Goal: Task Accomplishment & Management: Use online tool/utility

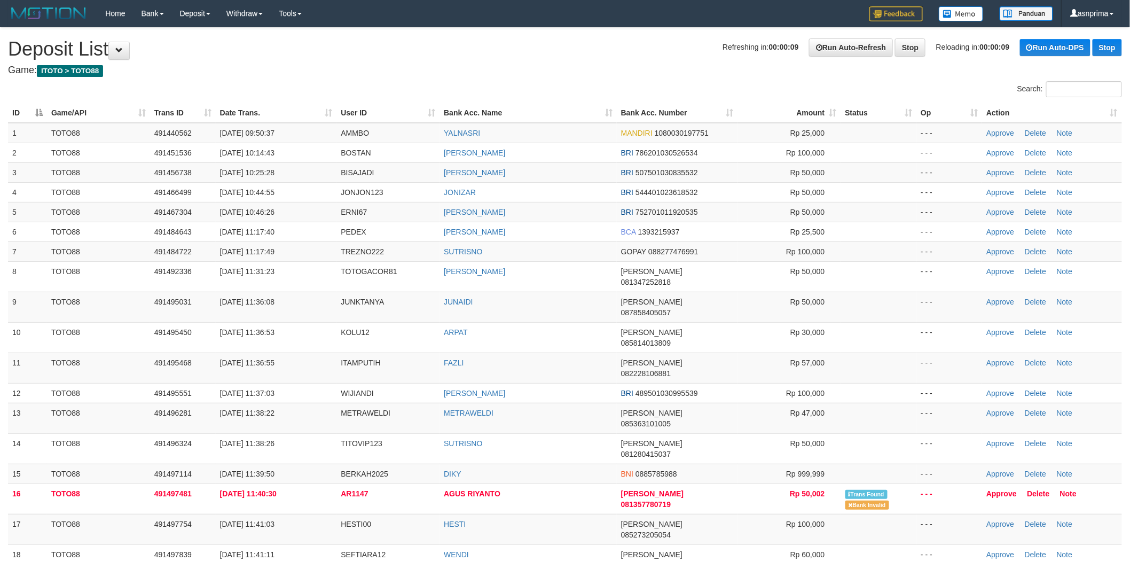
click at [1107, 115] on th "Action" at bounding box center [1052, 113] width 140 height 20
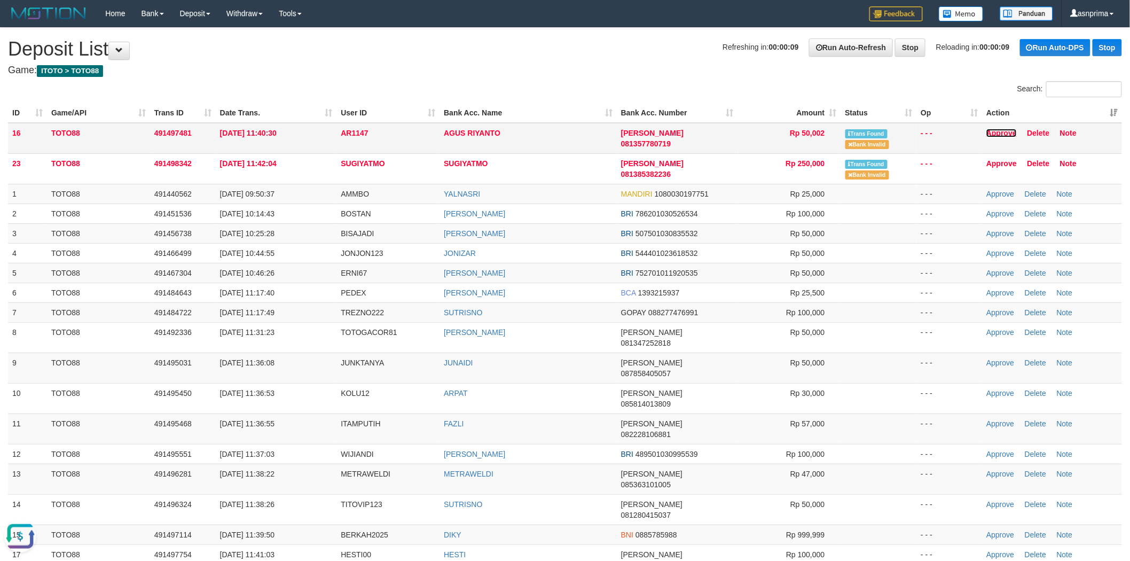
click at [994, 131] on link "Approve" at bounding box center [1002, 133] width 30 height 9
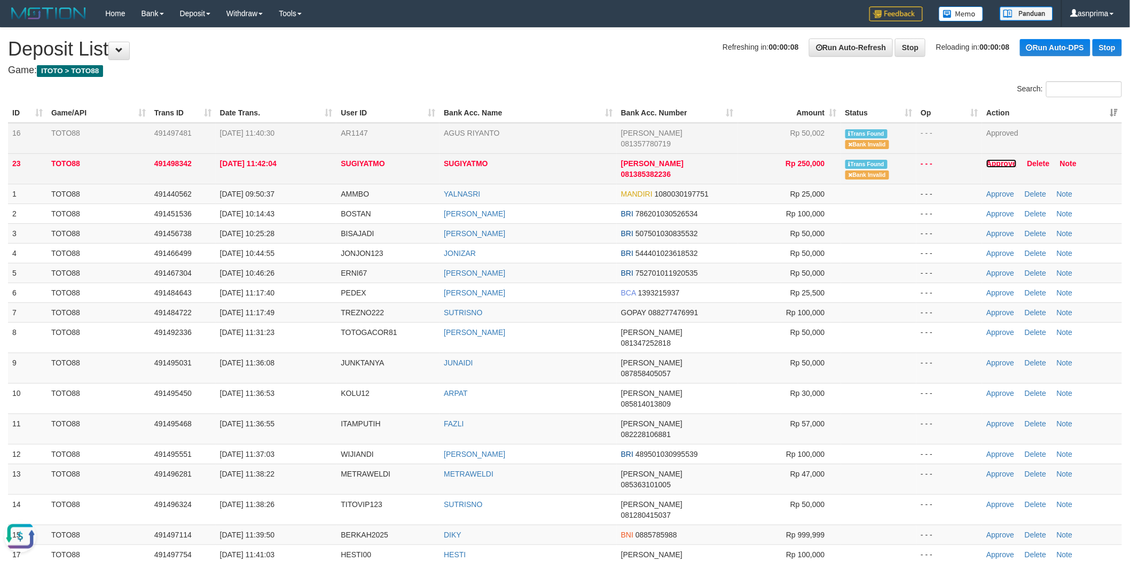
click at [1004, 162] on link "Approve" at bounding box center [1002, 163] width 30 height 9
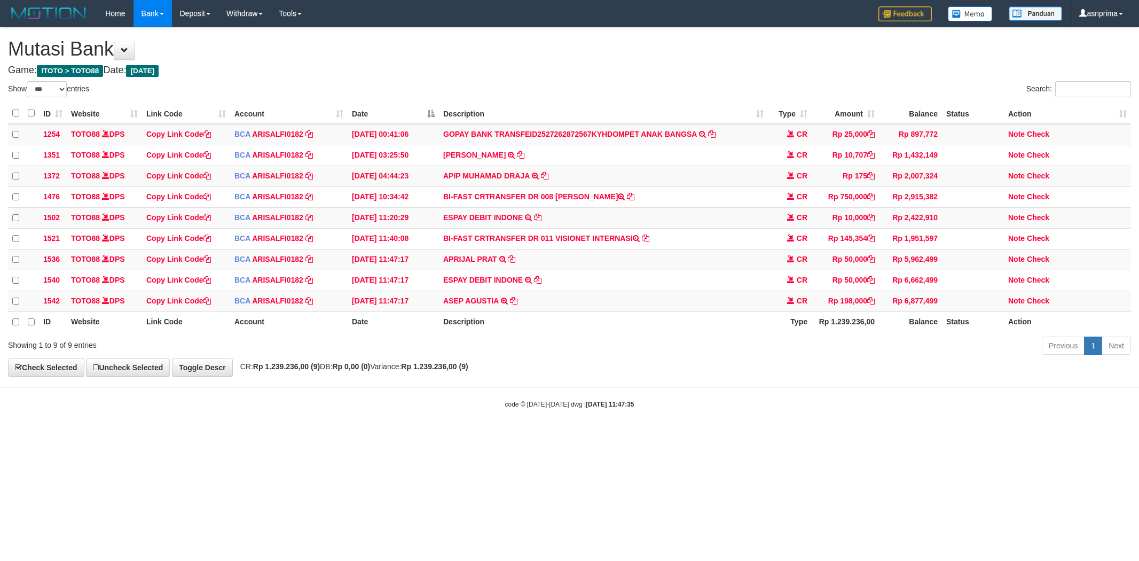
select select "***"
click at [513, 304] on icon at bounding box center [513, 299] width 7 height 7
click at [1047, 304] on link "Check" at bounding box center [1038, 300] width 22 height 9
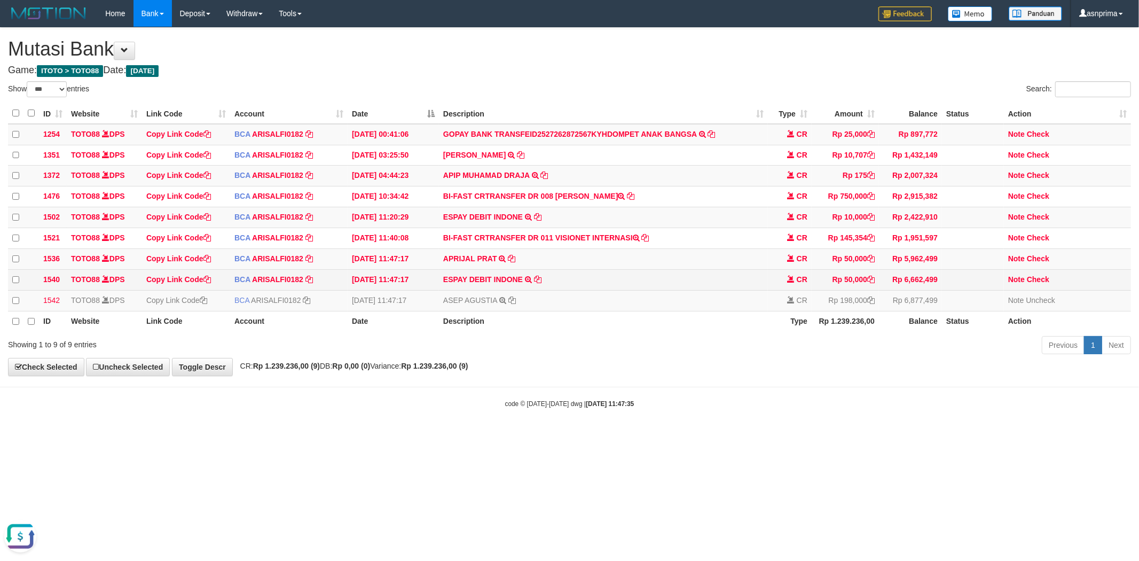
click at [490, 290] on td "ESPAY DEBIT INDONE TRSF E-BANKING CR 3009/FTSCY/WS95051 50000.00202509300645745…" at bounding box center [603, 279] width 329 height 21
click at [492, 284] on link "ESPAY DEBIT INDONE" at bounding box center [483, 279] width 80 height 9
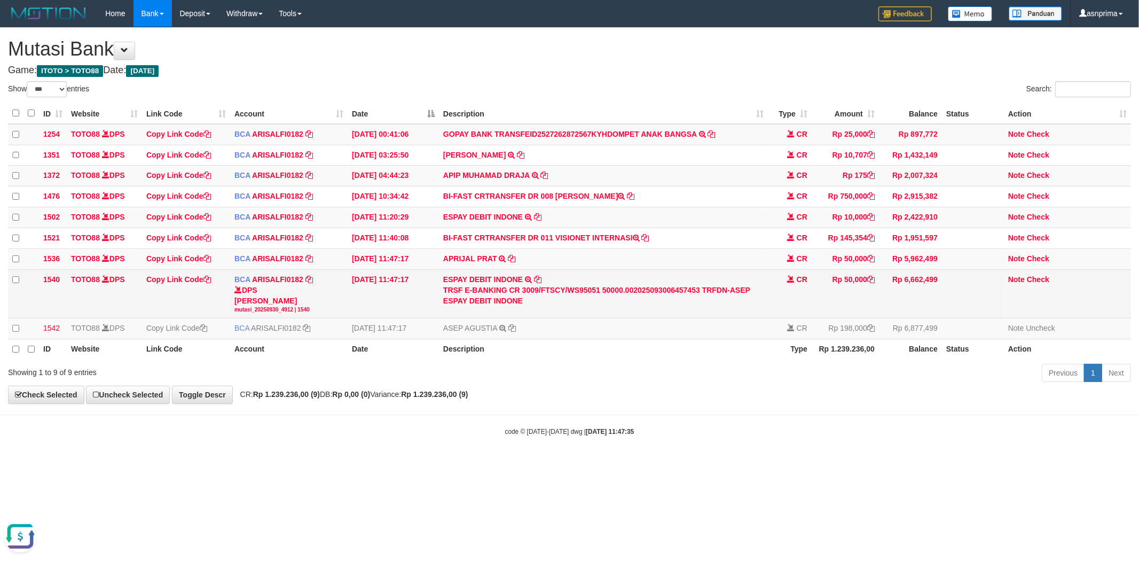
click at [740, 299] on div "TRSF E-BANKING CR 3009/FTSCY/WS95051 50000.002025093006457453 TRFDN-ASEP ESPAY …" at bounding box center [603, 295] width 321 height 21
copy div "ASEP"
click at [1041, 284] on link "Check" at bounding box center [1038, 279] width 22 height 9
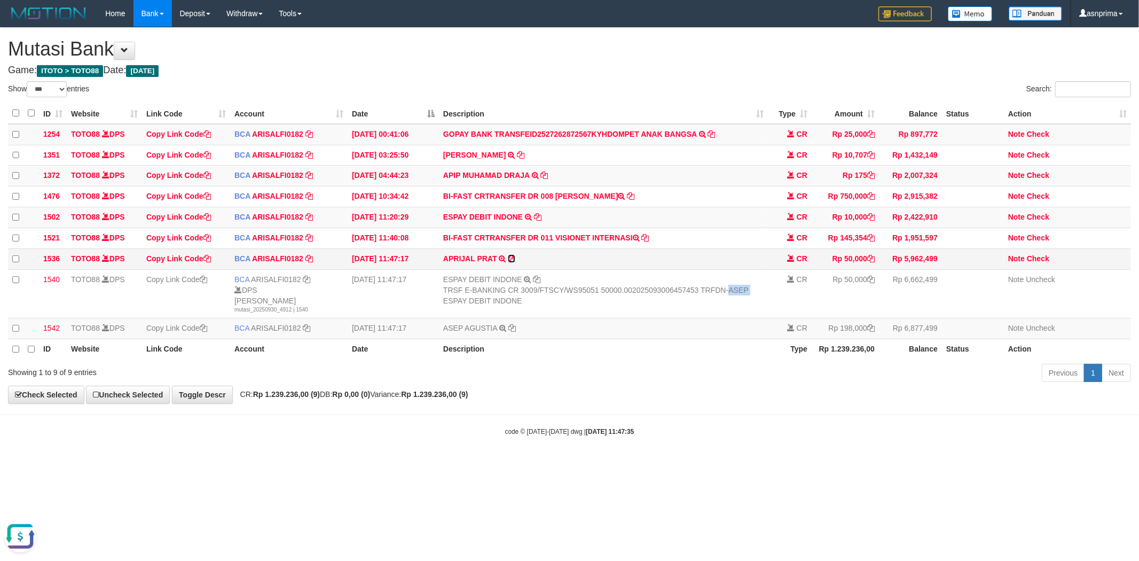
click at [514, 262] on icon at bounding box center [511, 258] width 7 height 7
copy div "ASEP"
click at [1037, 262] on link "Check" at bounding box center [1038, 258] width 22 height 9
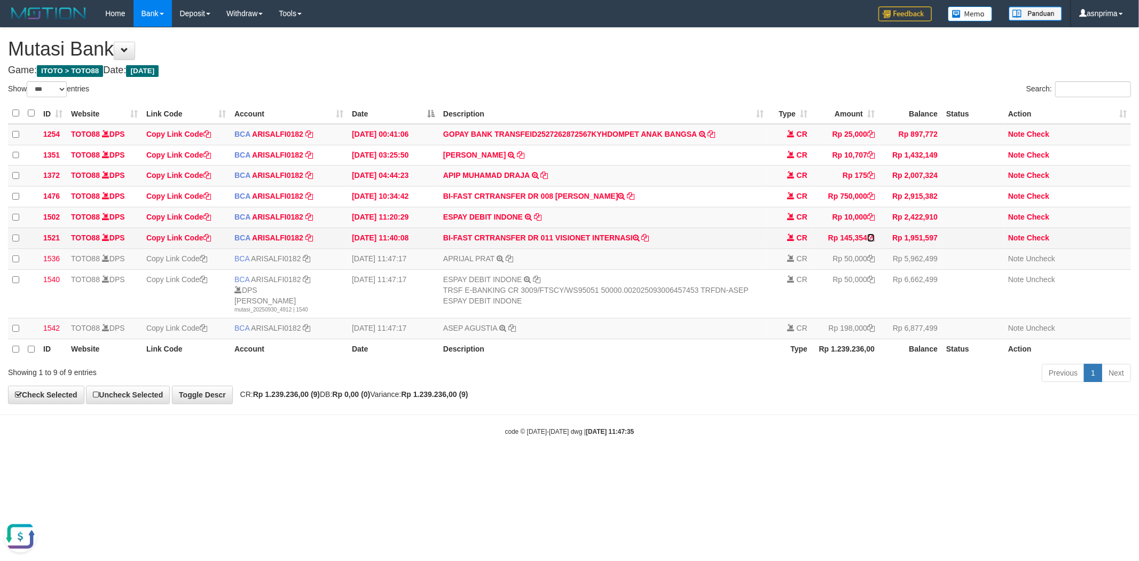
click at [872, 241] on icon at bounding box center [871, 237] width 7 height 7
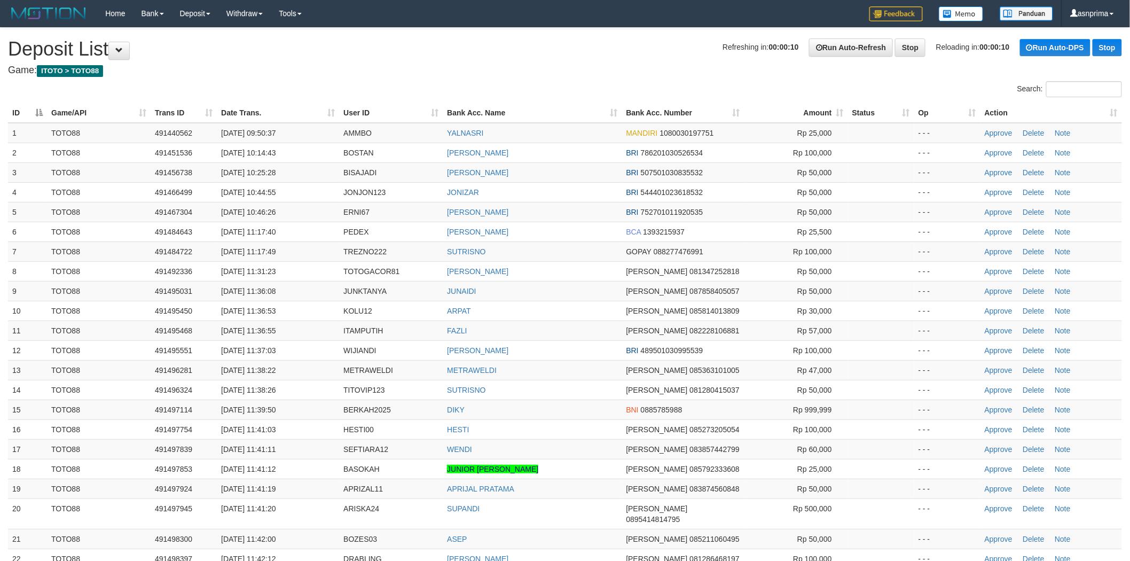
click at [538, 56] on h1 "Refreshing in: 00:00:10 Run Auto-Refresh Stop Reloading in: 00:00:10 Run Auto-D…" at bounding box center [565, 48] width 1114 height 21
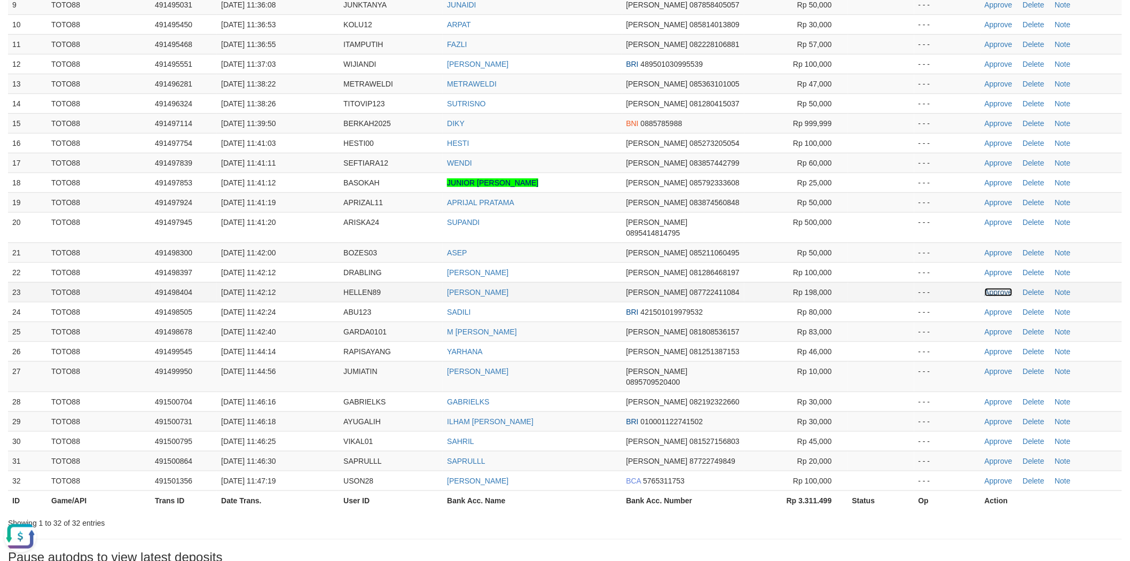
click at [1007, 288] on link "Approve" at bounding box center [999, 292] width 28 height 9
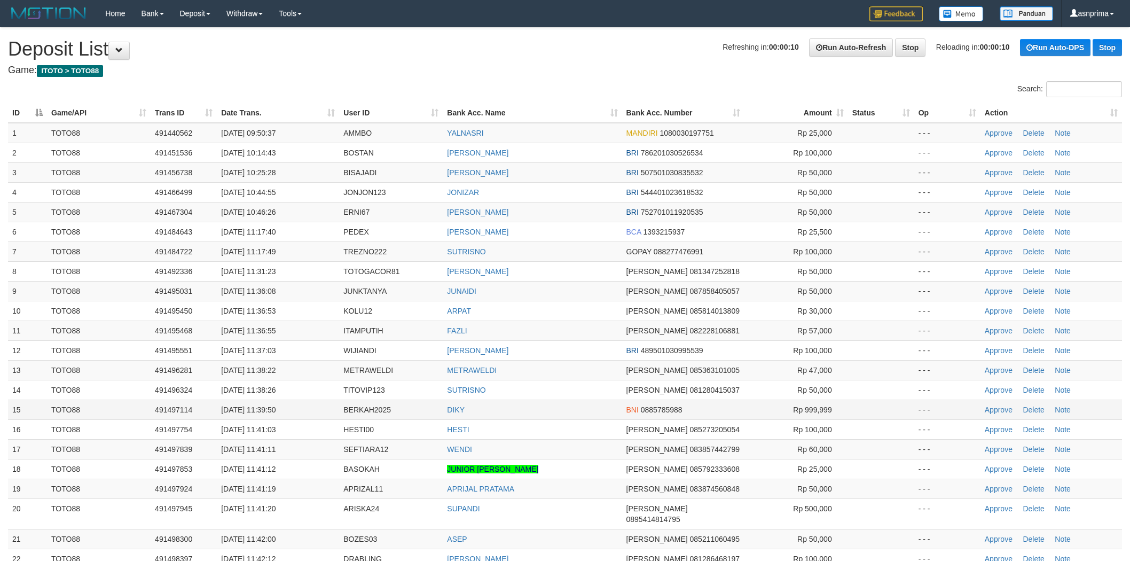
scroll to position [286, 0]
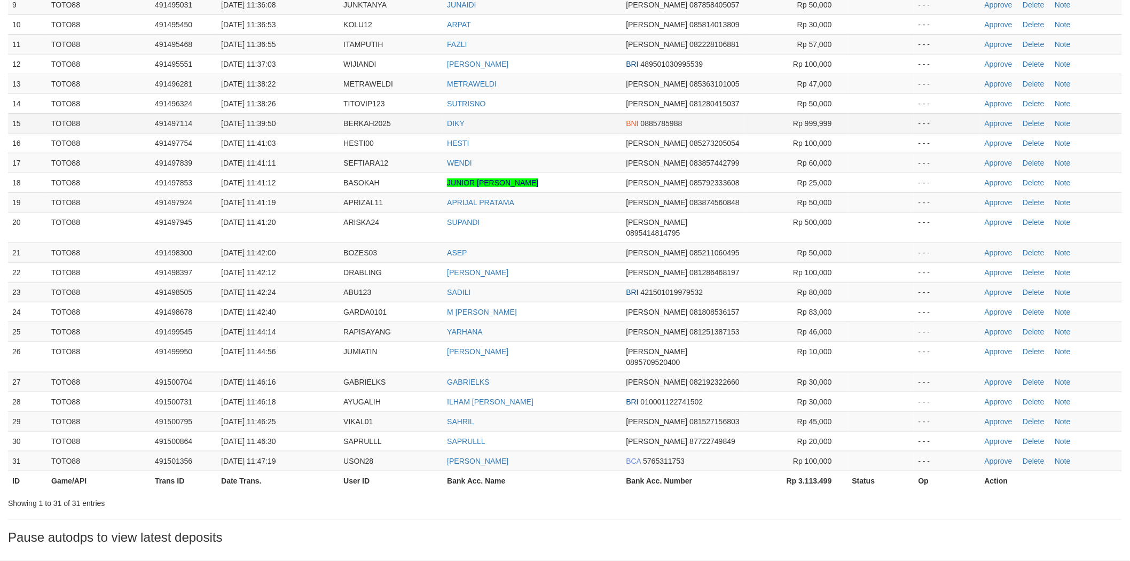
click at [557, 130] on td "DIKY" at bounding box center [532, 123] width 179 height 20
click at [996, 248] on link "Approve" at bounding box center [999, 252] width 28 height 9
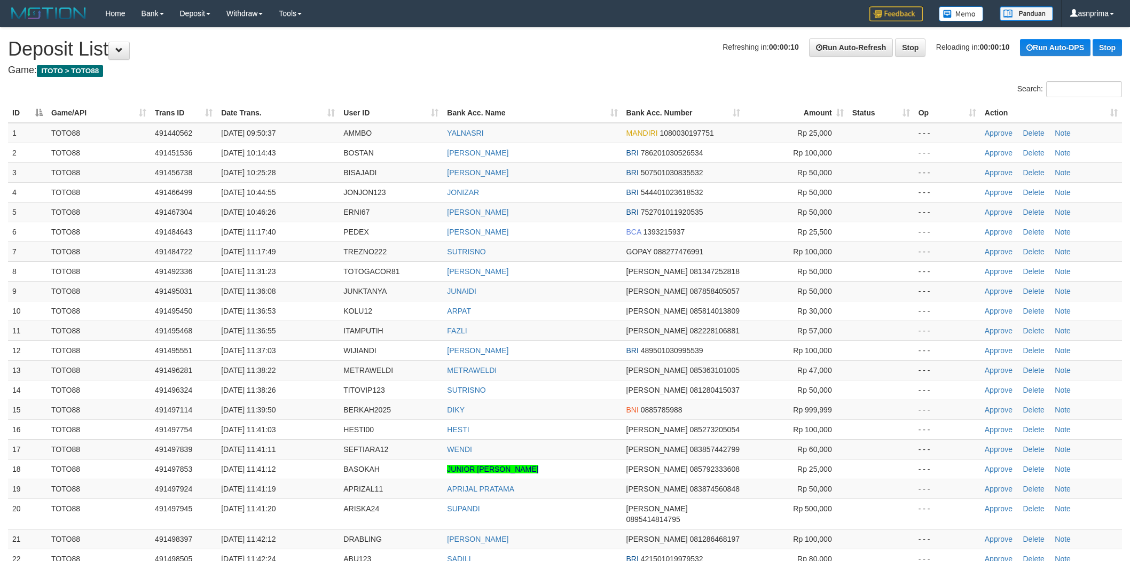
scroll to position [281, 0]
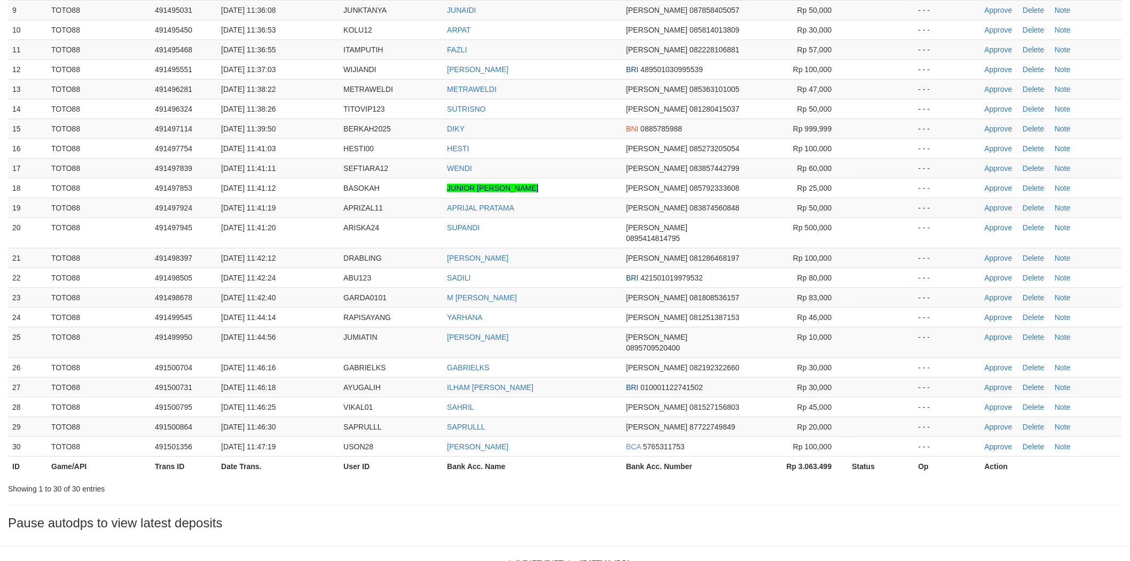
click at [572, 124] on td "DIKY" at bounding box center [532, 129] width 179 height 20
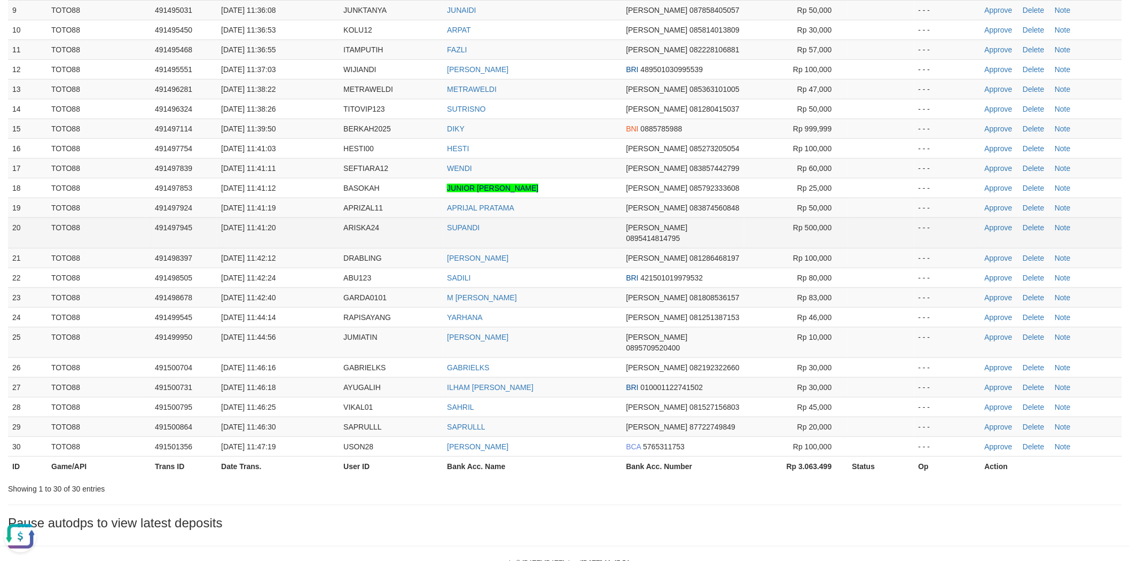
scroll to position [0, 0]
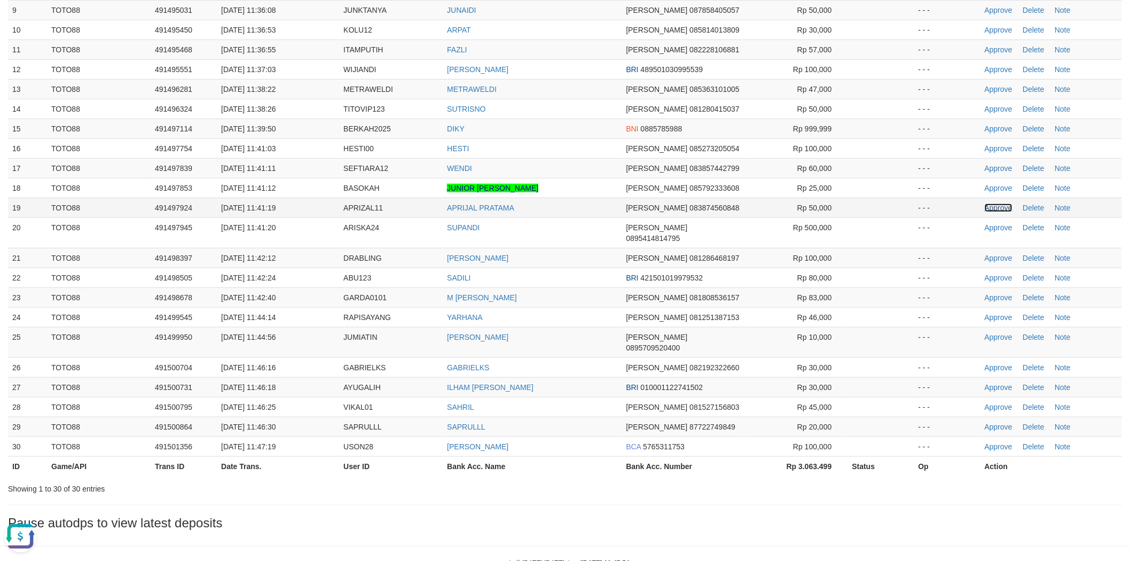
click at [993, 206] on link "Approve" at bounding box center [999, 208] width 28 height 9
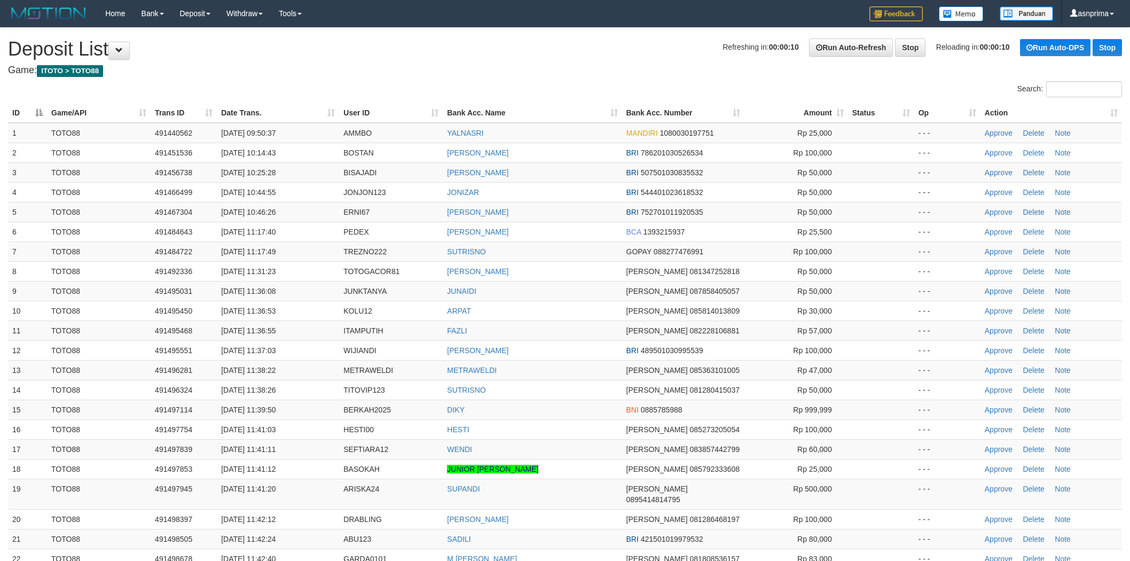
scroll to position [281, 0]
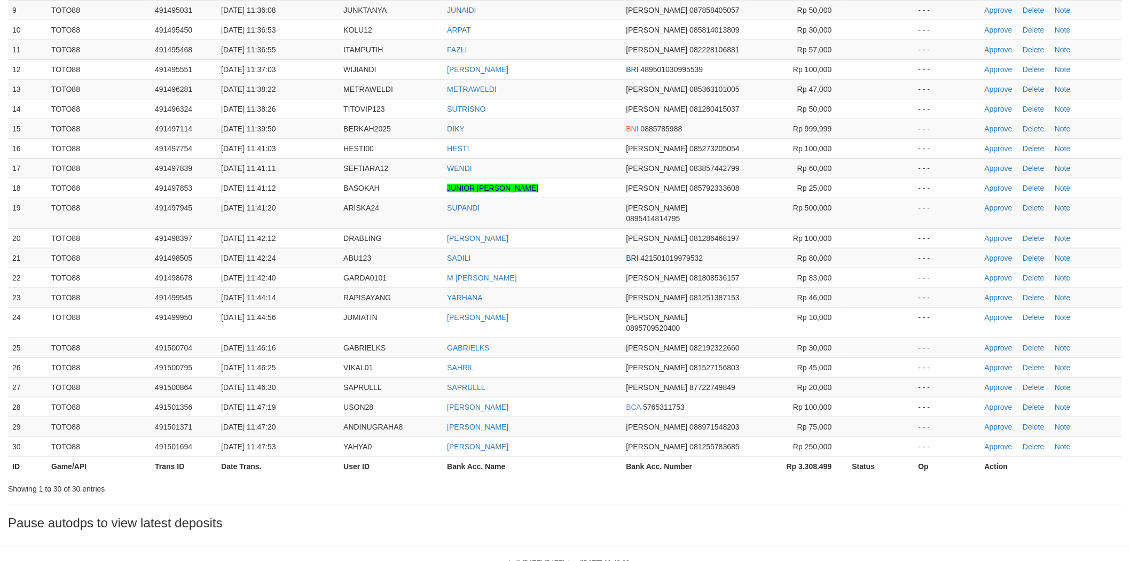
click at [568, 111] on td "SUTRISNO" at bounding box center [532, 109] width 179 height 20
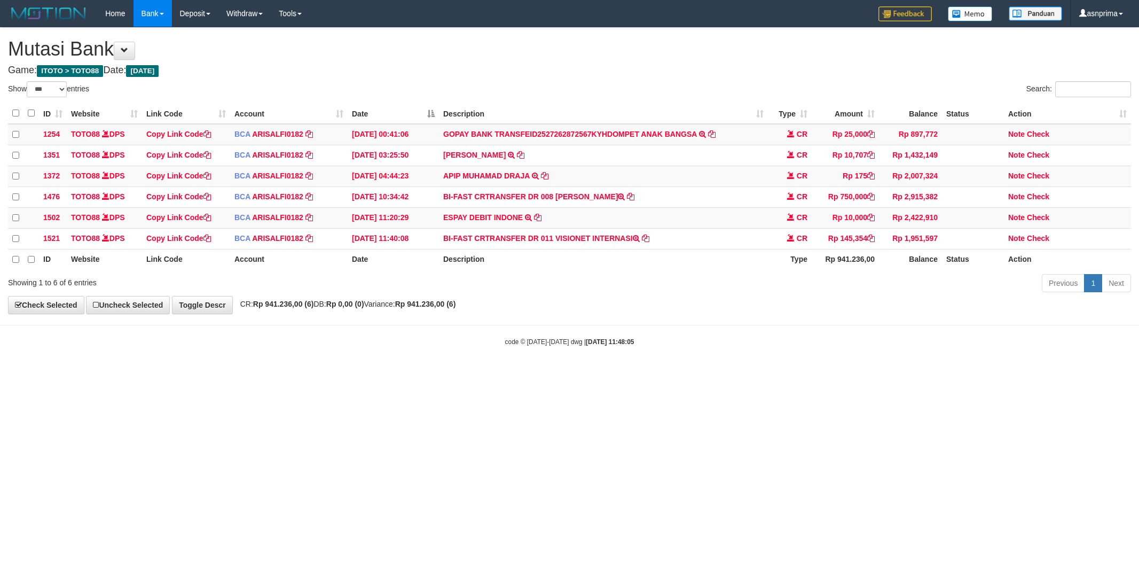
select select "***"
click at [316, 373] on html "Toggle navigation Home Bank Account List Load By Website Group [ITOTO] TOTO88 B…" at bounding box center [569, 186] width 1139 height 373
click at [872, 241] on icon at bounding box center [871, 237] width 7 height 7
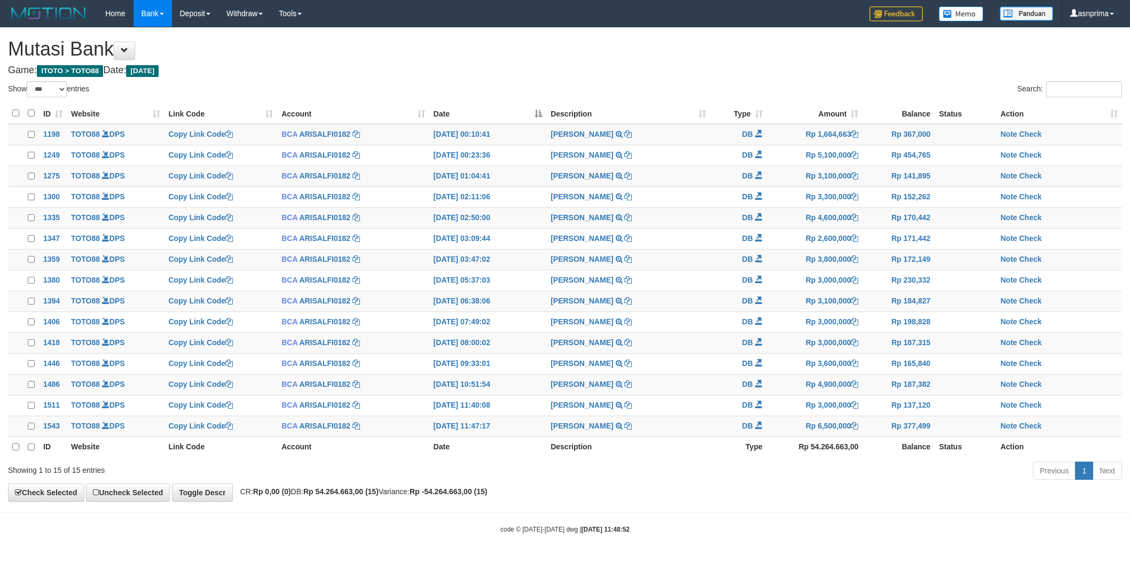
select select "***"
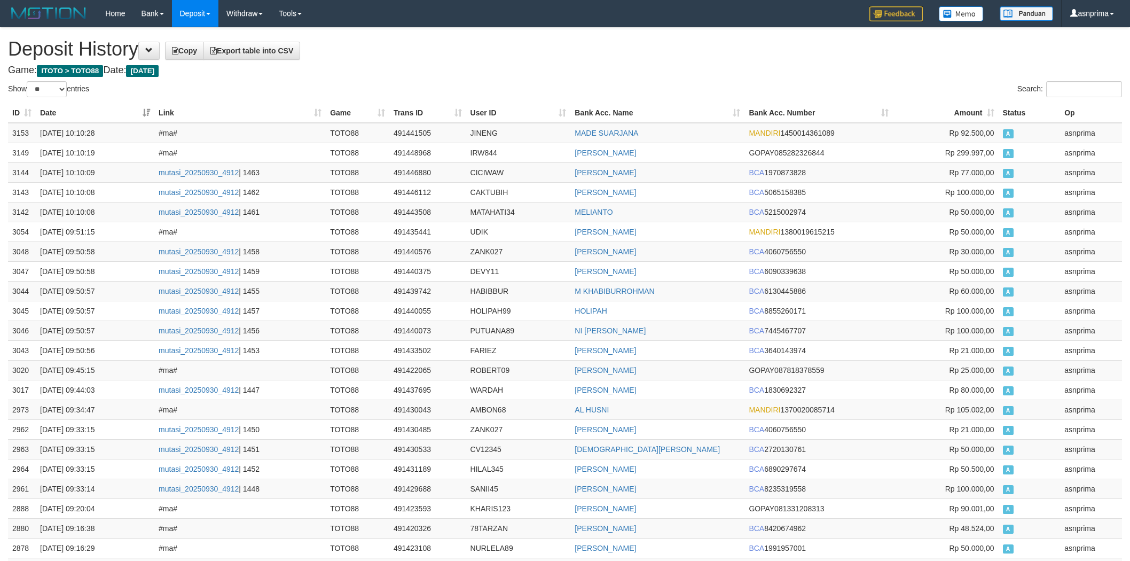
select select "**"
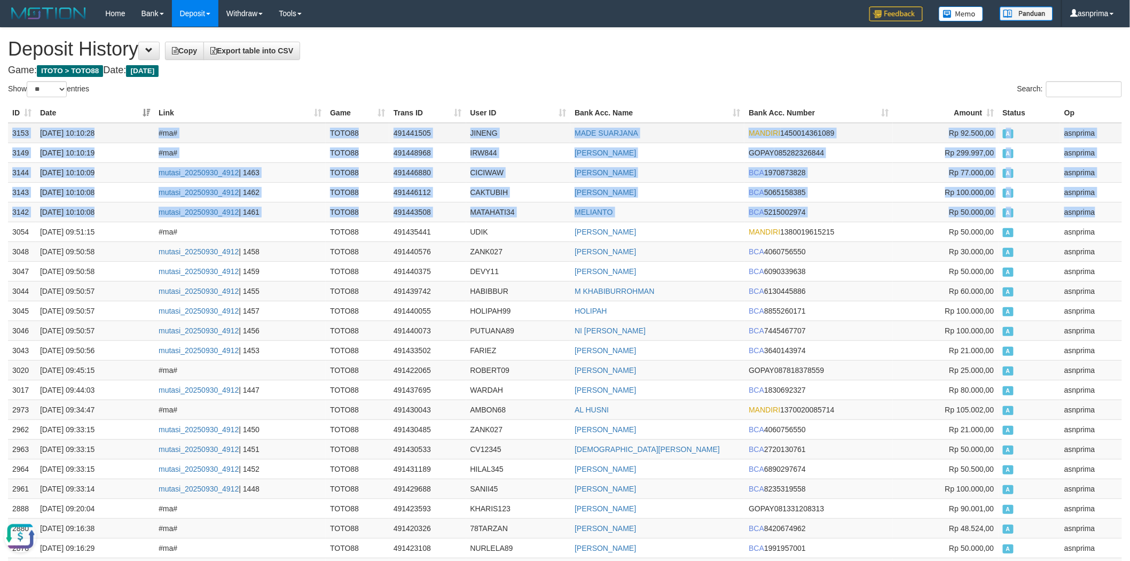
click at [418, 132] on td "491441505" at bounding box center [427, 133] width 77 height 20
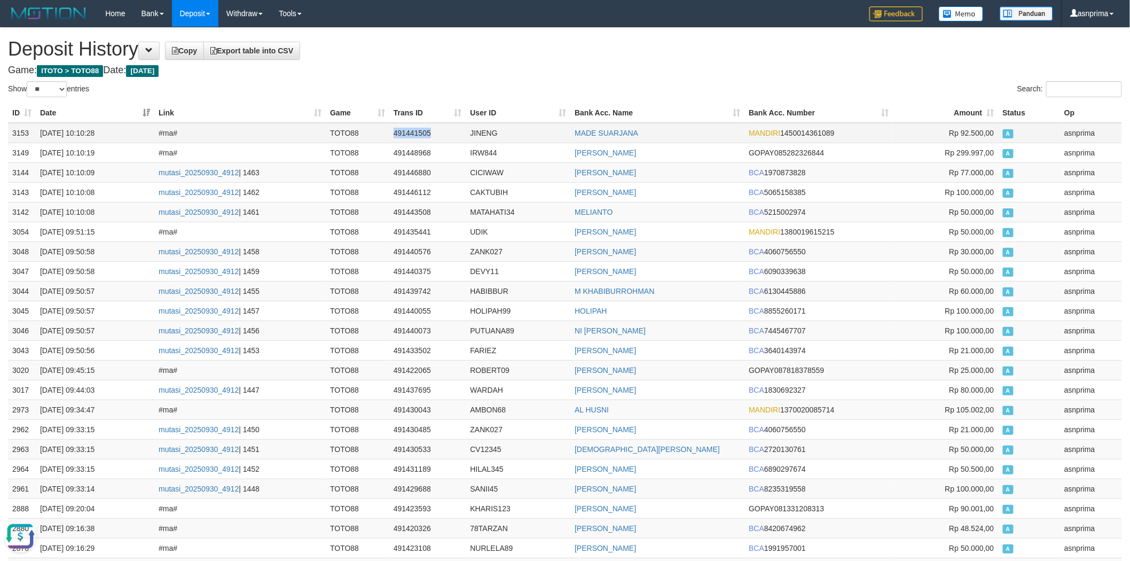
click at [418, 132] on td "491441505" at bounding box center [427, 133] width 77 height 20
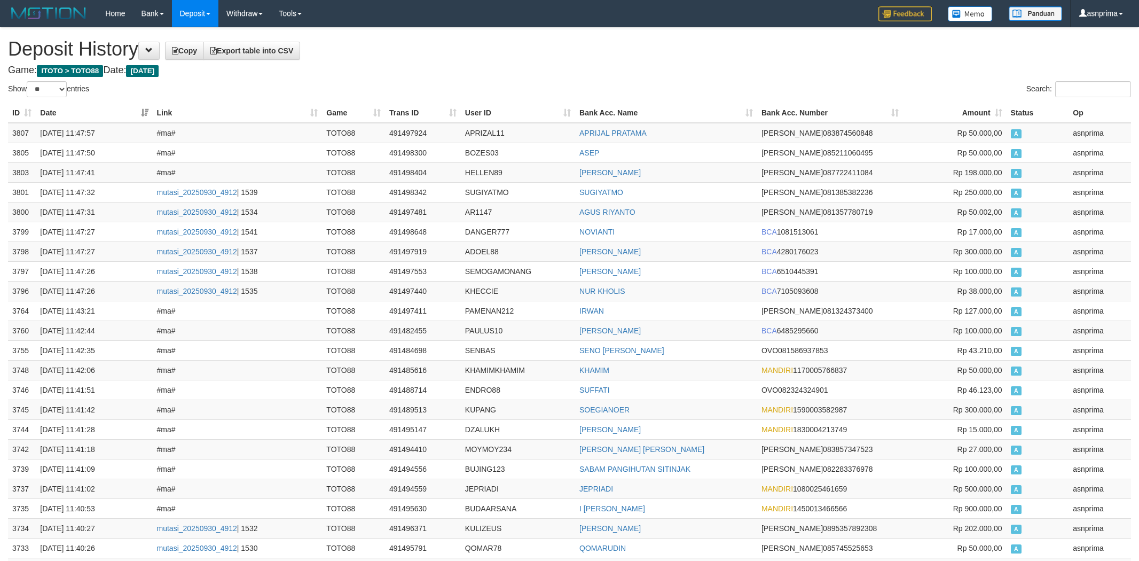
select select "**"
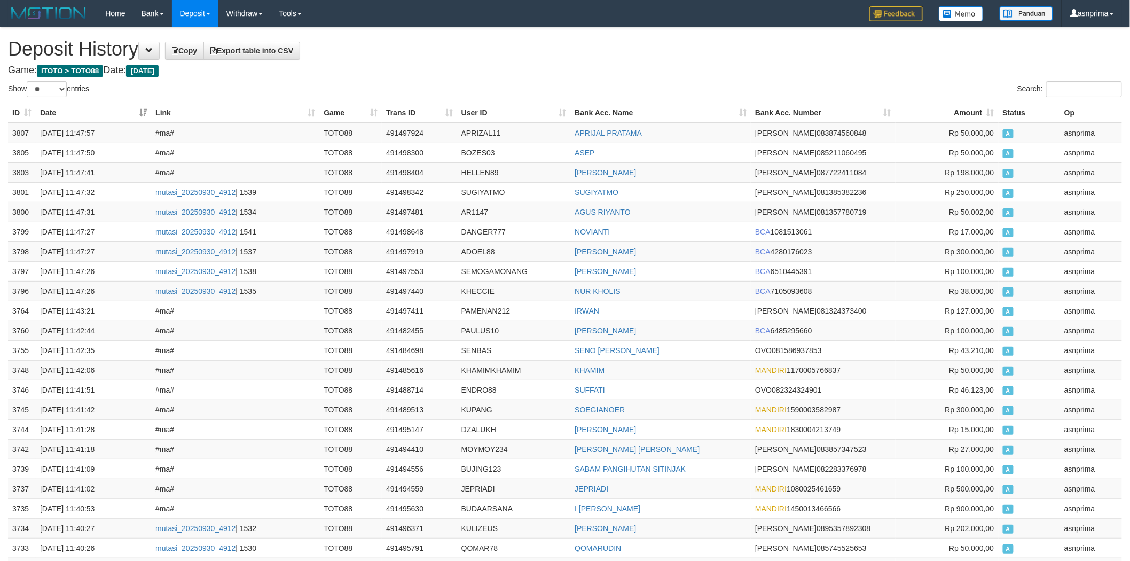
click at [514, 52] on h1 "Deposit History Copy Export table into CSV" at bounding box center [565, 48] width 1114 height 21
click at [559, 55] on h1 "Deposit History Copy Export table into CSV" at bounding box center [565, 48] width 1114 height 21
click at [542, 53] on h1 "Deposit History Copy Export table into CSV" at bounding box center [565, 48] width 1114 height 21
click at [551, 67] on h4 "Game: ITOTO > TOTO88 Date: Today" at bounding box center [565, 70] width 1114 height 11
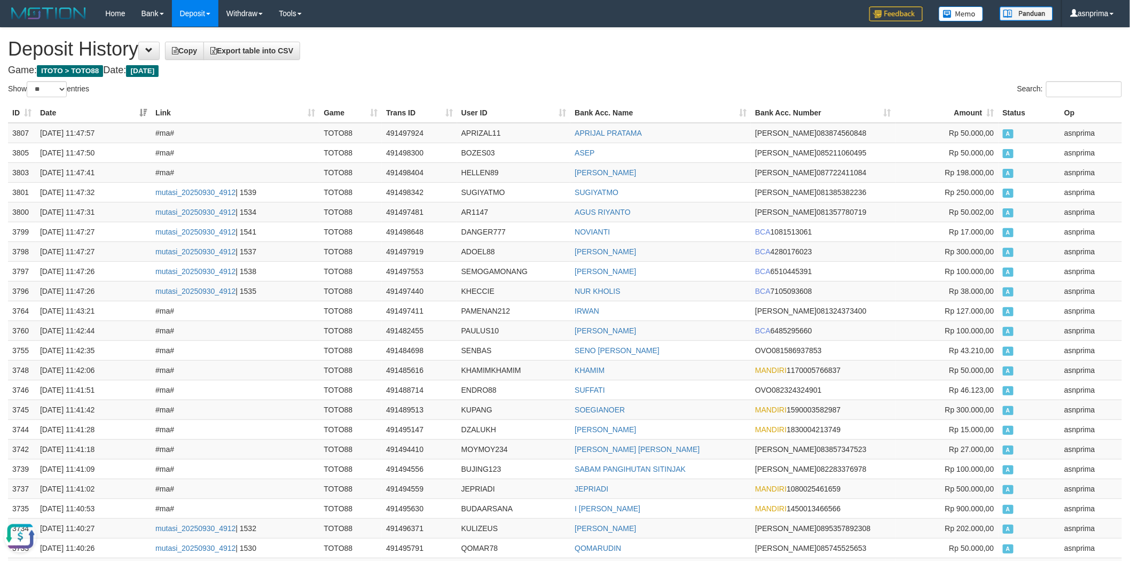
click at [614, 84] on div "Search:" at bounding box center [847, 90] width 549 height 19
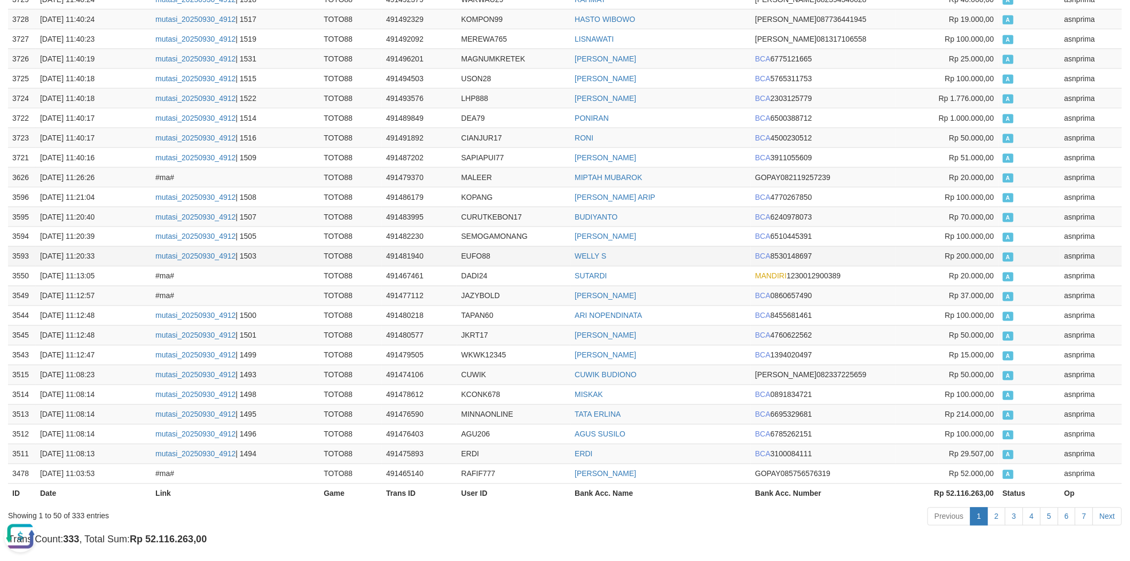
scroll to position [679, 0]
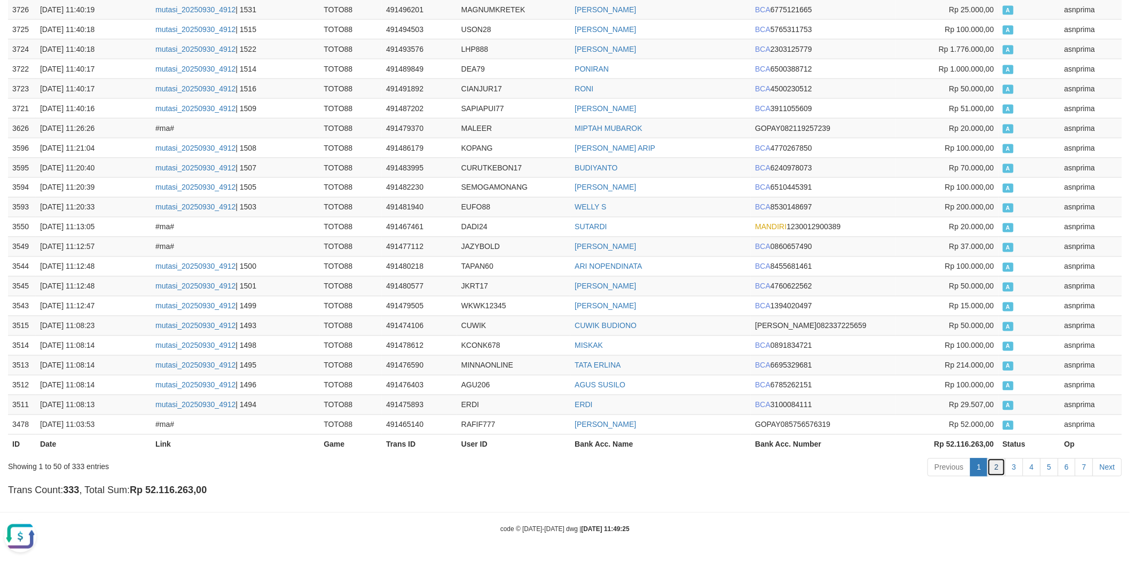
click at [1001, 467] on link "2" at bounding box center [997, 467] width 18 height 18
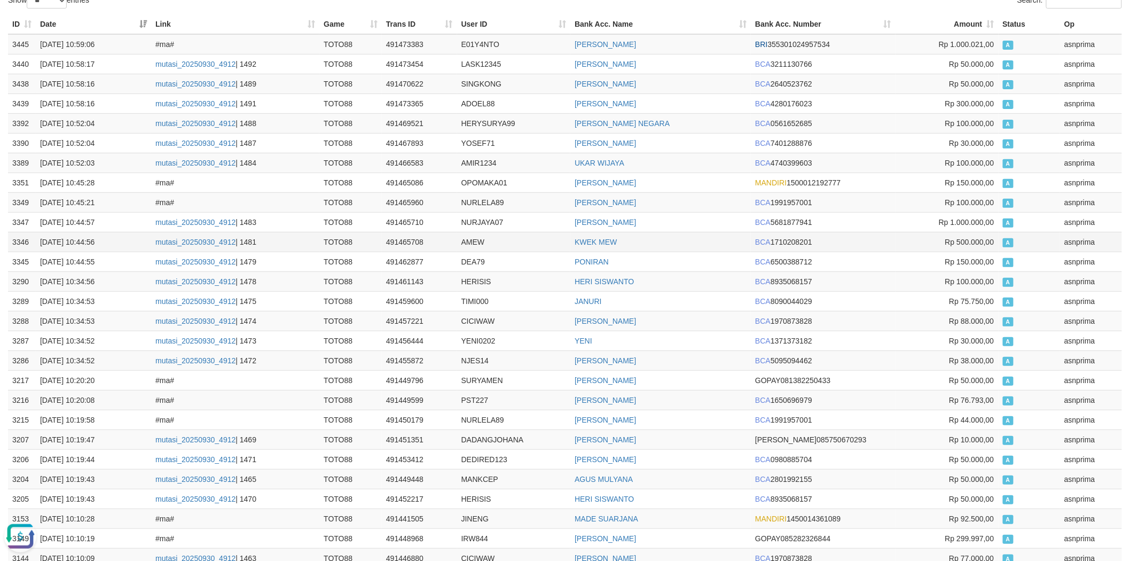
scroll to position [59, 0]
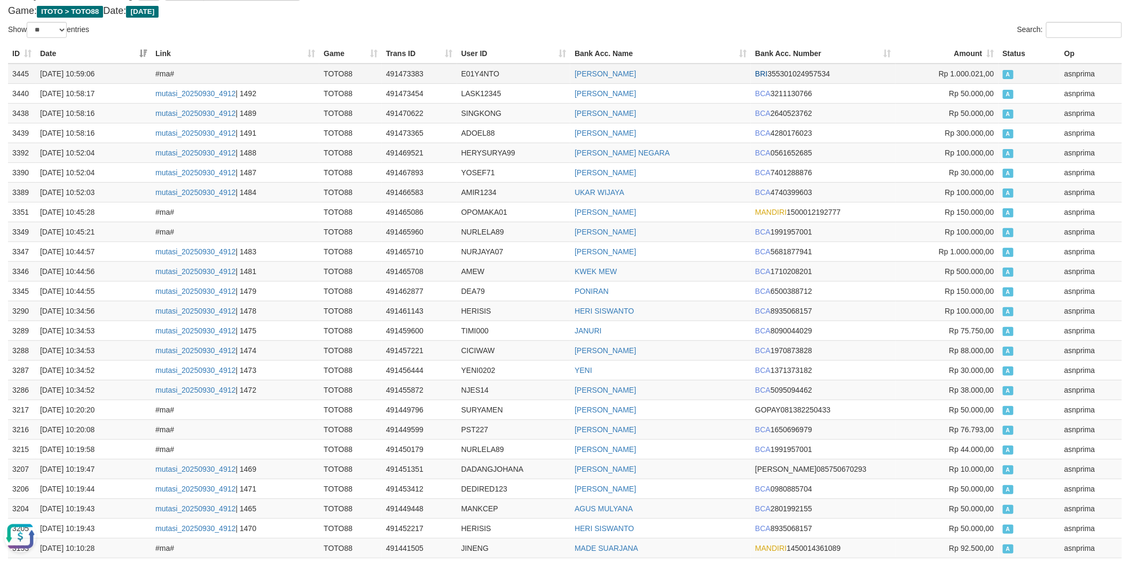
click at [11, 70] on td "3445" at bounding box center [22, 74] width 28 height 20
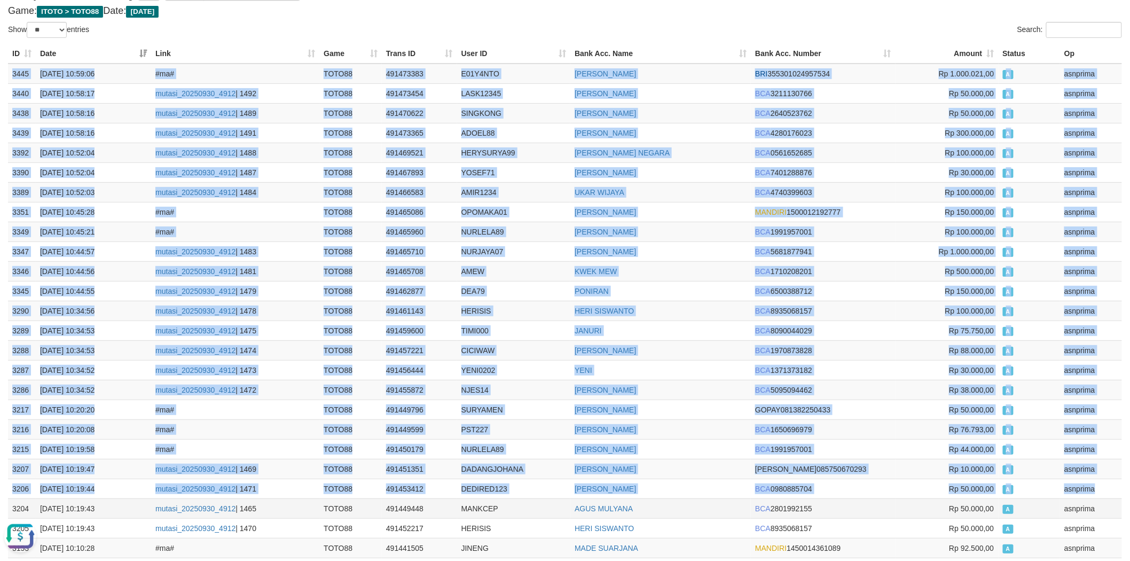
drag, startPoint x: 1109, startPoint y: 491, endPoint x: 1105, endPoint y: 503, distance: 12.7
click at [1109, 491] on td "asnprima" at bounding box center [1091, 489] width 62 height 20
click at [1104, 505] on td "asnprima" at bounding box center [1091, 508] width 62 height 20
click at [1106, 514] on td "asnprima" at bounding box center [1091, 508] width 62 height 20
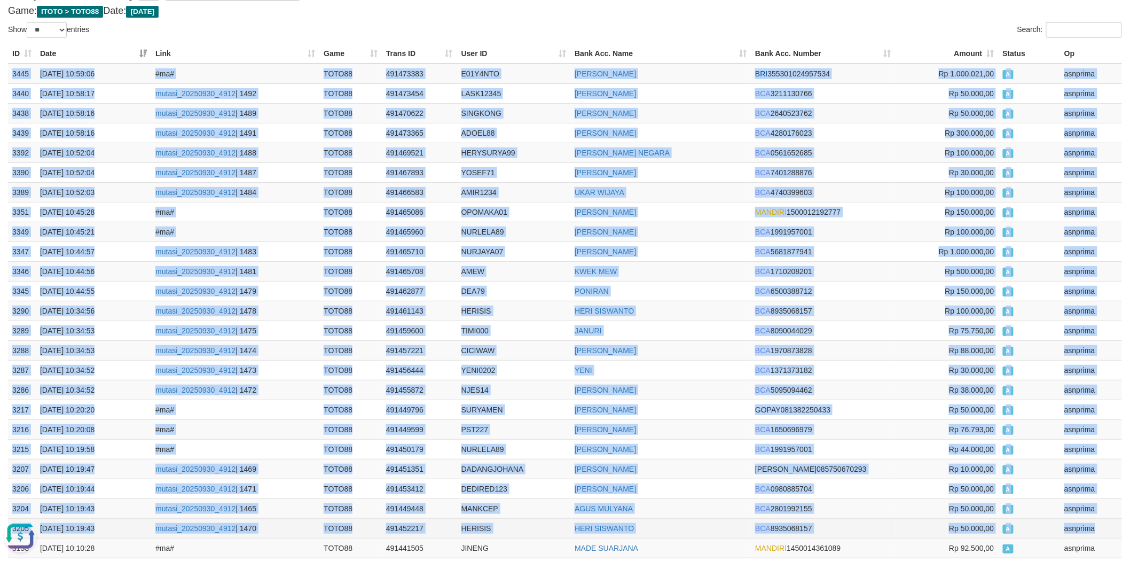
click at [1103, 527] on td "asnprima" at bounding box center [1091, 528] width 62 height 20
copy tbody "3445 30/09/2025 10:59:06 #ma# TOTO88 491473383 E01Y4NTO EDI YANTO BRI 355301024…"
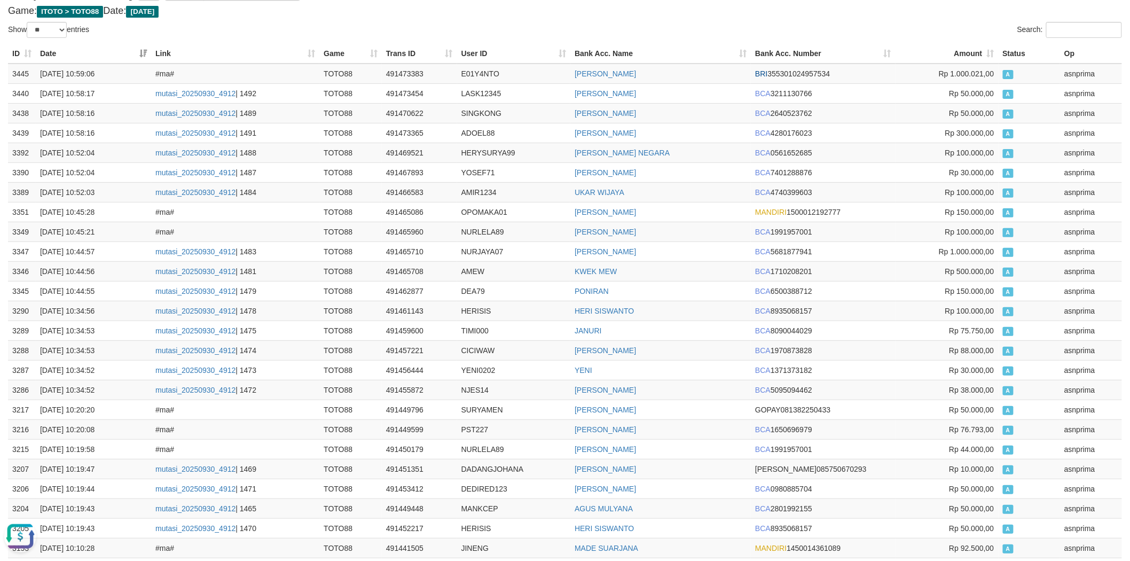
click at [598, 20] on div "**********" at bounding box center [565, 543] width 1130 height 1150
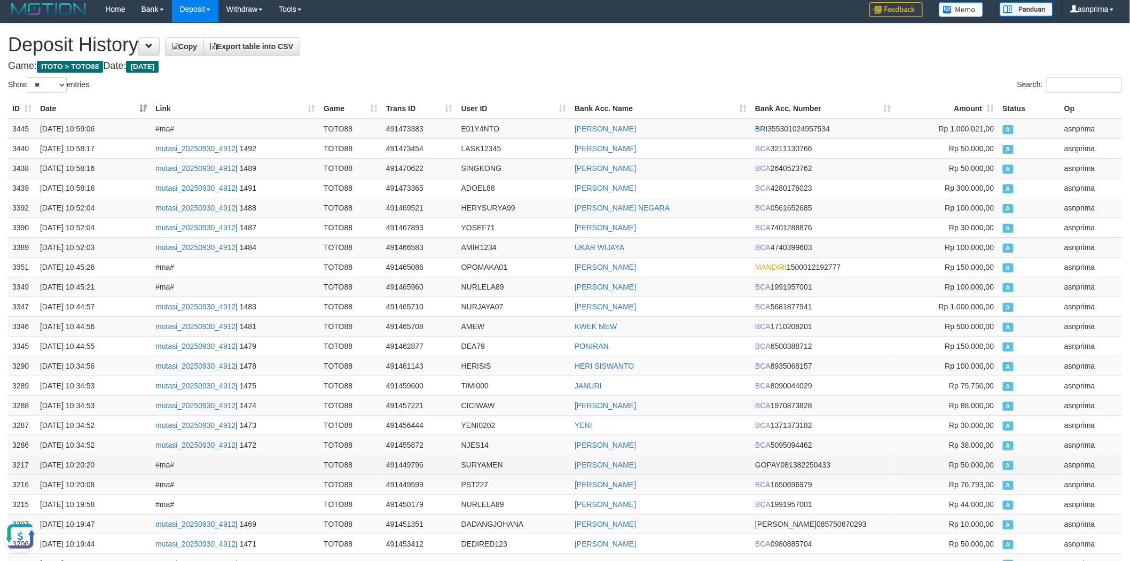
scroll to position [0, 0]
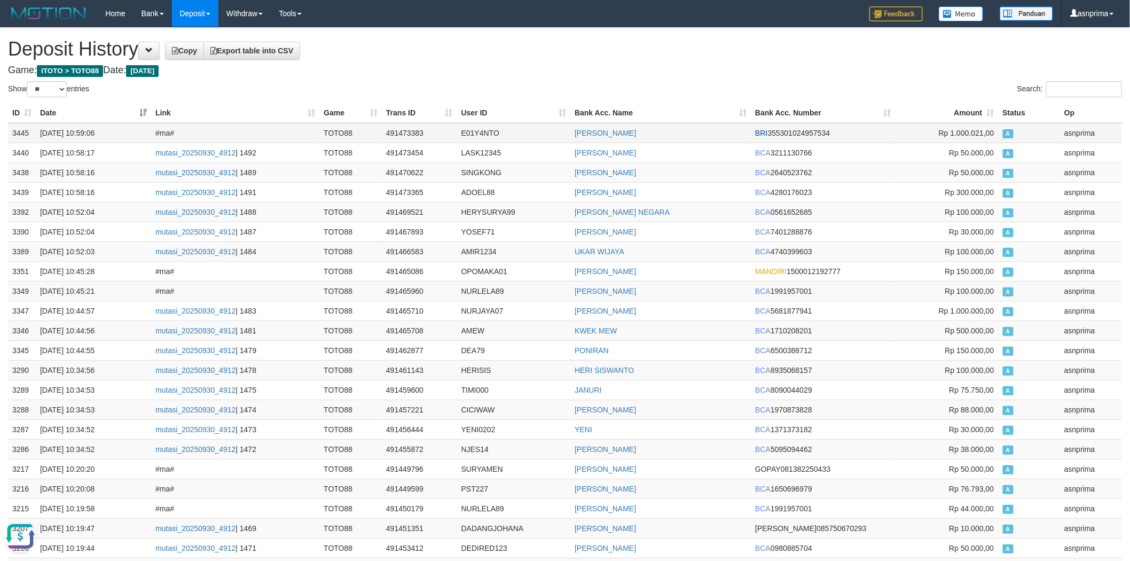
click at [407, 134] on td "491473383" at bounding box center [419, 133] width 75 height 20
copy td "491473383"
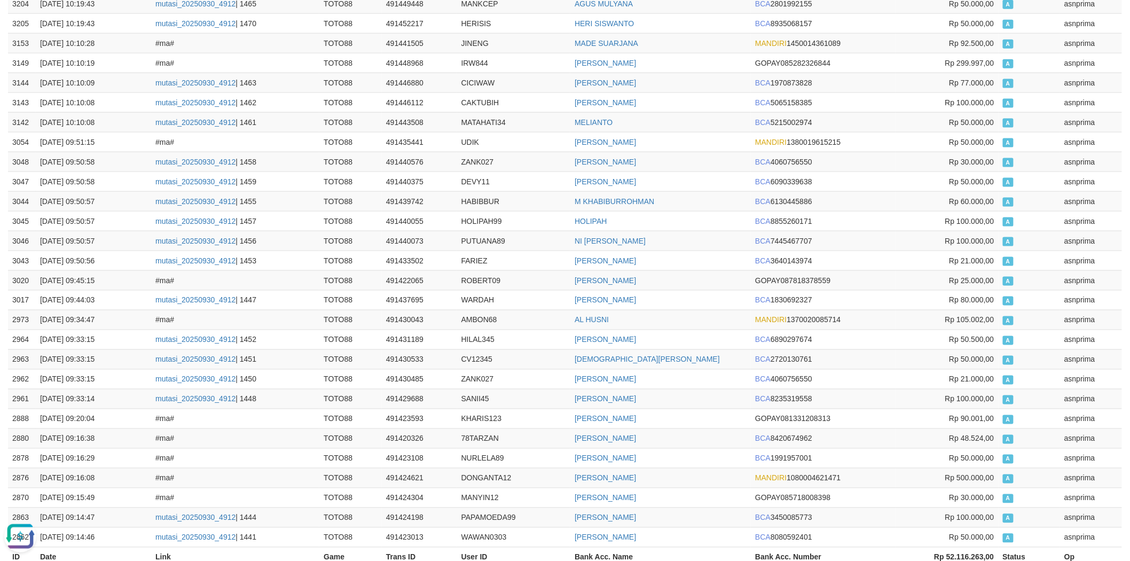
scroll to position [679, 0]
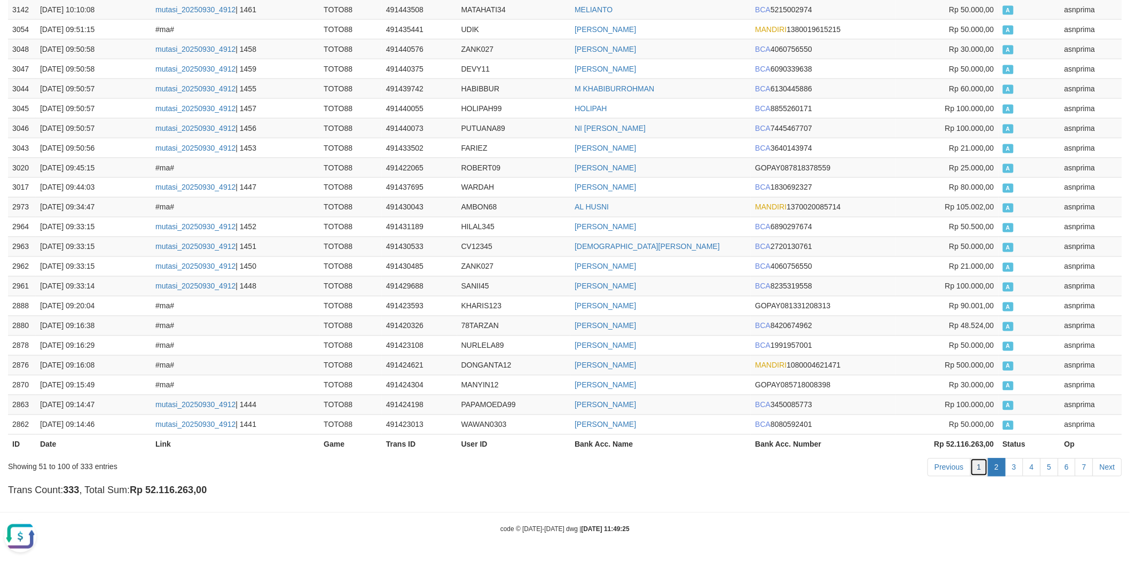
click at [984, 465] on link "1" at bounding box center [980, 467] width 18 height 18
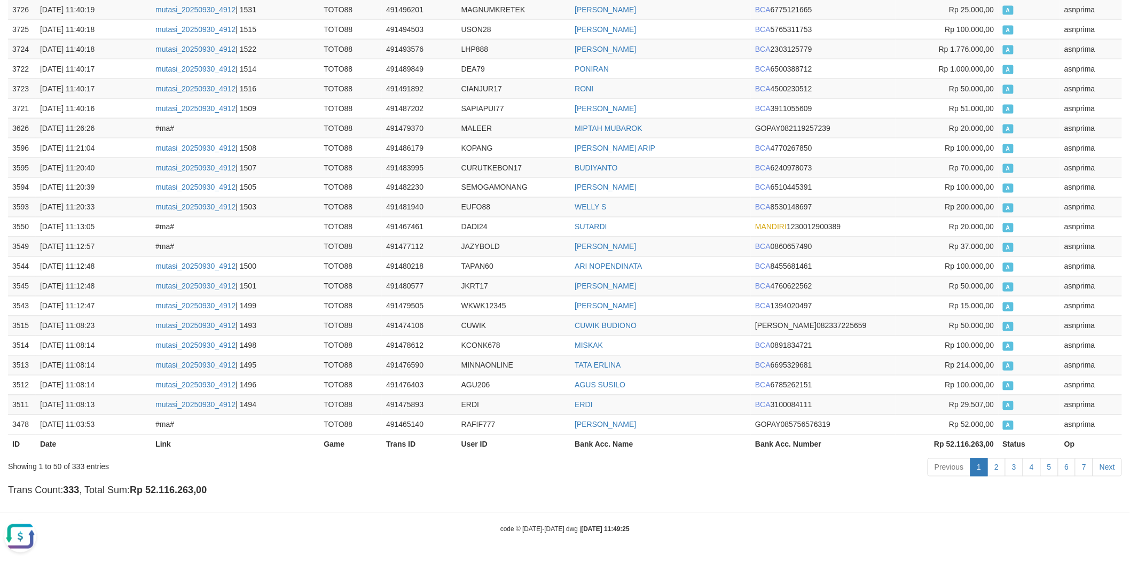
click at [523, 470] on div "Previous 1 2 3 4 5 6 7 Next" at bounding box center [800, 468] width 643 height 23
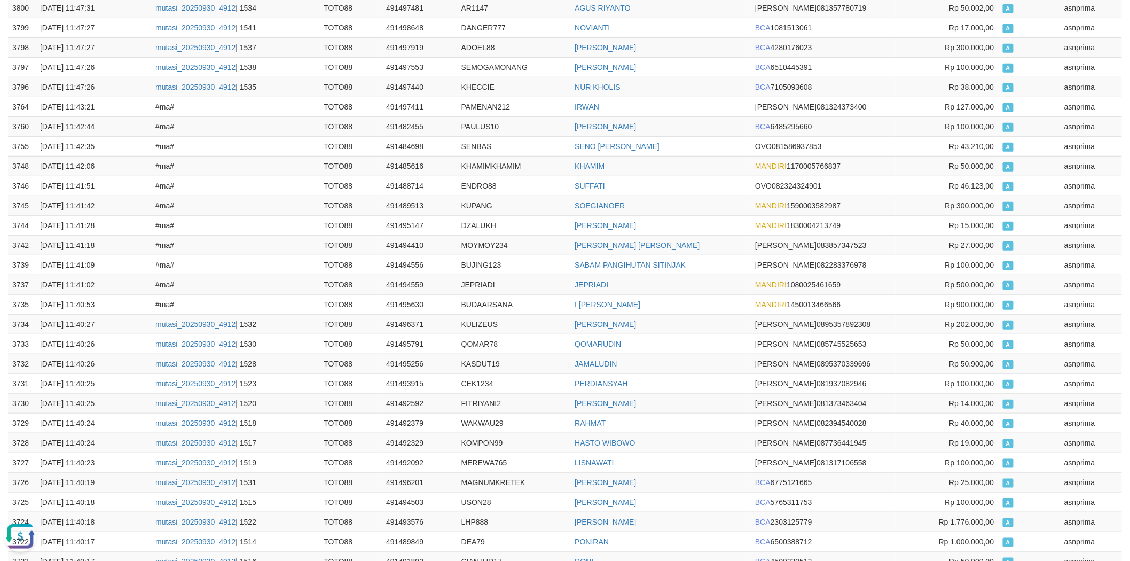
scroll to position [0, 0]
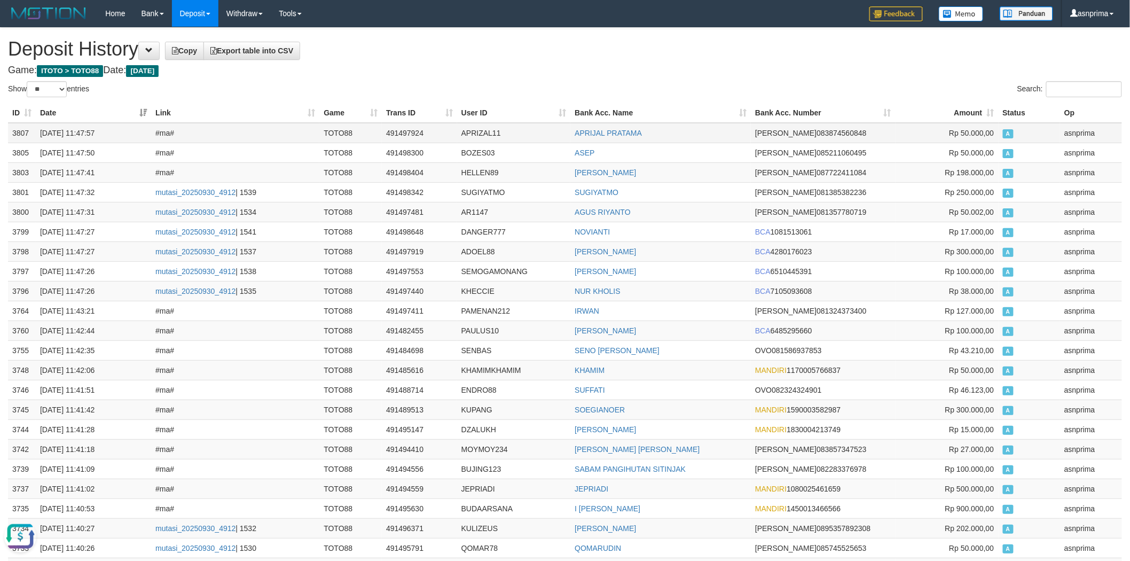
click at [12, 129] on td "3807" at bounding box center [22, 133] width 28 height 20
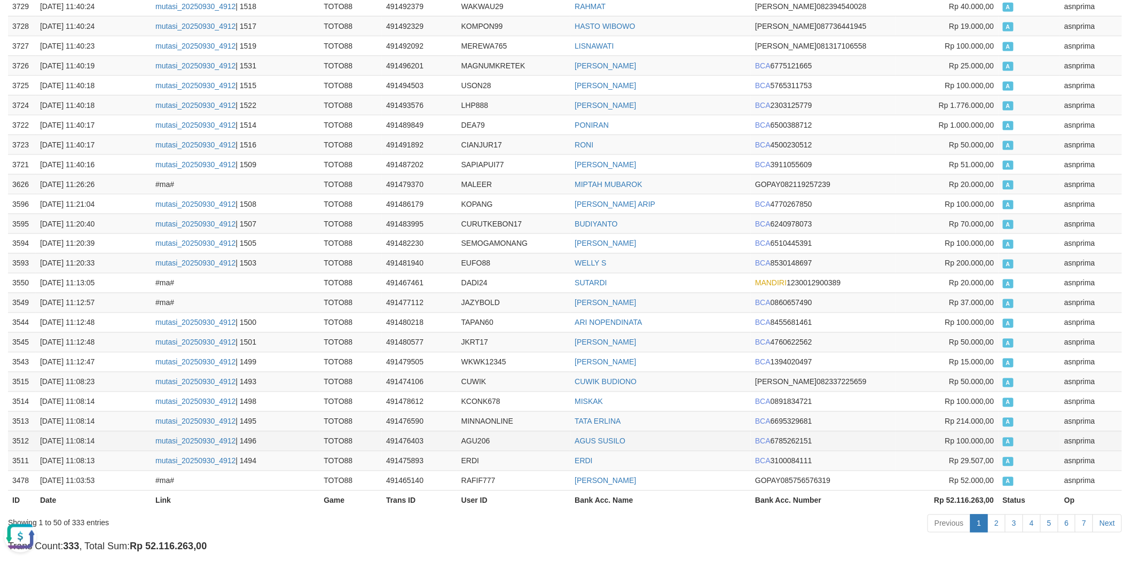
scroll to position [620, 0]
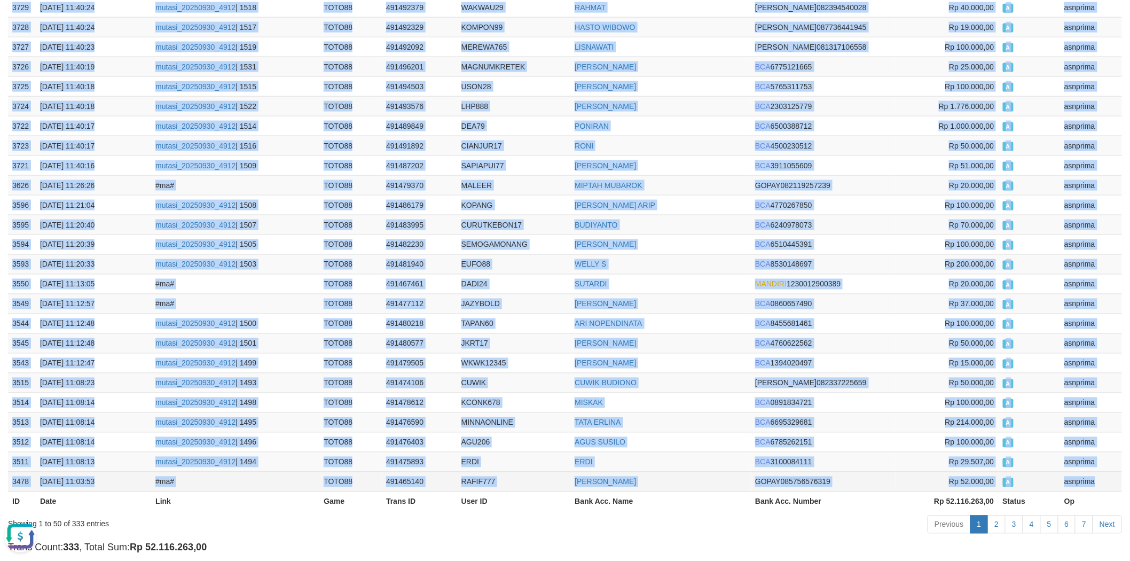
click at [1101, 482] on td "asnprima" at bounding box center [1091, 482] width 62 height 20
copy tbody "3807 30/09/2025 11:47:57 #ma# TOTO88 491497924 APRIZAL11 APRIJAL PRATAMA DANA 0…"
click at [674, 54] on td "LISNAWATI" at bounding box center [661, 47] width 181 height 20
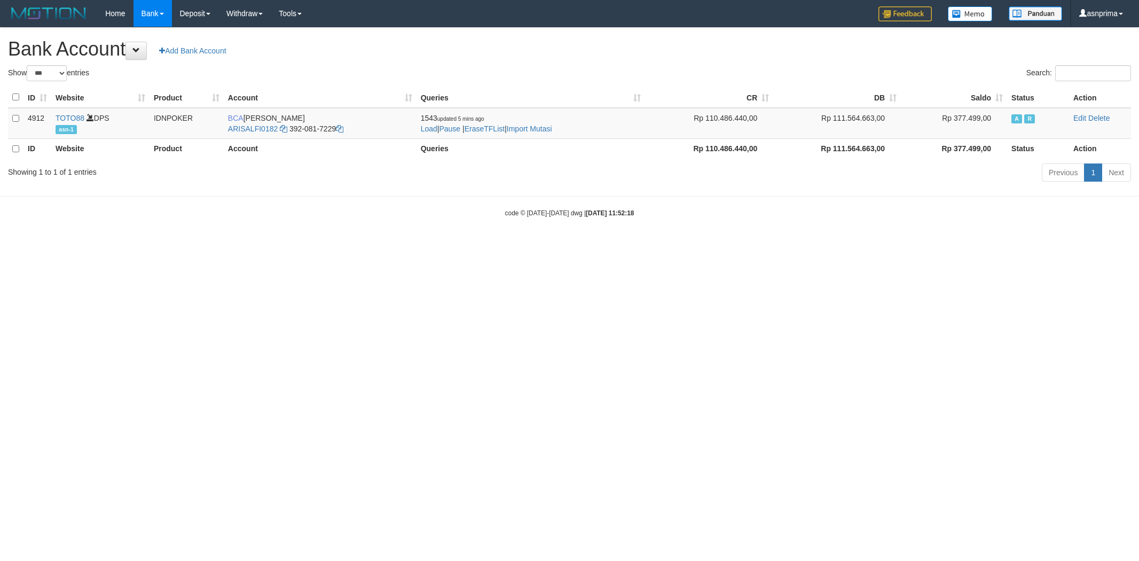
select select "***"
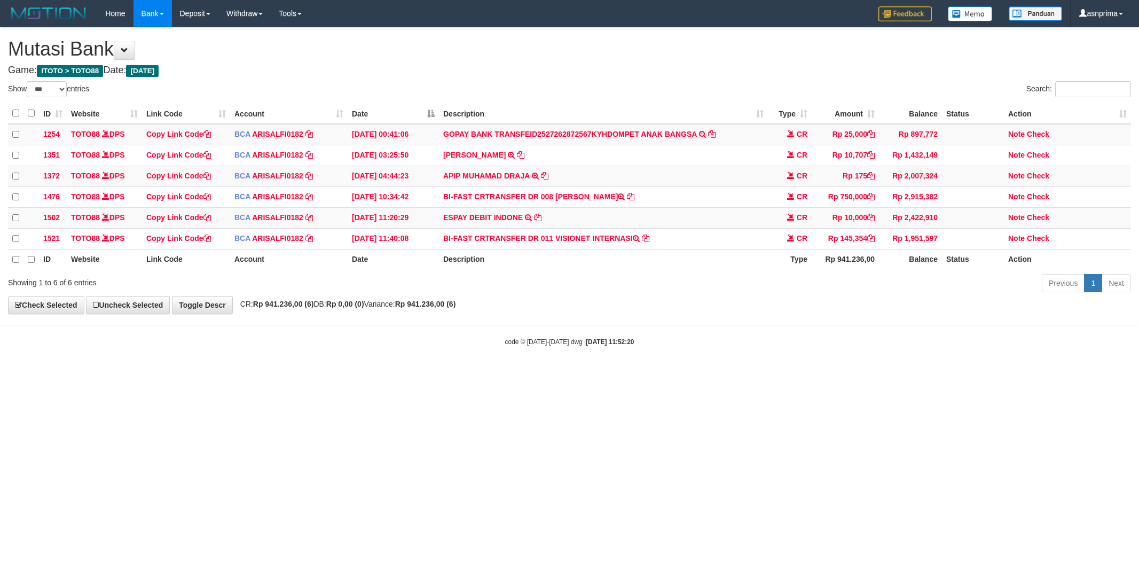
select select "***"
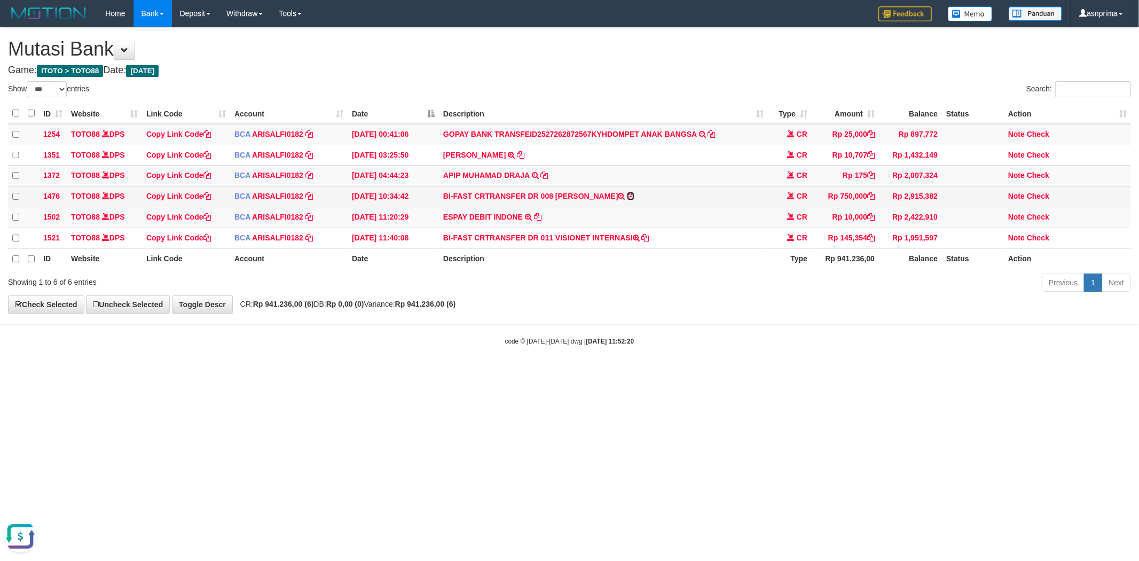
click at [635, 199] on icon at bounding box center [630, 195] width 7 height 7
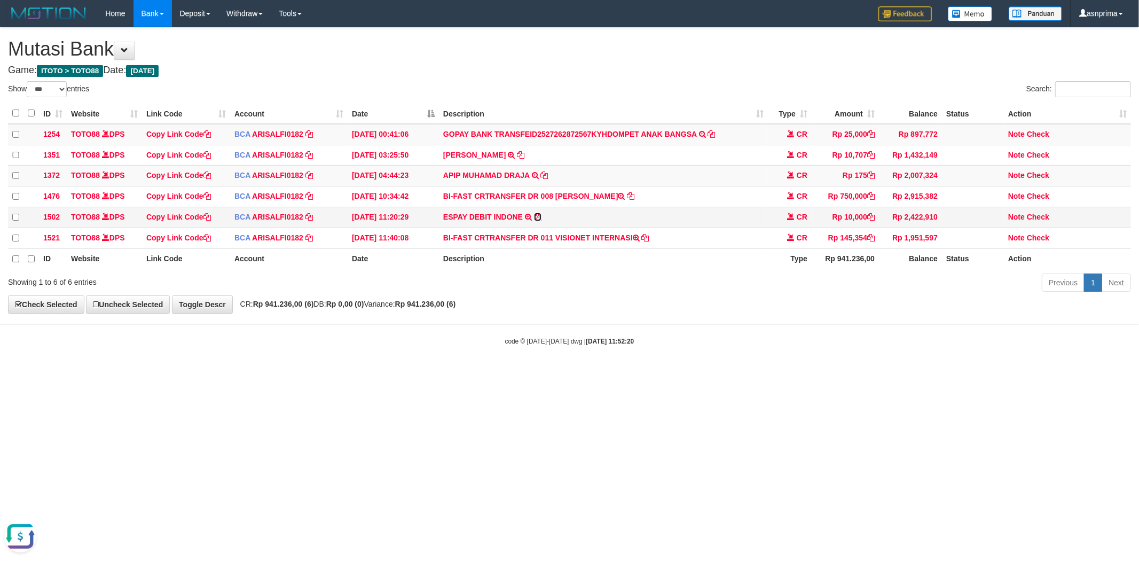
click at [540, 217] on icon at bounding box center [537, 216] width 7 height 7
click at [651, 241] on td "BI-FAST CRTRANSFER DR 011 VISIONET INTERNASI" at bounding box center [603, 238] width 329 height 21
click at [650, 241] on icon at bounding box center [645, 237] width 7 height 7
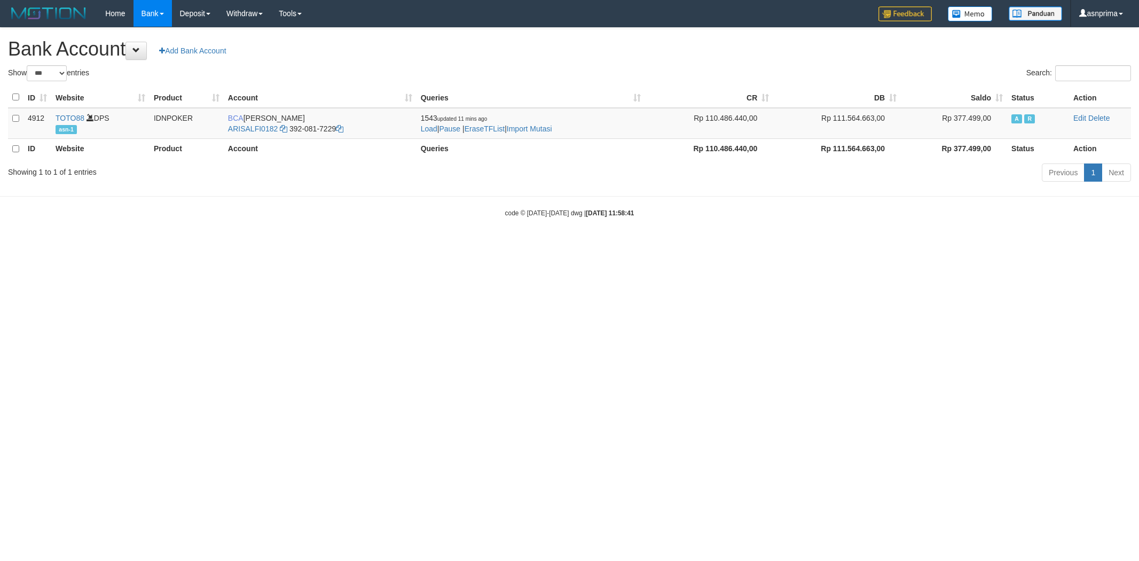
select select "***"
click at [543, 132] on td "1543 updated 11 mins ago Load | Pause | EraseTFList | Import Mutasi" at bounding box center [531, 123] width 229 height 31
click at [547, 129] on link "Import Mutasi" at bounding box center [529, 128] width 45 height 9
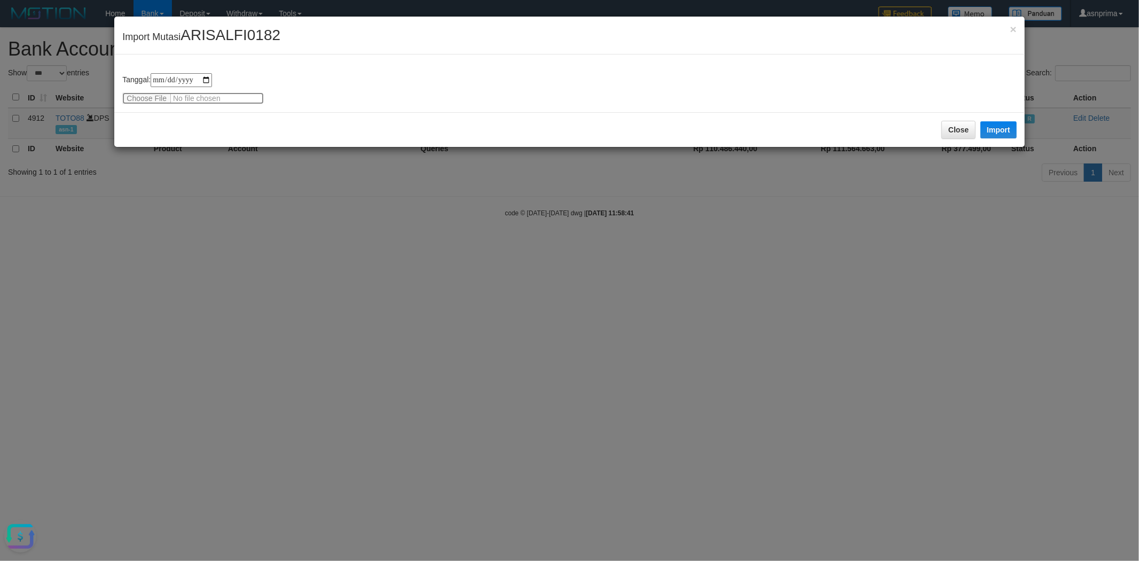
click at [142, 95] on input "file" at bounding box center [193, 98] width 142 height 12
type input "**********"
click at [1009, 130] on button "Import" at bounding box center [999, 129] width 36 height 17
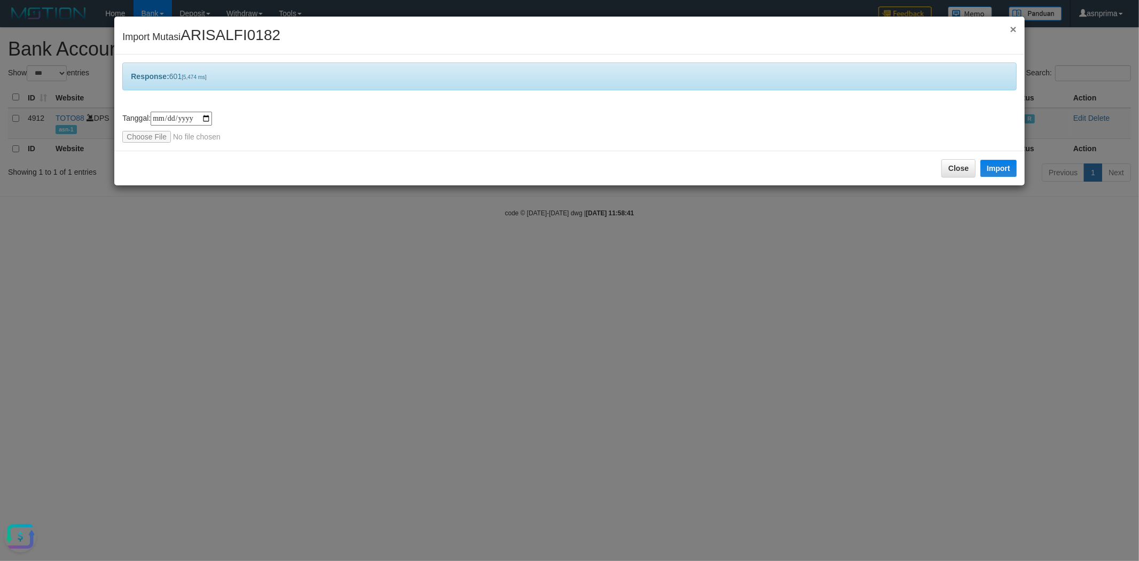
click at [1017, 29] on span "×" at bounding box center [1013, 29] width 6 height 12
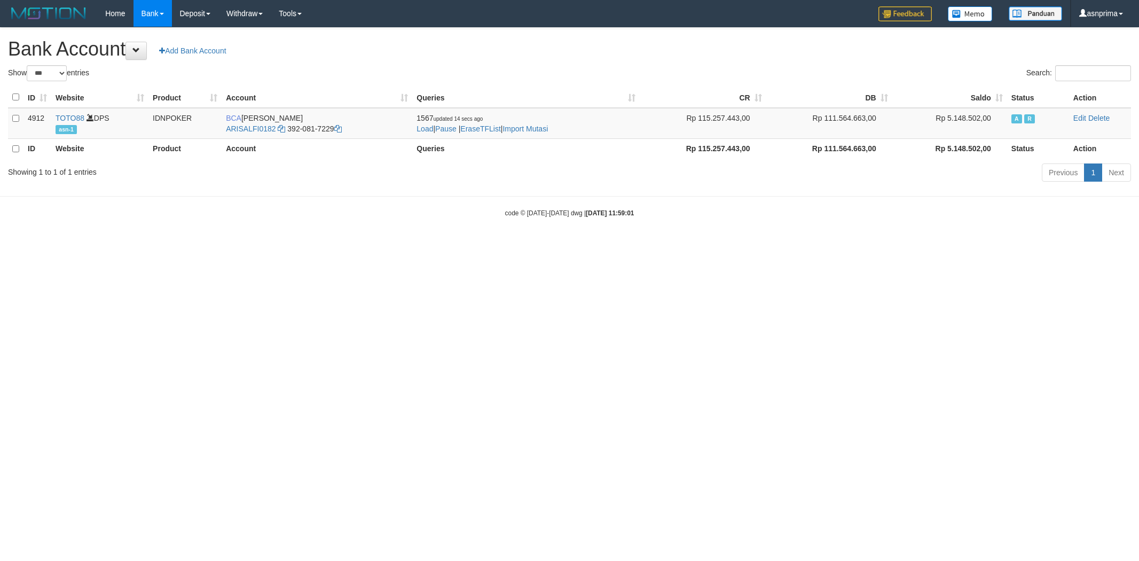
select select "***"
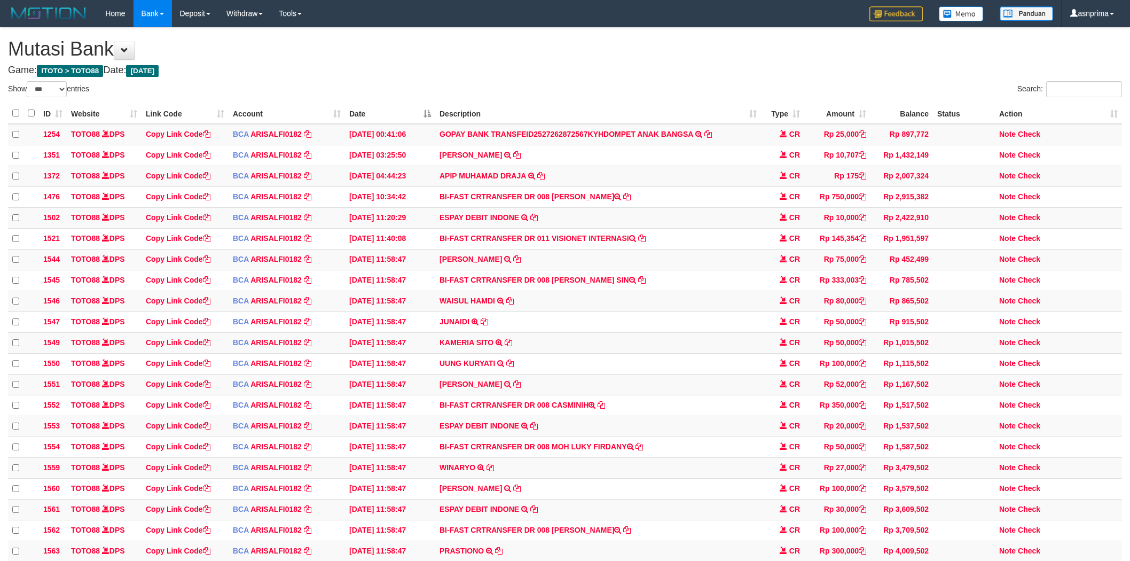
select select "***"
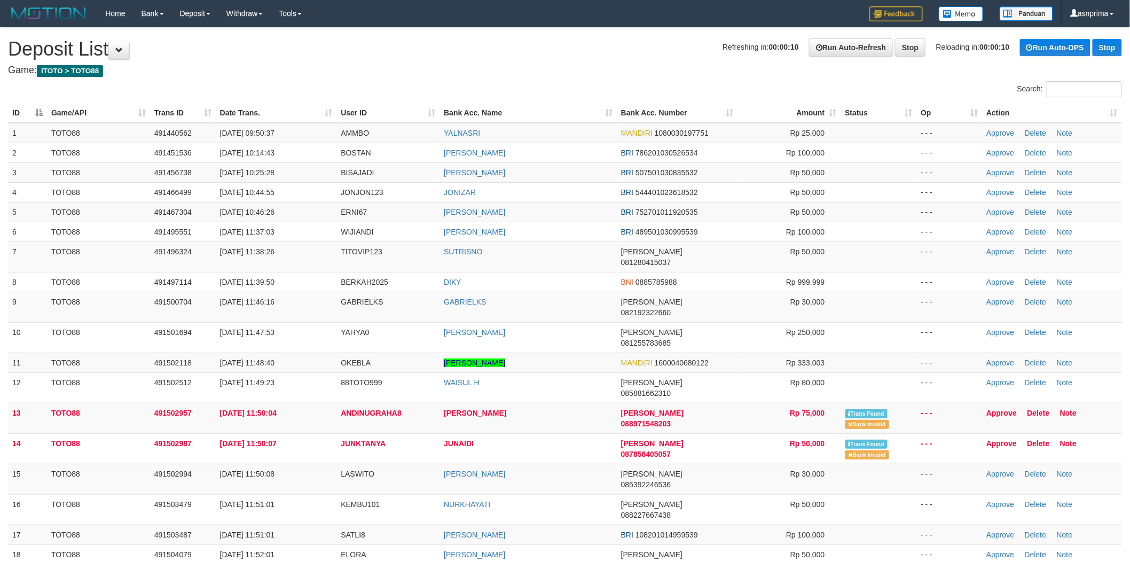
click at [1117, 113] on th "Action" at bounding box center [1052, 113] width 140 height 20
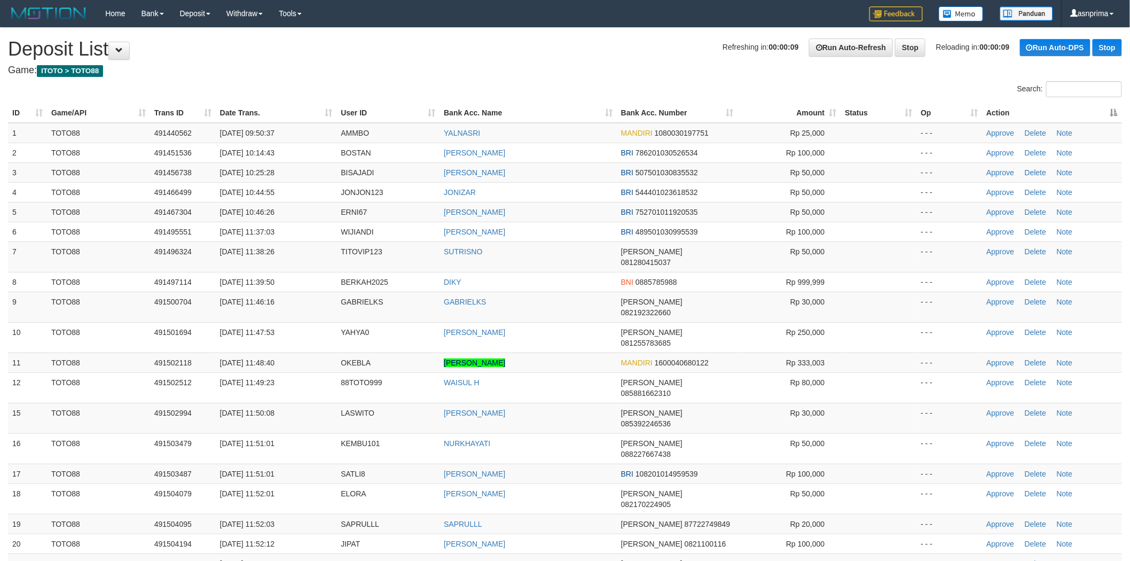
drag, startPoint x: 1117, startPoint y: 113, endPoint x: 1086, endPoint y: 120, distance: 31.8
click at [1116, 113] on th "Action" at bounding box center [1052, 113] width 140 height 20
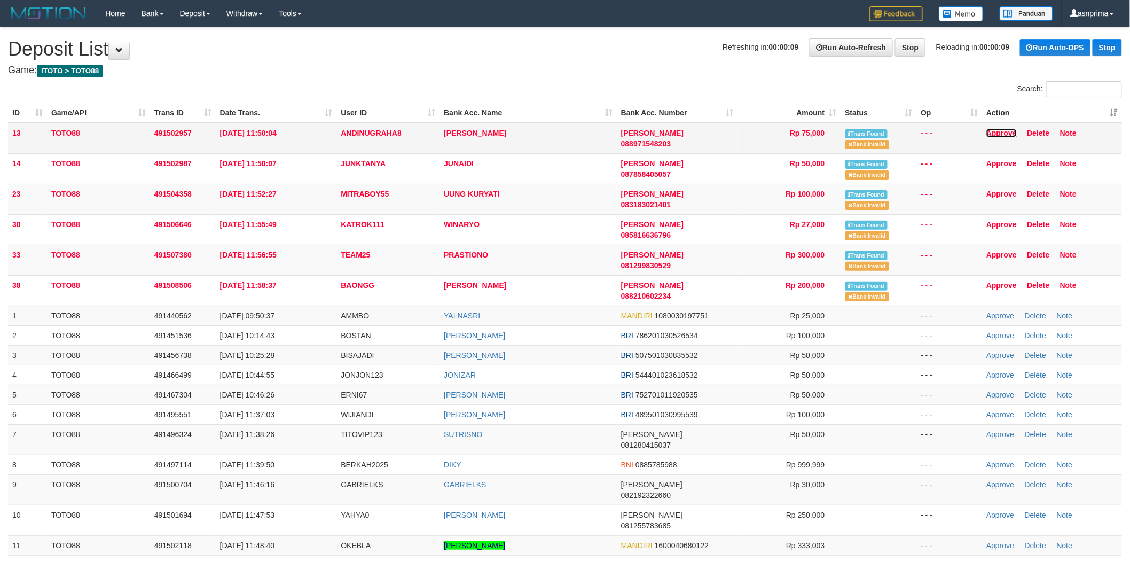
click at [996, 131] on link "Approve" at bounding box center [1002, 133] width 30 height 9
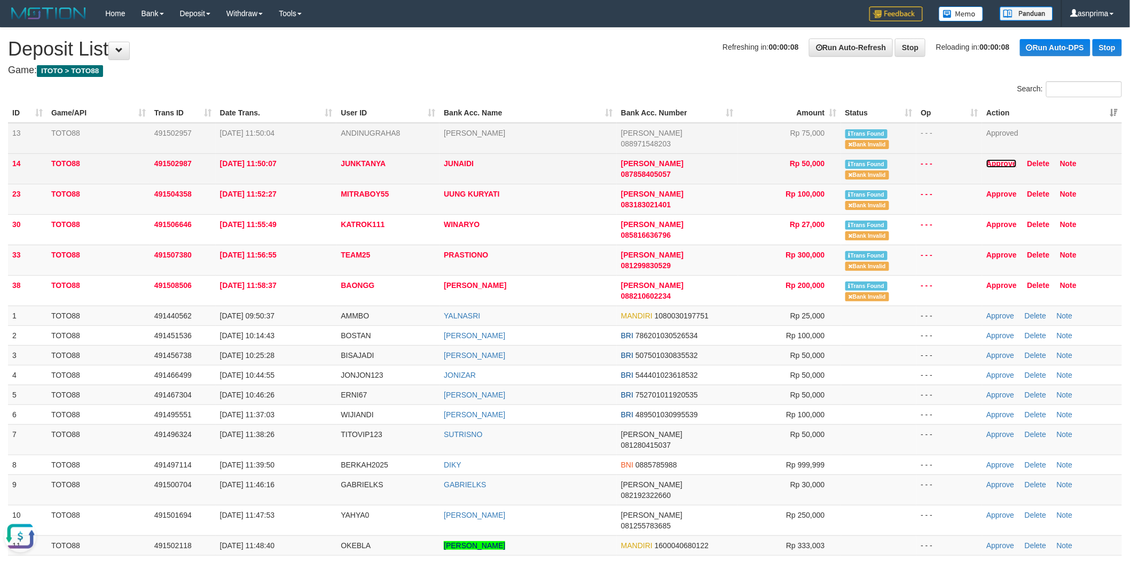
click at [1000, 161] on link "Approve" at bounding box center [1002, 163] width 30 height 9
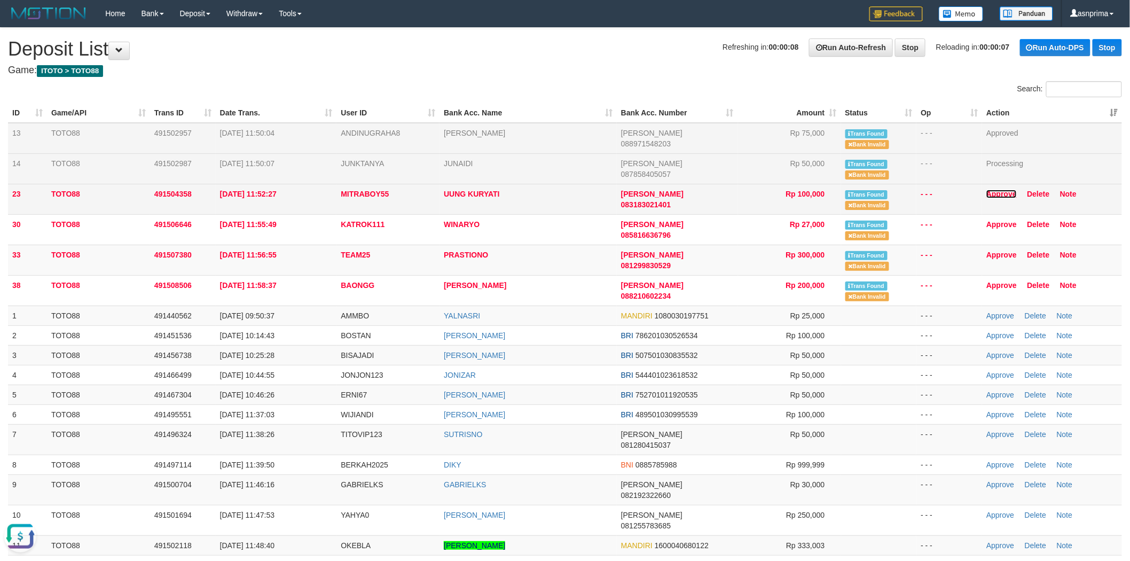
click at [999, 195] on link "Approve" at bounding box center [1002, 194] width 30 height 9
click at [1000, 225] on link "Approve" at bounding box center [1002, 224] width 30 height 9
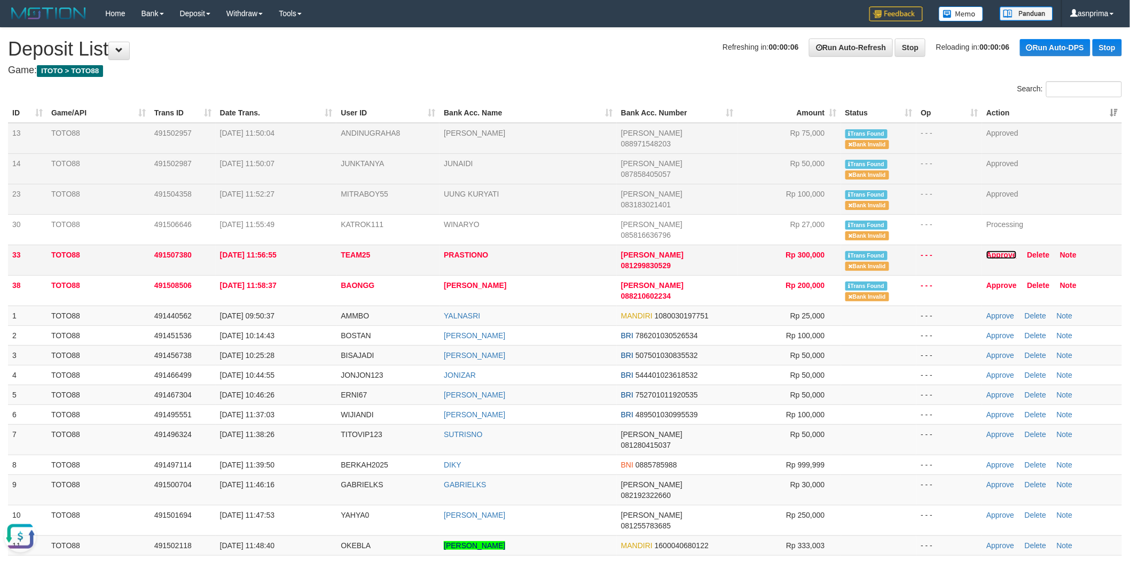
click at [995, 255] on link "Approve" at bounding box center [1002, 255] width 30 height 9
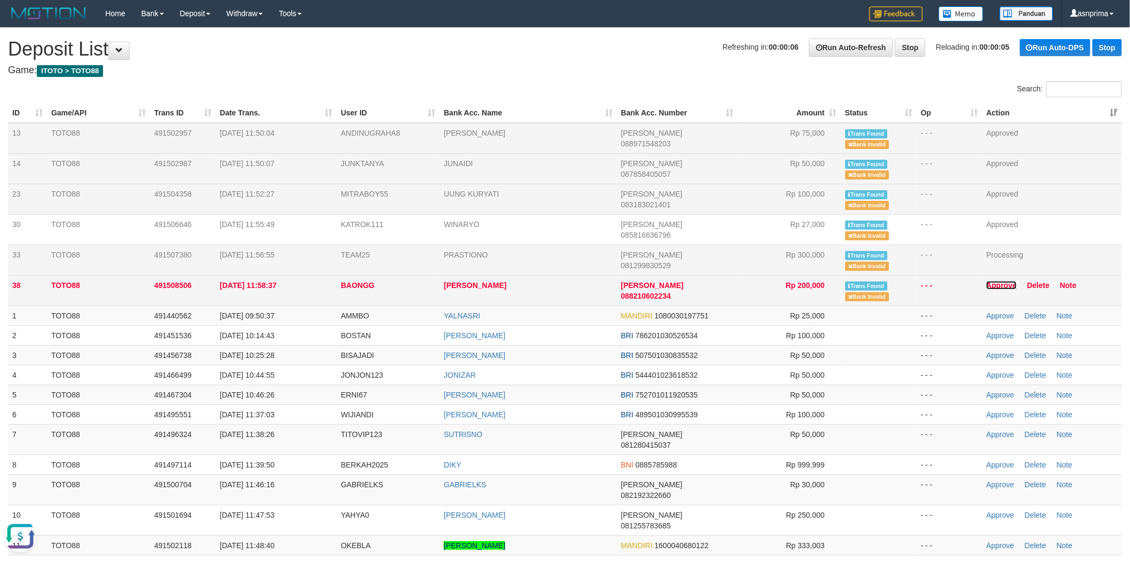
click at [993, 286] on link "Approve" at bounding box center [1002, 285] width 30 height 9
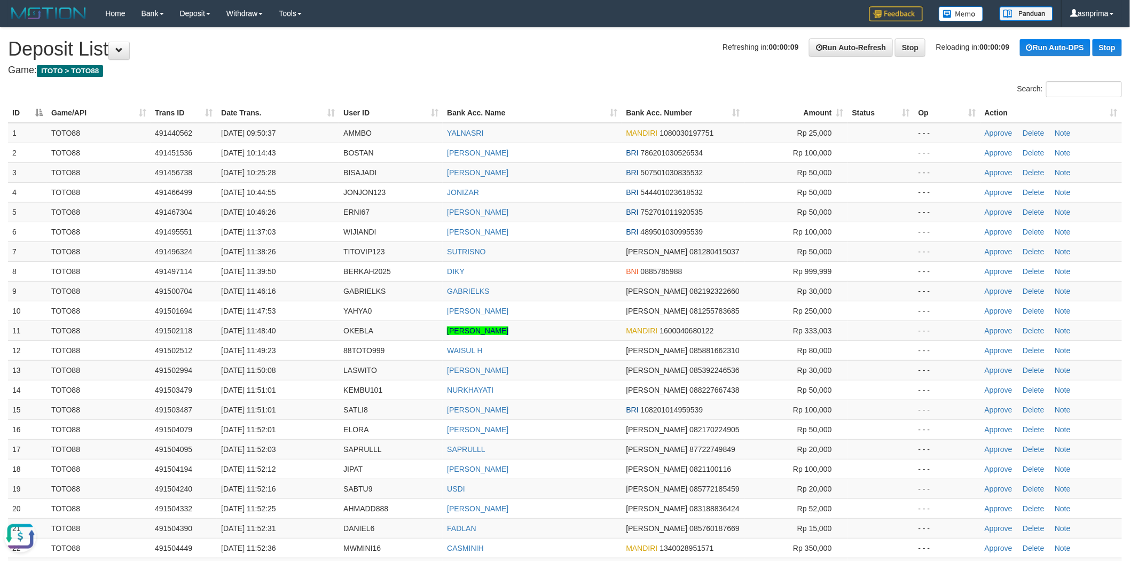
click at [1118, 112] on th "Action" at bounding box center [1052, 113] width 142 height 20
click at [1118, 111] on th "Action" at bounding box center [1052, 113] width 142 height 20
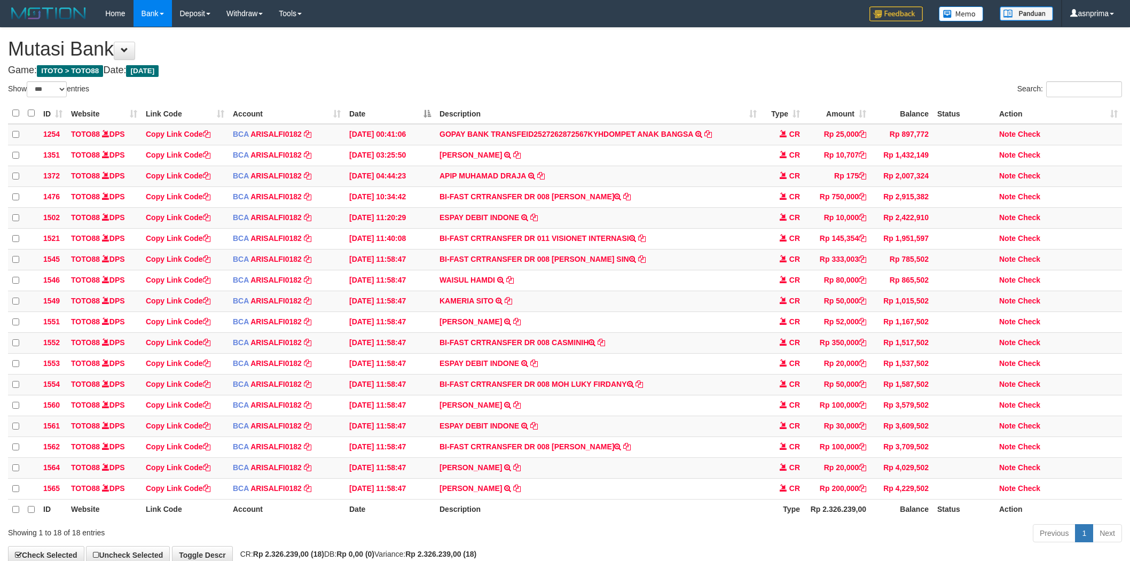
select select "***"
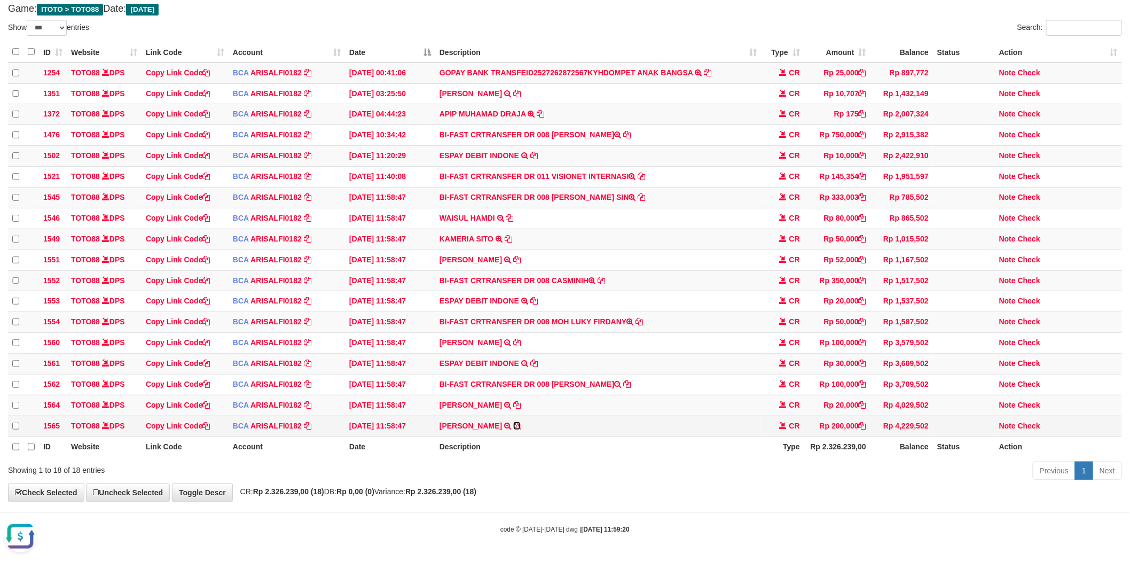
click at [513, 422] on icon at bounding box center [516, 425] width 7 height 7
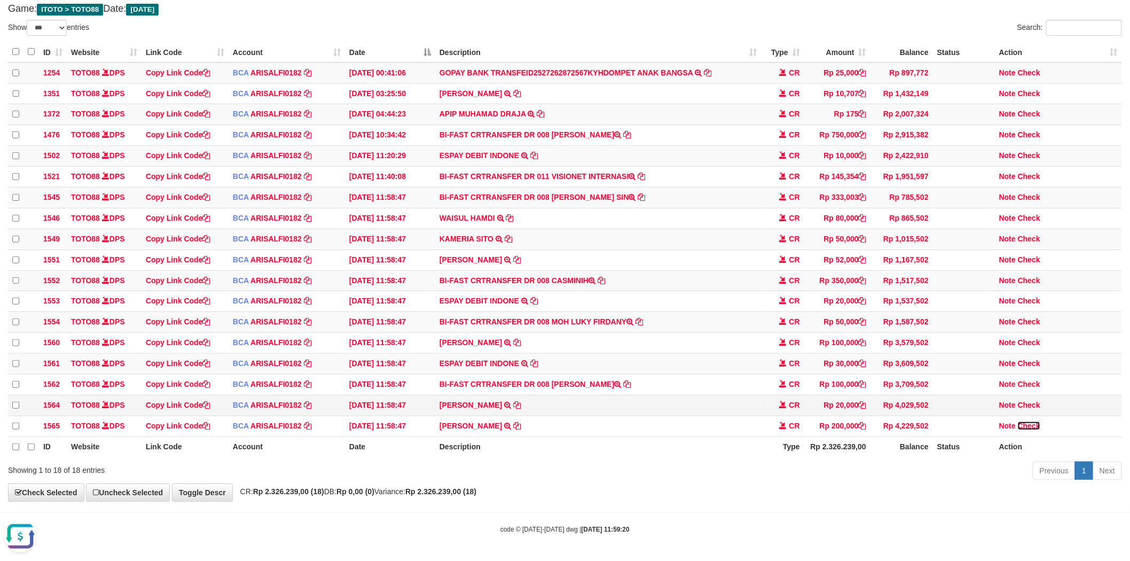
drag, startPoint x: 1037, startPoint y: 419, endPoint x: 987, endPoint y: 411, distance: 51.4
click at [1037, 421] on link "Check" at bounding box center [1029, 425] width 22 height 9
click at [513, 401] on icon at bounding box center [516, 404] width 7 height 7
click at [1033, 401] on link "Check" at bounding box center [1029, 405] width 22 height 9
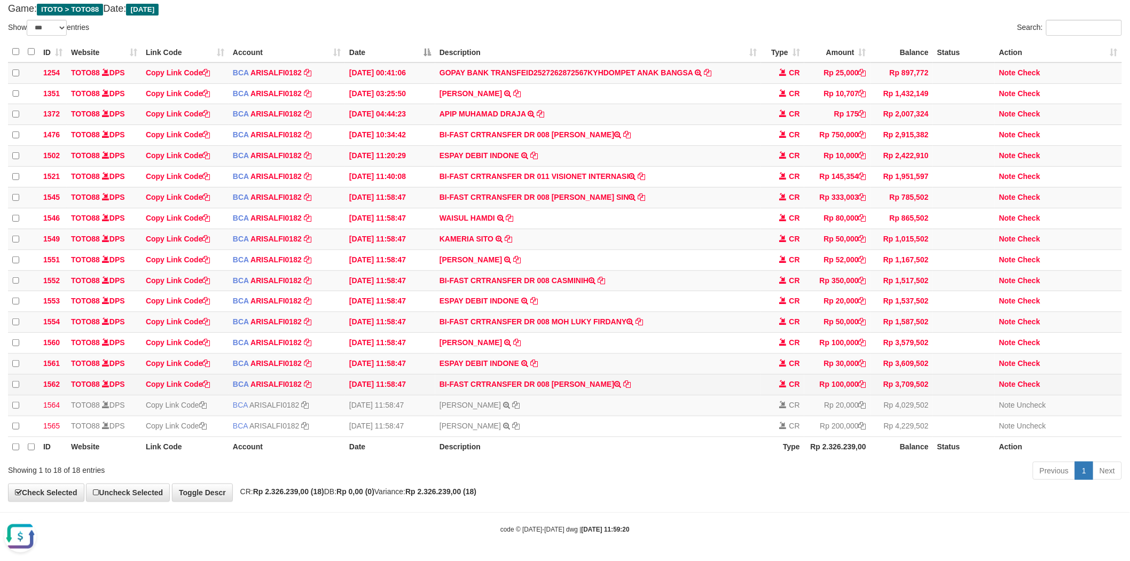
drag, startPoint x: 552, startPoint y: 376, endPoint x: 620, endPoint y: 376, distance: 67.3
click at [620, 376] on td "BI-FAST CRTRANSFER DR 008 TOMSON SIRINGO RIN" at bounding box center [598, 384] width 326 height 21
copy td "TOMSON SIRINGO"
click at [1027, 382] on td "Note Check" at bounding box center [1058, 384] width 127 height 21
click at [1028, 380] on link "Check" at bounding box center [1029, 384] width 22 height 9
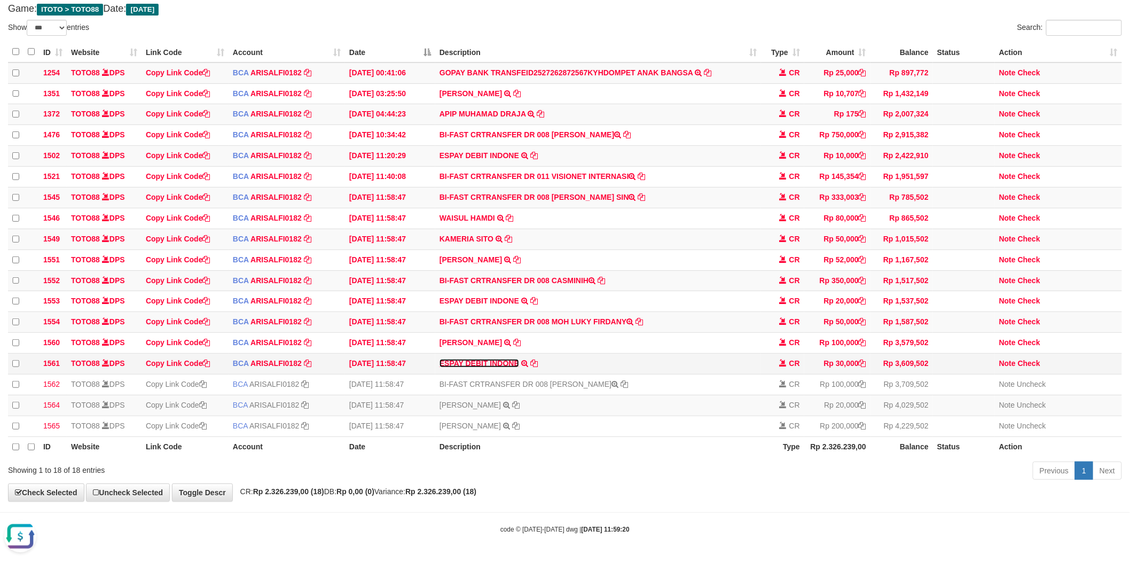
click at [497, 359] on link "ESPAY DEBIT INDONE" at bounding box center [480, 363] width 80 height 9
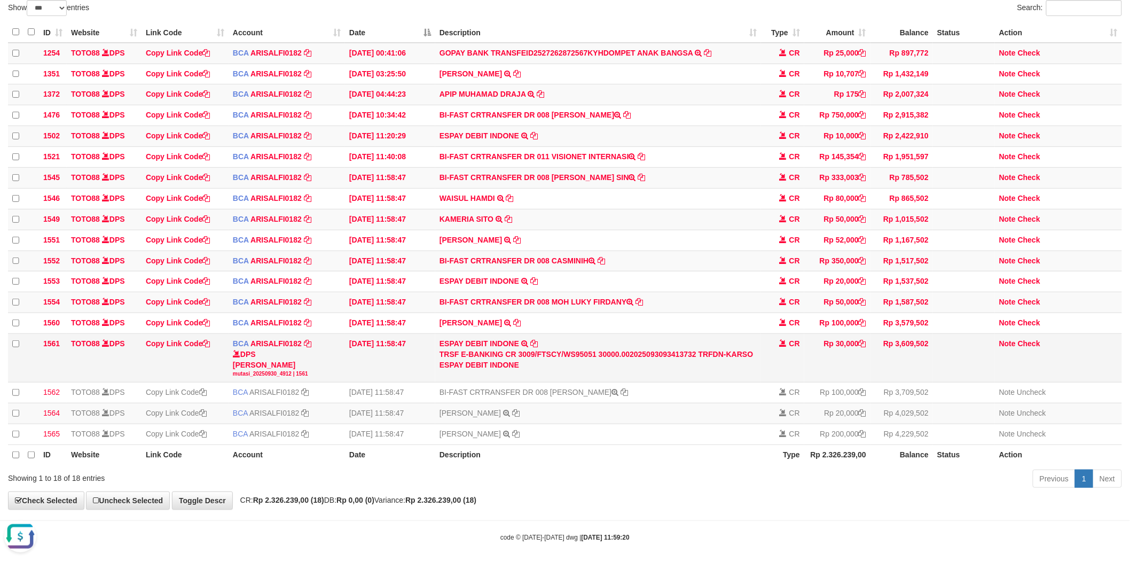
click at [739, 370] on div "TRSF E-BANKING CR 3009/FTSCY/WS95051 30000.002025093093413732 TRFDN-KARSO ESPAY…" at bounding box center [598, 359] width 317 height 21
copy div "KARSO"
click at [1031, 348] on link "Check" at bounding box center [1029, 343] width 22 height 9
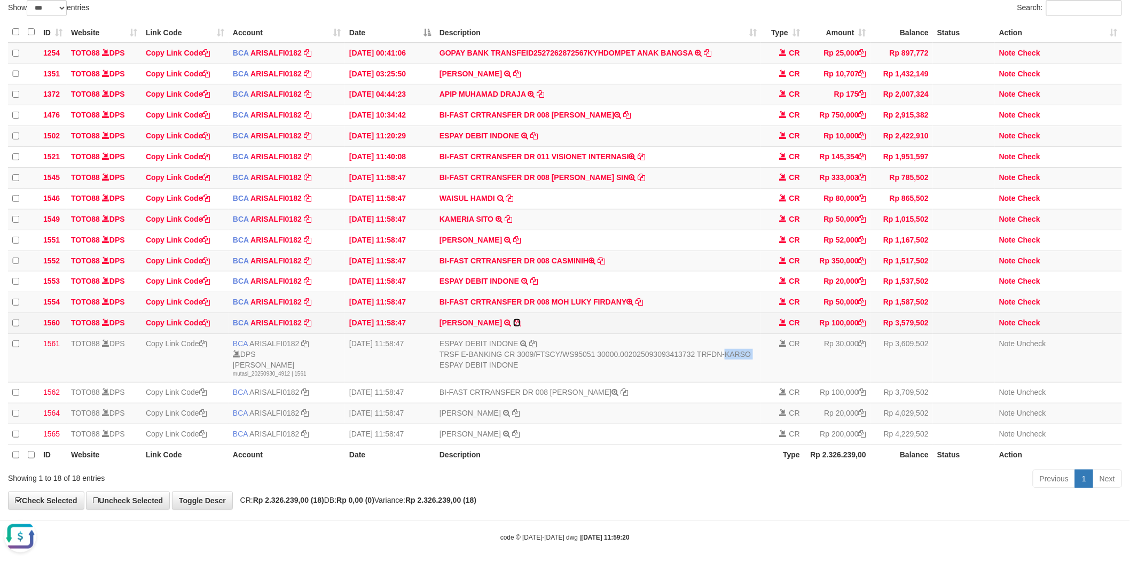
click at [513, 326] on icon at bounding box center [516, 322] width 7 height 7
copy div "KARSO"
click at [1029, 327] on link "Check" at bounding box center [1029, 322] width 22 height 9
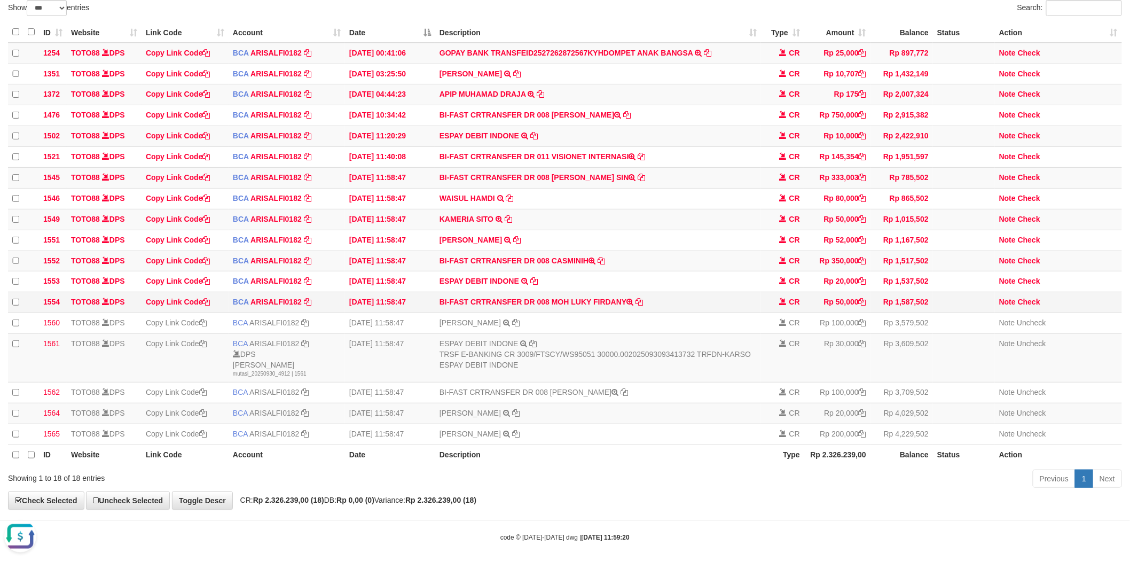
drag, startPoint x: 552, startPoint y: 312, endPoint x: 615, endPoint y: 316, distance: 63.2
click at [615, 313] on td "BI-FAST CRTRANSFER DR 008 MOH LUKY FIRDANY" at bounding box center [598, 302] width 326 height 21
copy td "MOH LUKY FIRDA"
click at [1029, 306] on link "Check" at bounding box center [1029, 302] width 22 height 9
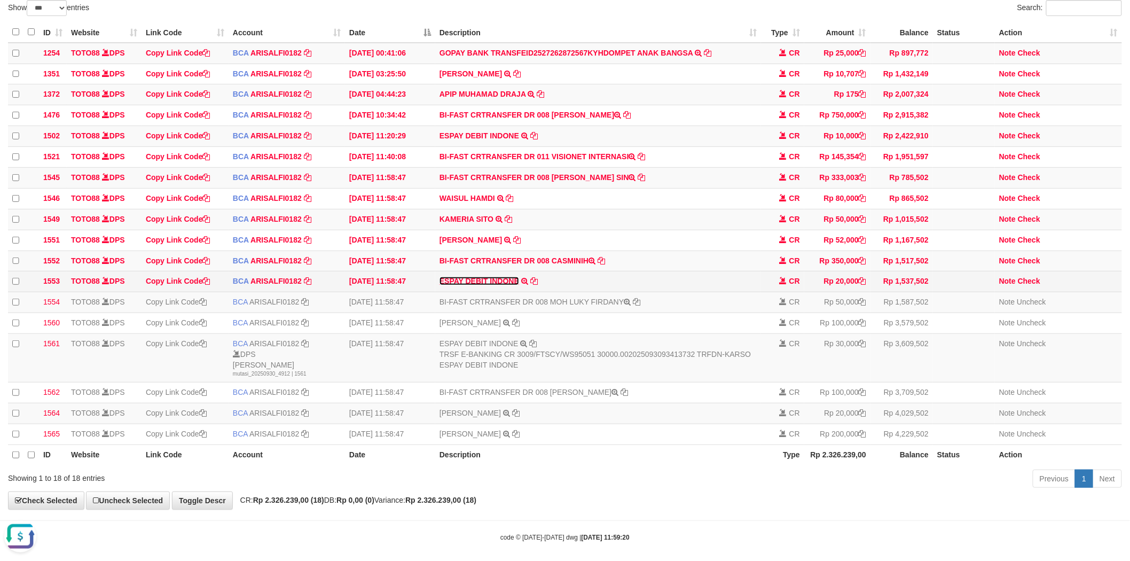
click at [505, 285] on link "ESPAY DEBIT INDONE" at bounding box center [480, 281] width 80 height 9
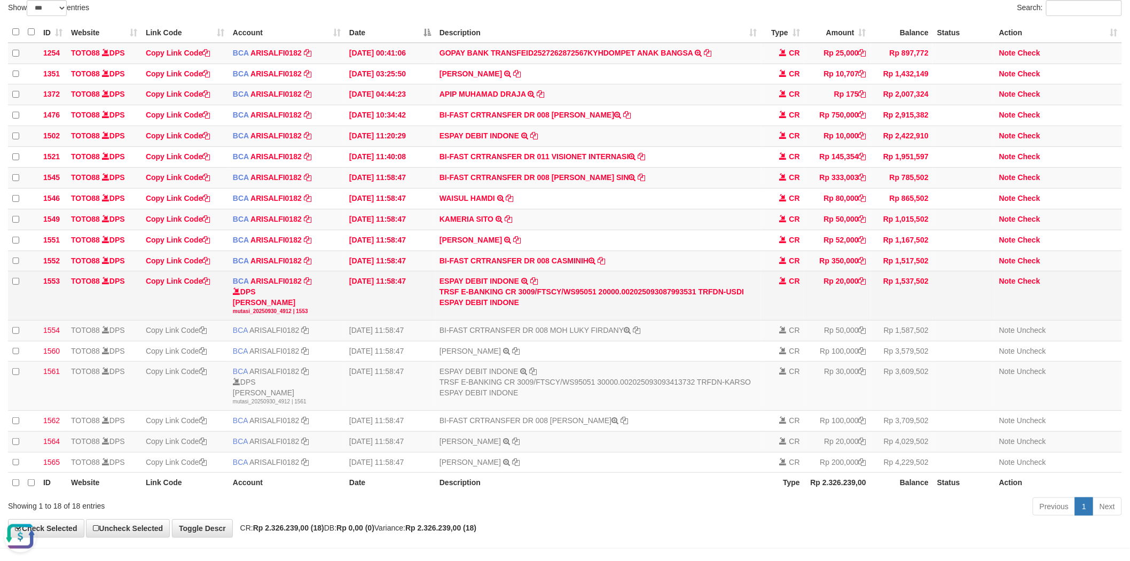
click at [730, 300] on div "TRSF E-BANKING CR 3009/FTSCY/WS95051 20000.002025093087993531 TRFDN-USDI ESPAY …" at bounding box center [598, 296] width 317 height 21
copy div "USDI"
click at [1029, 285] on link "Check" at bounding box center [1029, 281] width 22 height 9
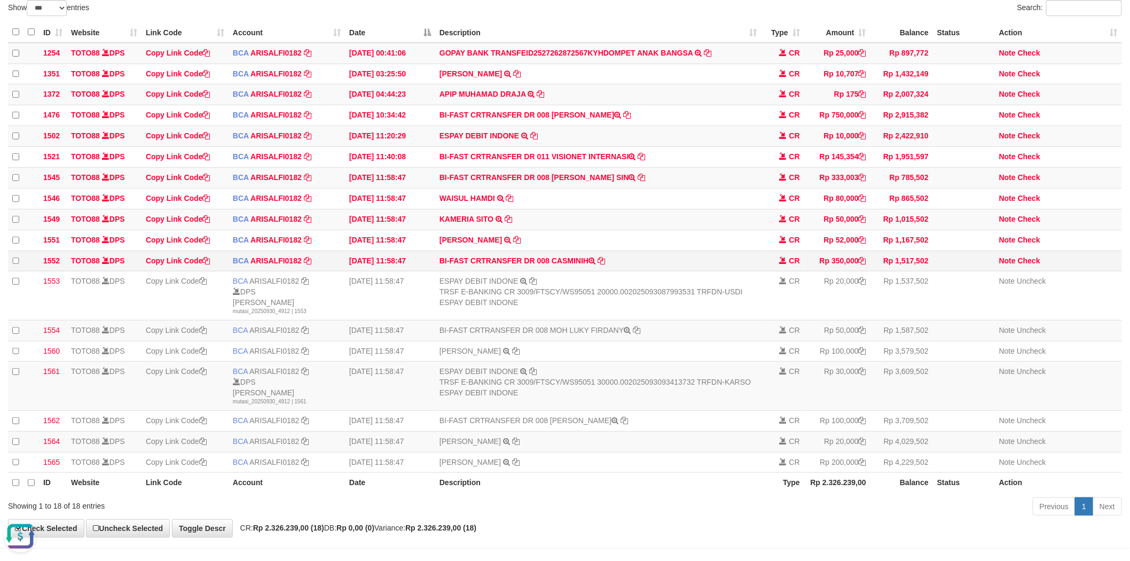
click at [562, 271] on td "BI-FAST CRTRANSFER DR 008 CASMINIH" at bounding box center [598, 261] width 326 height 21
copy td "CASMINIH"
click at [1034, 265] on link "Check" at bounding box center [1029, 260] width 22 height 9
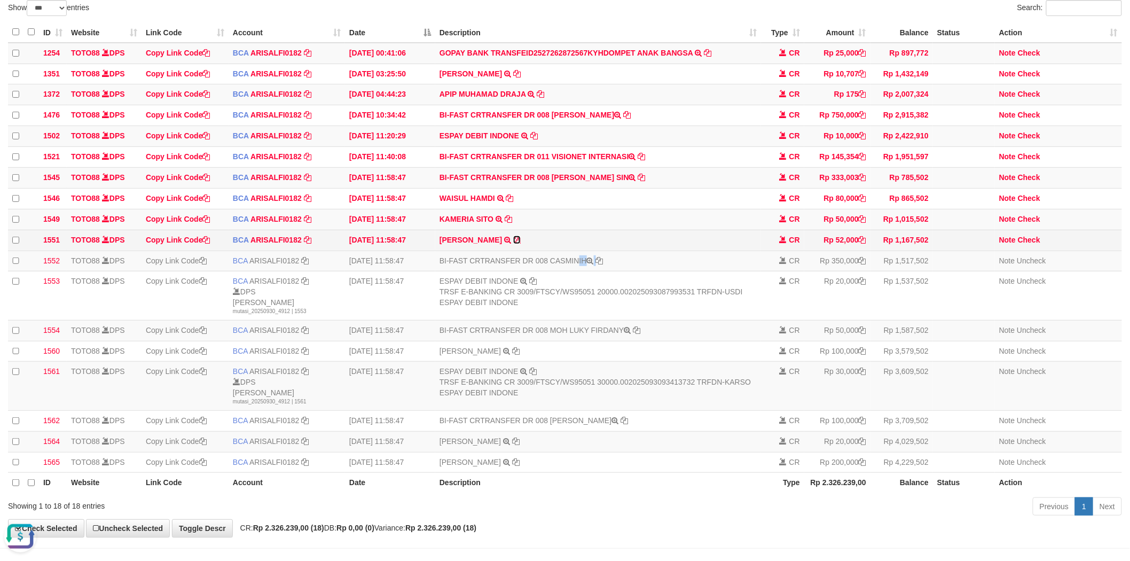
click at [518, 244] on icon at bounding box center [516, 239] width 7 height 7
copy td "CASMINIH"
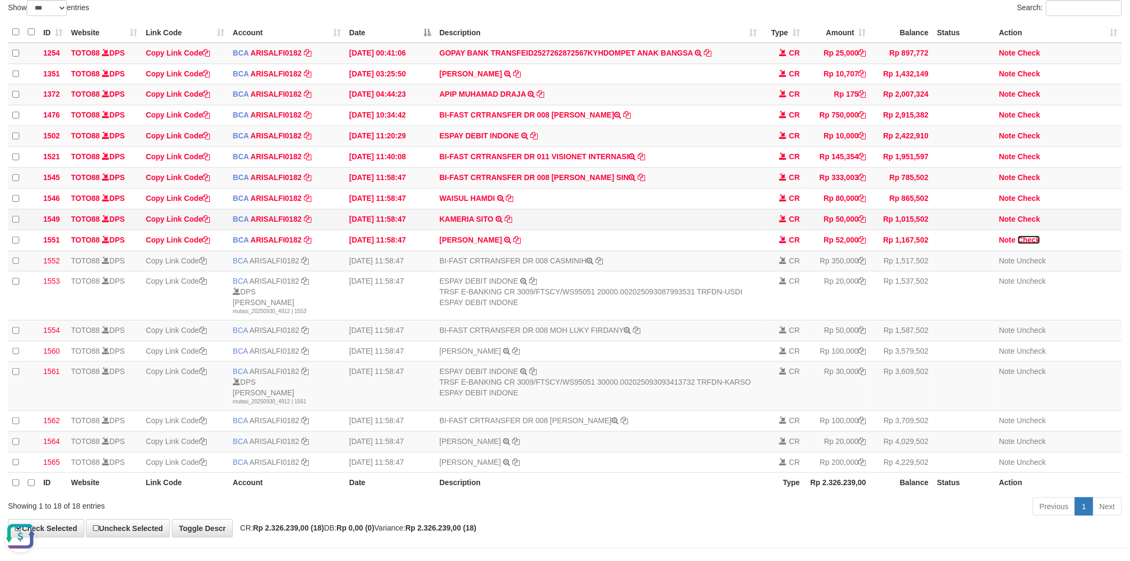
drag, startPoint x: 1034, startPoint y: 244, endPoint x: 639, endPoint y: 217, distance: 395.7
click at [1034, 244] on link "Check" at bounding box center [1029, 240] width 22 height 9
click at [510, 223] on icon at bounding box center [508, 218] width 7 height 7
click at [1023, 223] on link "Check" at bounding box center [1029, 219] width 22 height 9
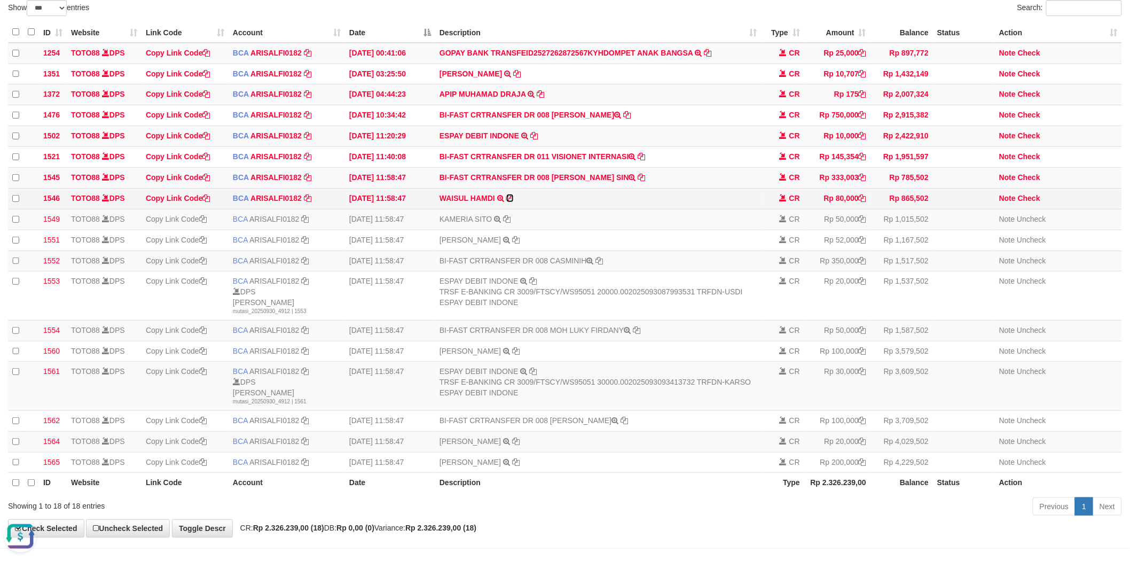
click at [510, 202] on icon at bounding box center [509, 197] width 7 height 7
drag, startPoint x: 552, startPoint y: 183, endPoint x: 622, endPoint y: 183, distance: 69.4
click at [622, 183] on td "BI-FAST CRTRANSFER DR 008 MARTHEN LUTHER SIN" at bounding box center [598, 177] width 326 height 21
copy td "MARTHEN LUTHER"
click at [863, 181] on icon at bounding box center [862, 177] width 7 height 7
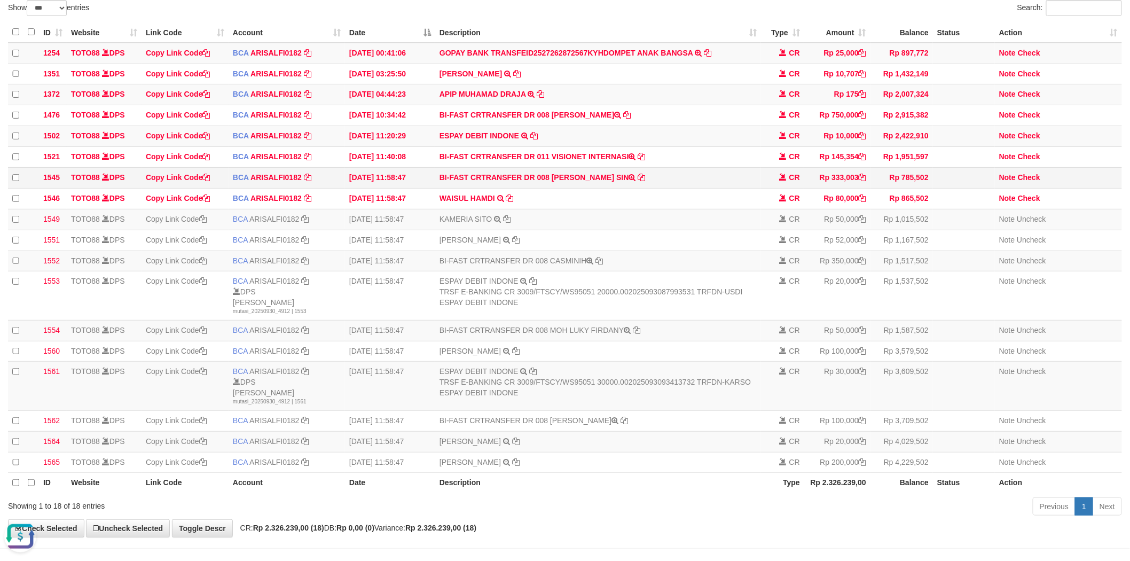
copy td "MARTHEN LUTHER"
click at [1034, 181] on link "Check" at bounding box center [1029, 177] width 22 height 9
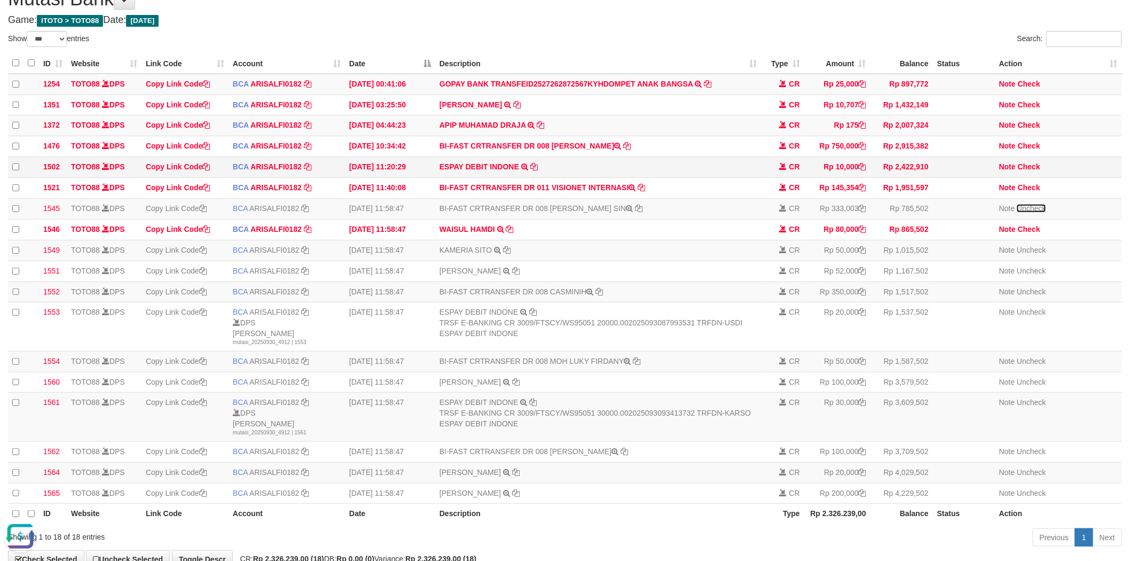
scroll to position [22, 0]
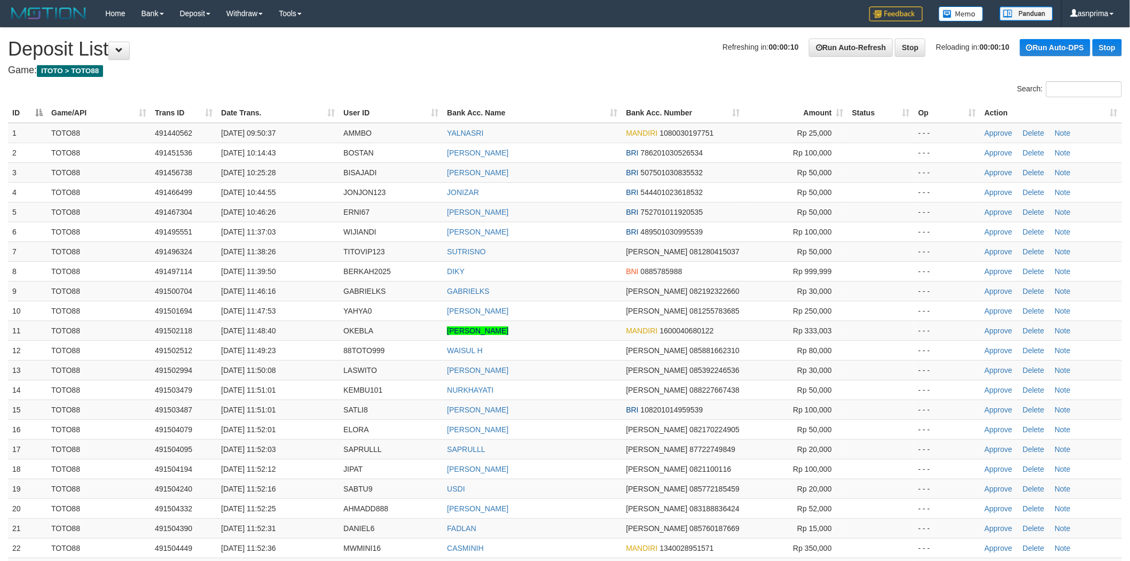
click at [571, 62] on div "**********" at bounding box center [565, 456] width 1130 height 857
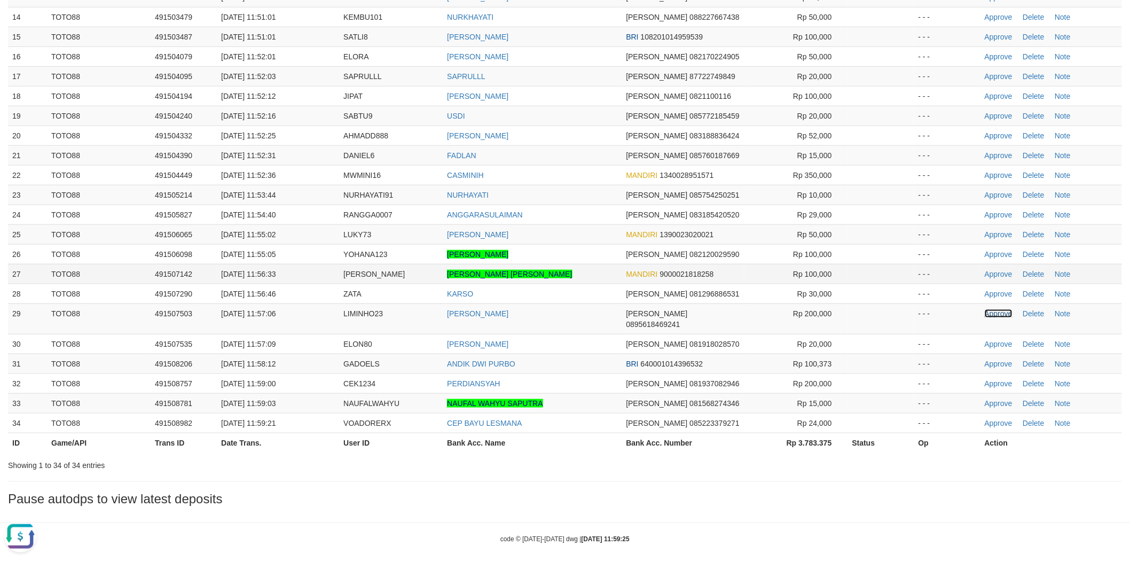
drag, startPoint x: 988, startPoint y: 310, endPoint x: 902, endPoint y: 278, distance: 92.3
click at [988, 310] on link "Approve" at bounding box center [999, 313] width 28 height 9
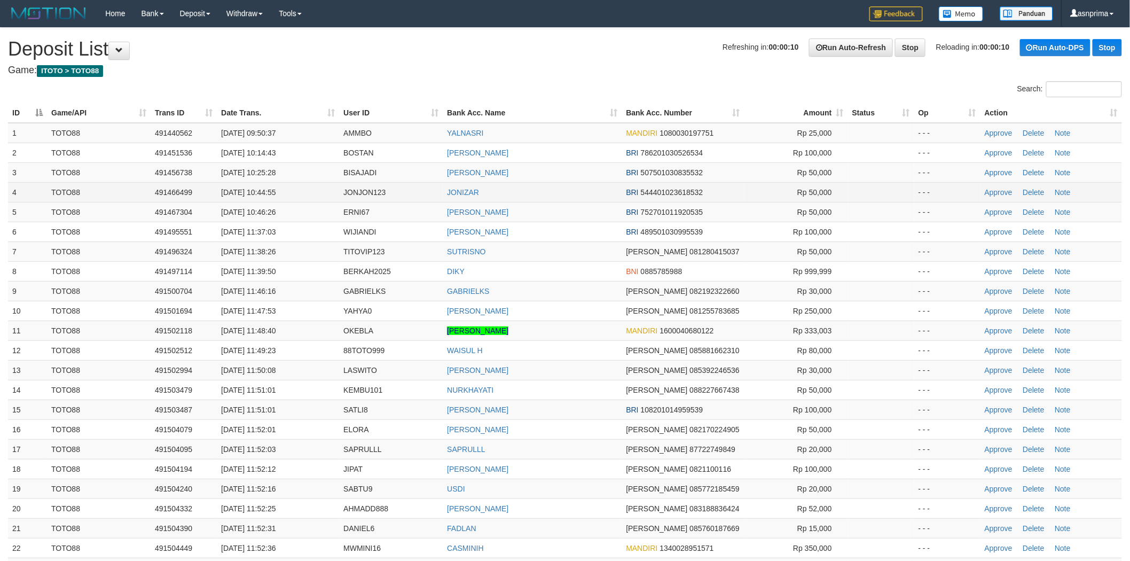
click at [571, 184] on td "JONIZAR" at bounding box center [532, 192] width 179 height 20
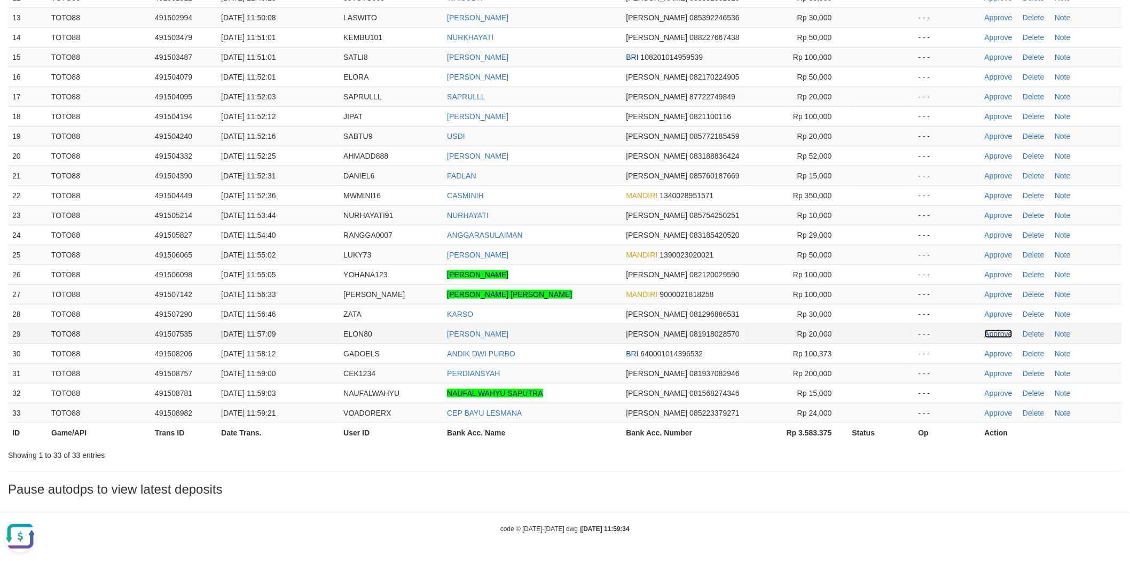
click at [994, 331] on link "Approve" at bounding box center [999, 334] width 28 height 9
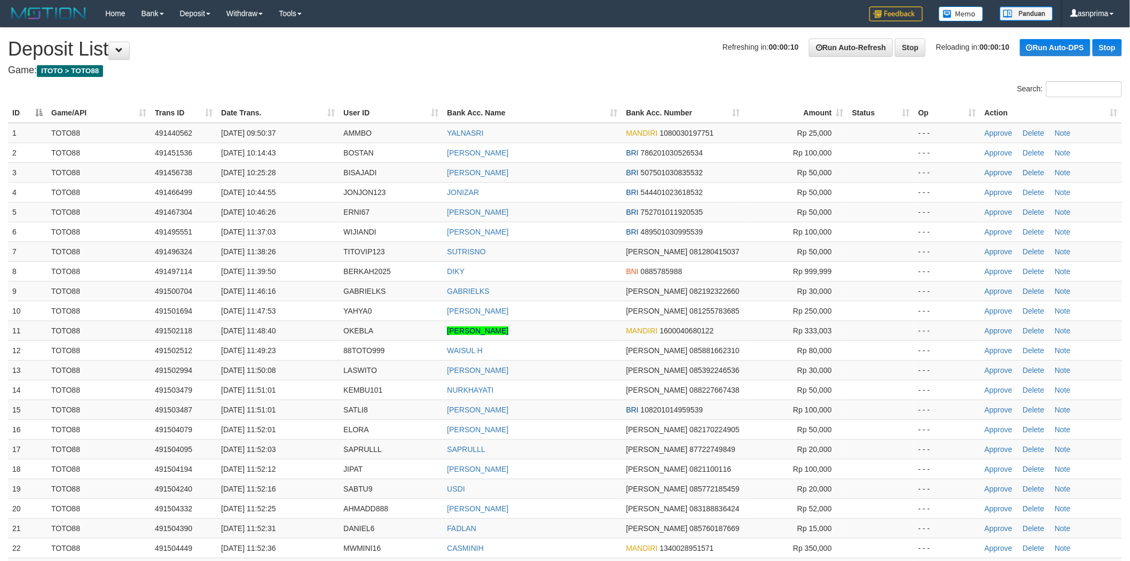
click at [583, 248] on td "SUTRISNO" at bounding box center [532, 251] width 179 height 20
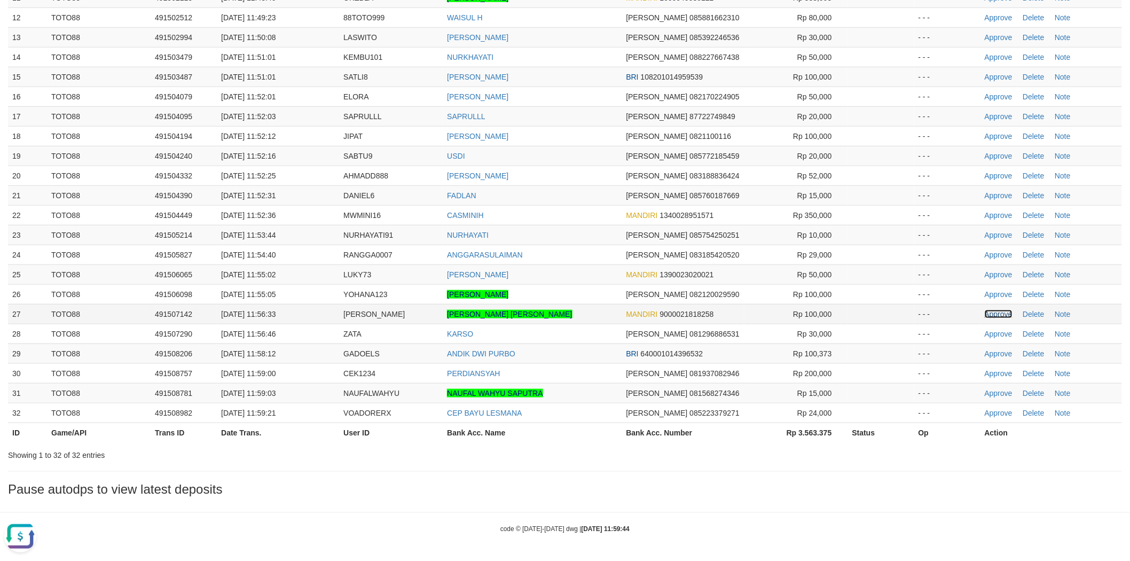
click at [997, 314] on link "Approve" at bounding box center [999, 314] width 28 height 9
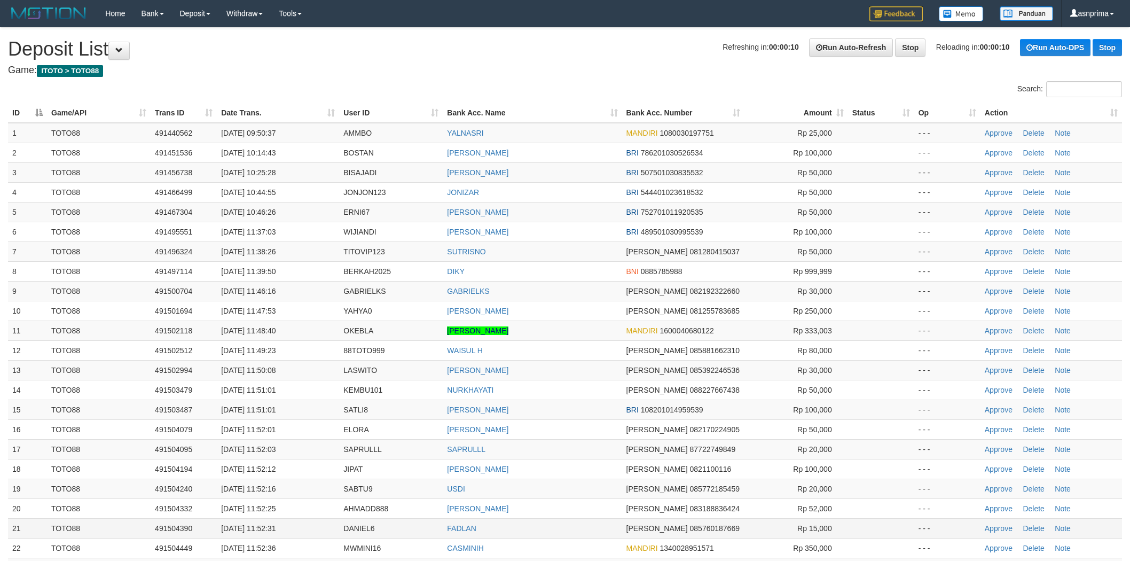
scroll to position [333, 0]
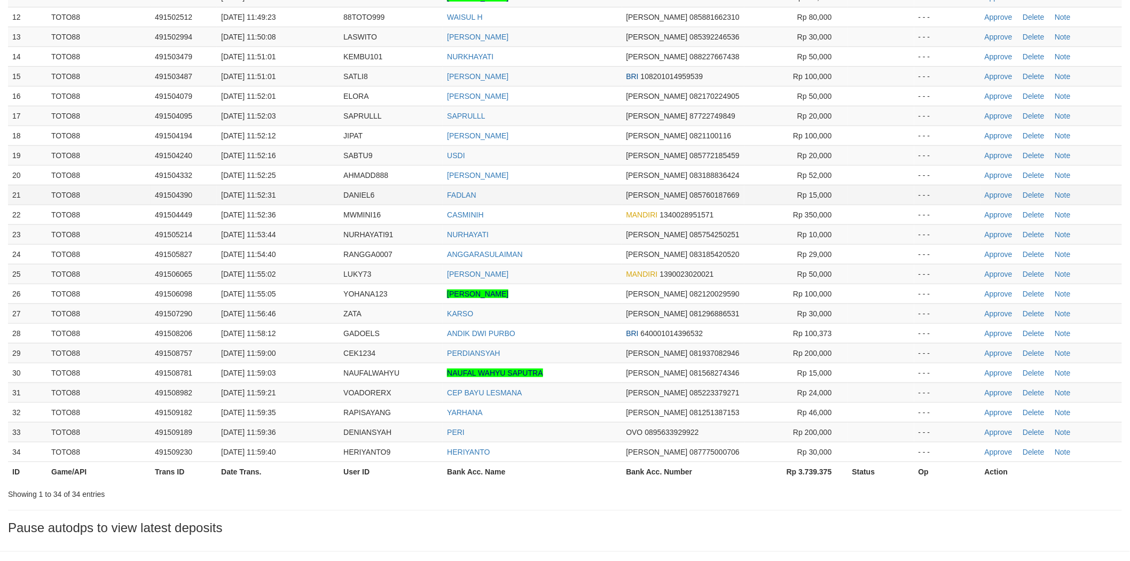
click at [578, 199] on td "FADLAN" at bounding box center [532, 195] width 179 height 20
click at [988, 308] on td "Approve Delete Note" at bounding box center [1052, 313] width 142 height 20
click at [988, 312] on link "Approve" at bounding box center [999, 313] width 28 height 9
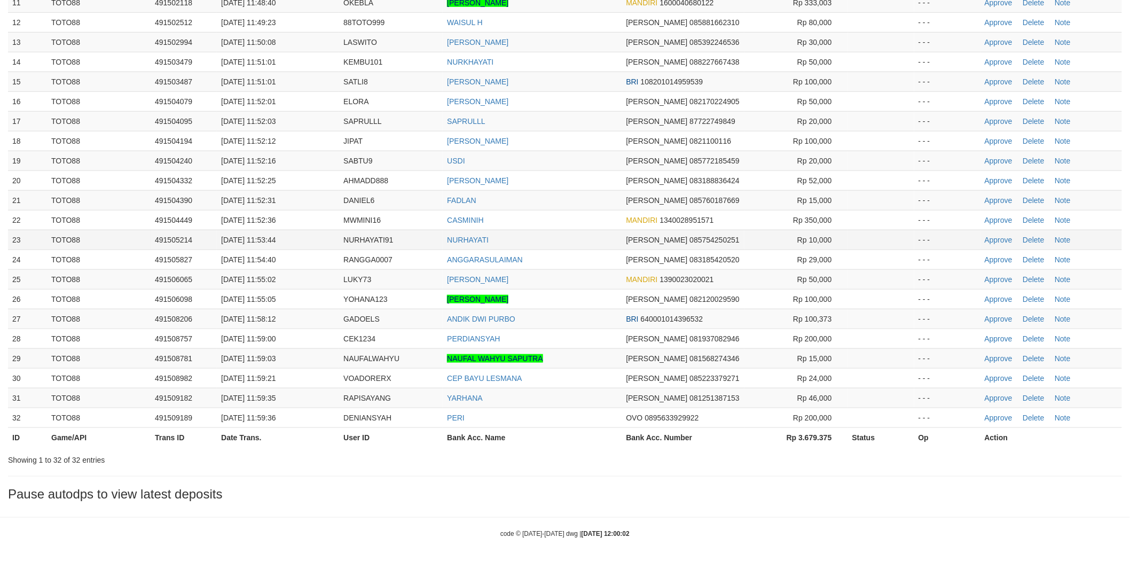
click at [553, 237] on td "NURHAYATI" at bounding box center [532, 240] width 179 height 20
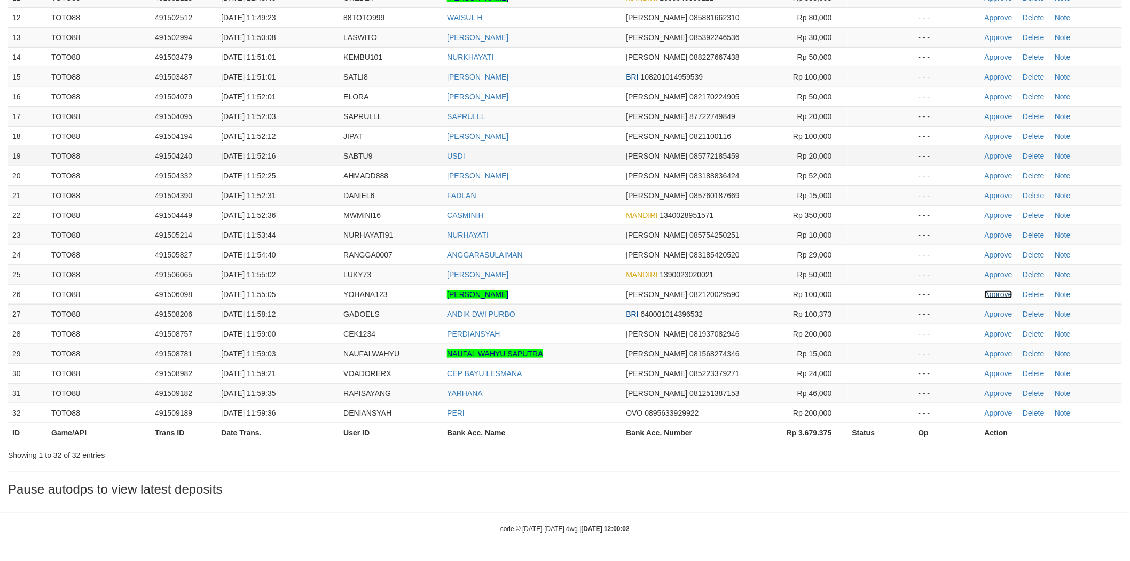
drag, startPoint x: 994, startPoint y: 293, endPoint x: 684, endPoint y: 164, distance: 335.0
click at [994, 293] on link "Approve" at bounding box center [999, 294] width 28 height 9
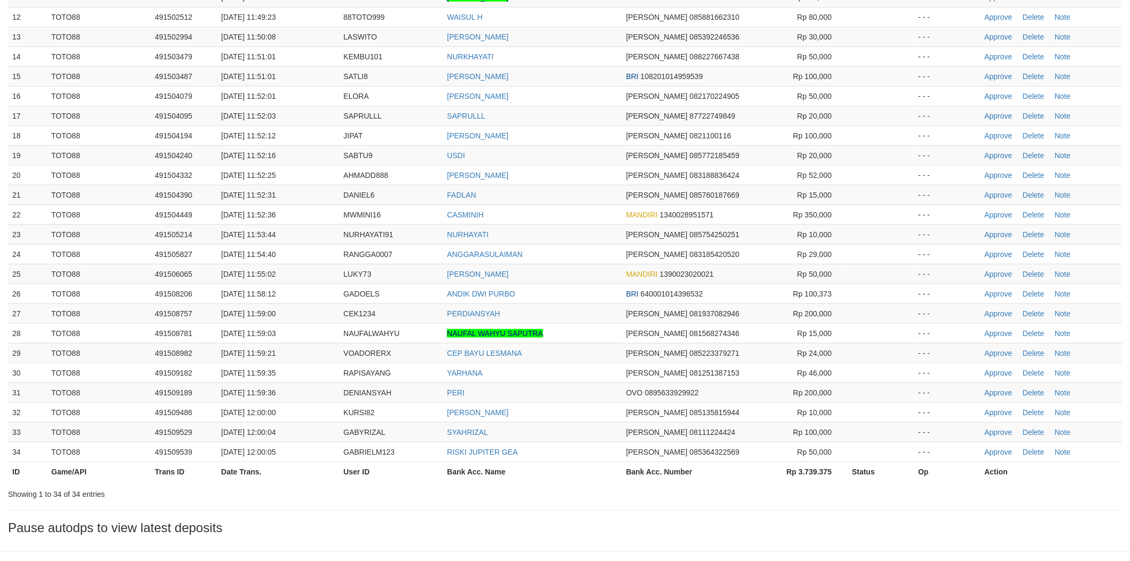
click at [574, 220] on td "CASMINIH" at bounding box center [532, 215] width 179 height 20
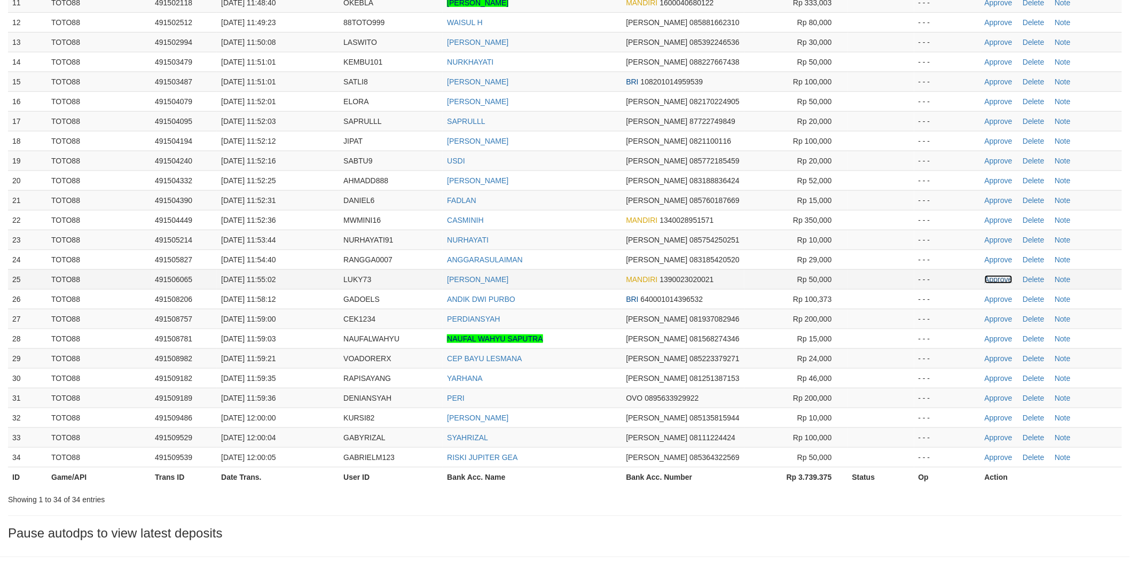
click at [990, 278] on link "Approve" at bounding box center [999, 279] width 28 height 9
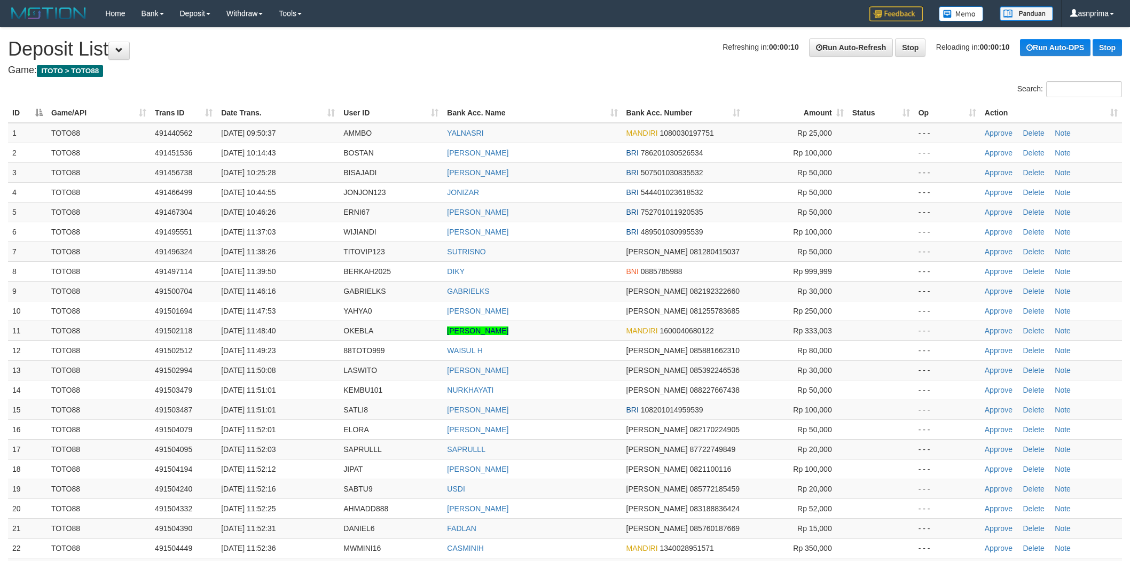
scroll to position [328, 0]
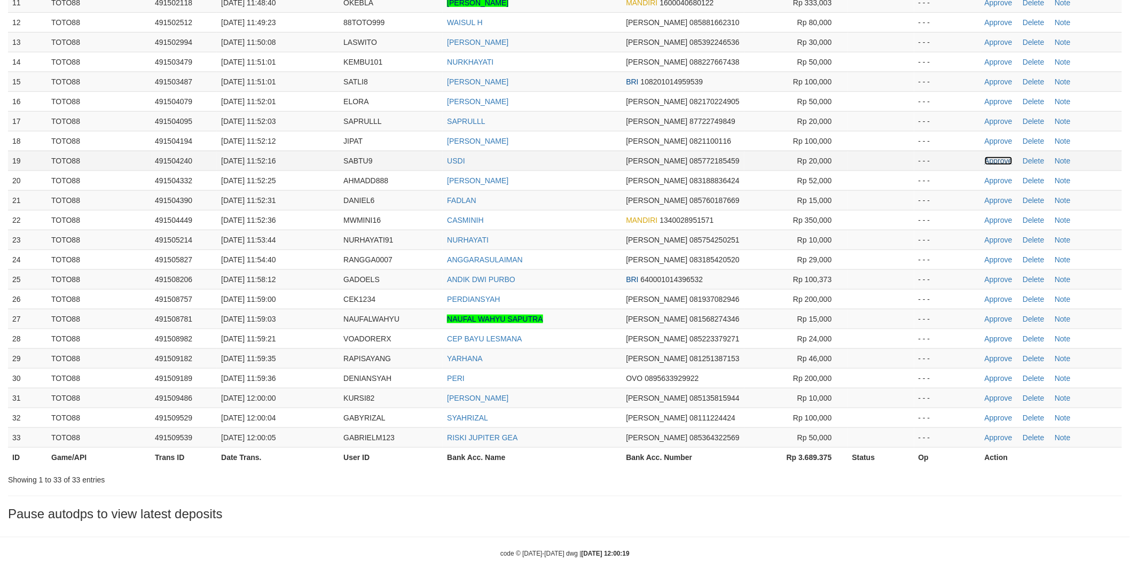
click at [991, 160] on link "Approve" at bounding box center [999, 161] width 28 height 9
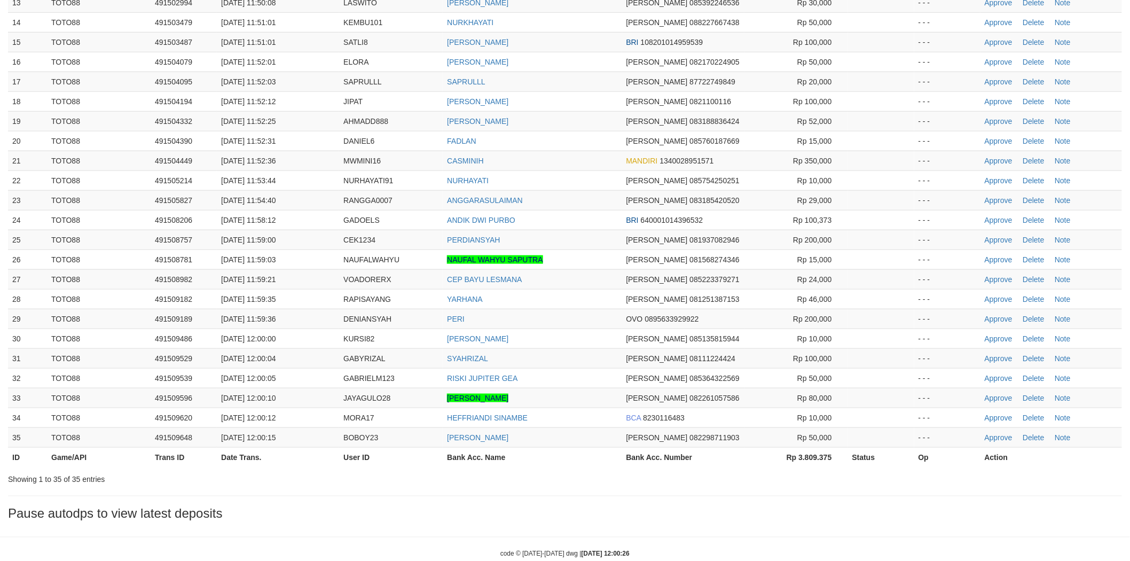
click at [585, 193] on td "ANGGARASULAIMAN" at bounding box center [532, 200] width 179 height 20
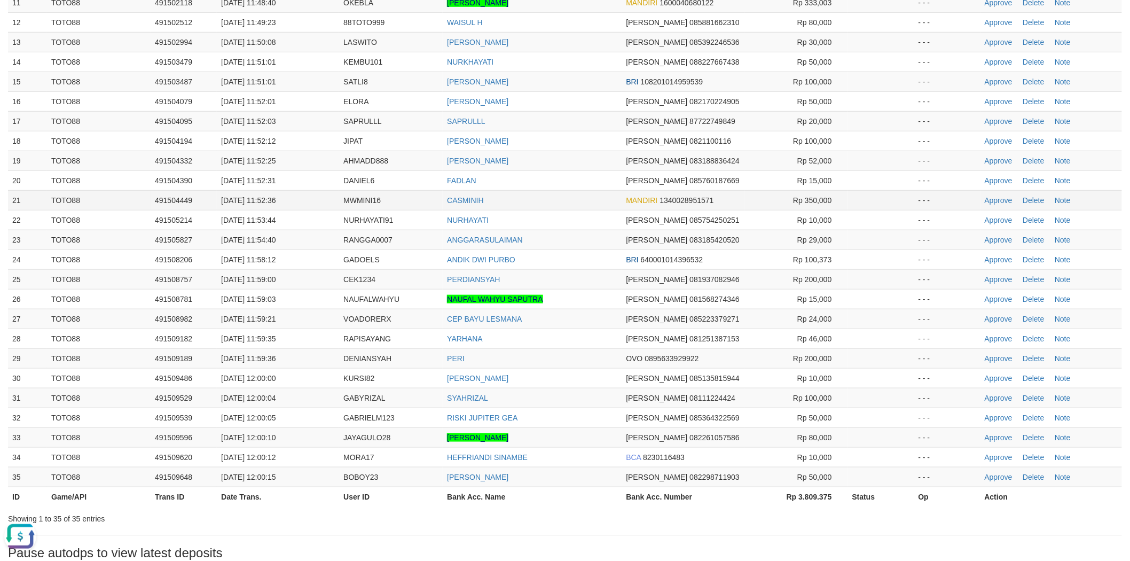
click at [990, 194] on td "Approve Delete Note" at bounding box center [1052, 200] width 142 height 20
click at [990, 196] on link "Approve" at bounding box center [999, 200] width 28 height 9
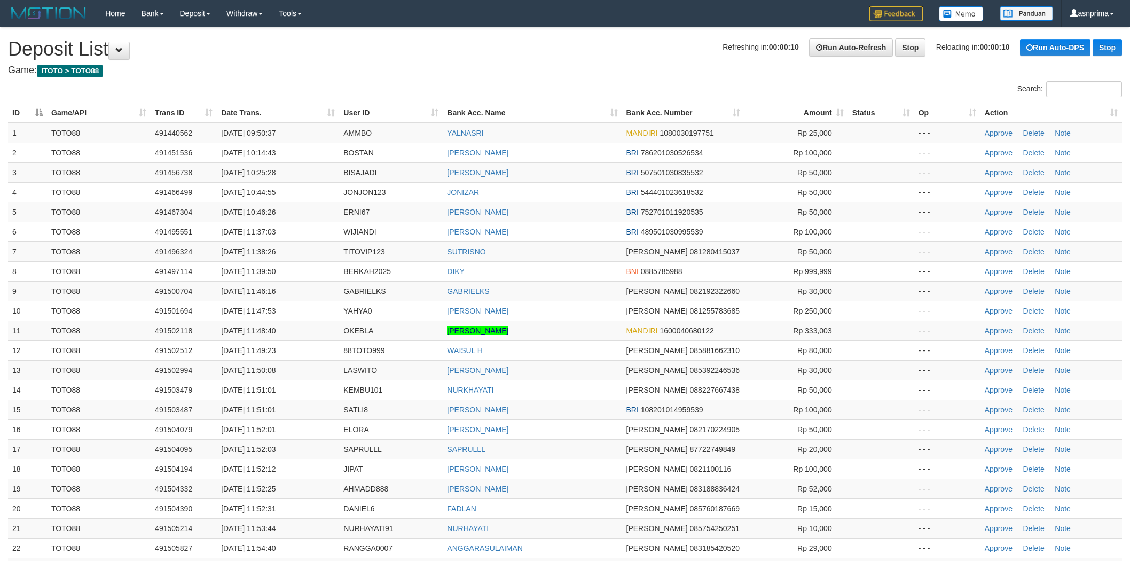
scroll to position [323, 0]
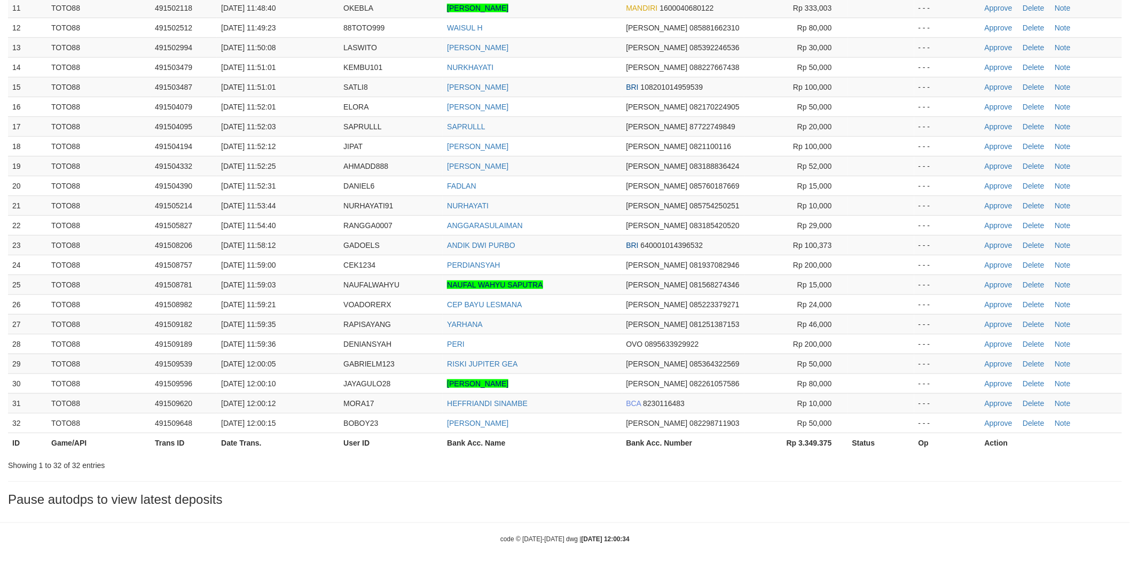
click at [589, 186] on td "FADLAN" at bounding box center [532, 186] width 179 height 20
drag, startPoint x: 998, startPoint y: 164, endPoint x: 665, endPoint y: 87, distance: 342.1
click at [998, 164] on link "Approve" at bounding box center [999, 166] width 28 height 9
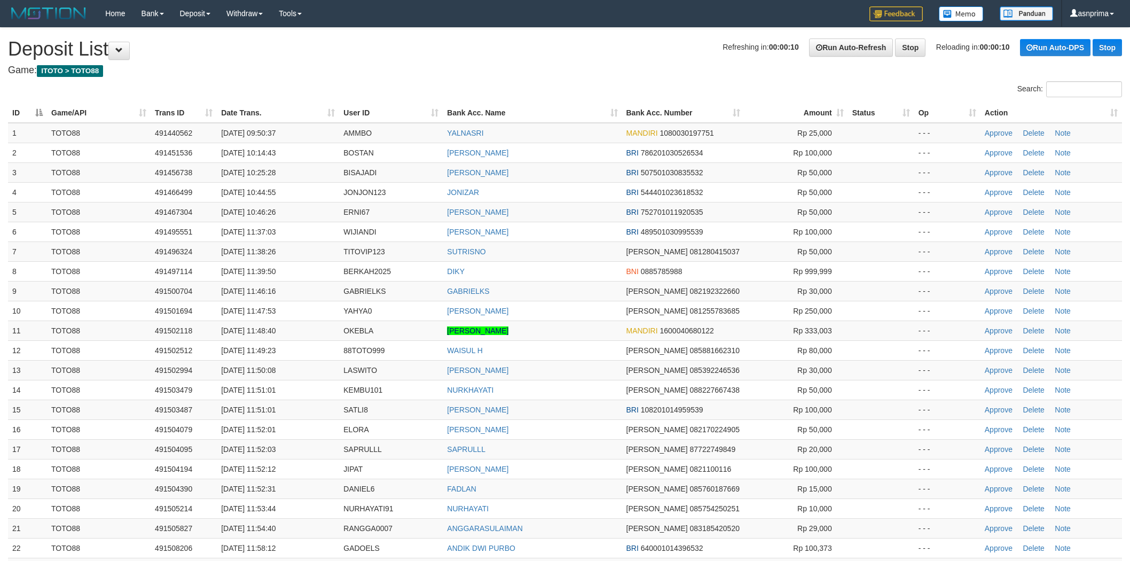
click at [581, 167] on td "[PERSON_NAME]" at bounding box center [532, 172] width 179 height 20
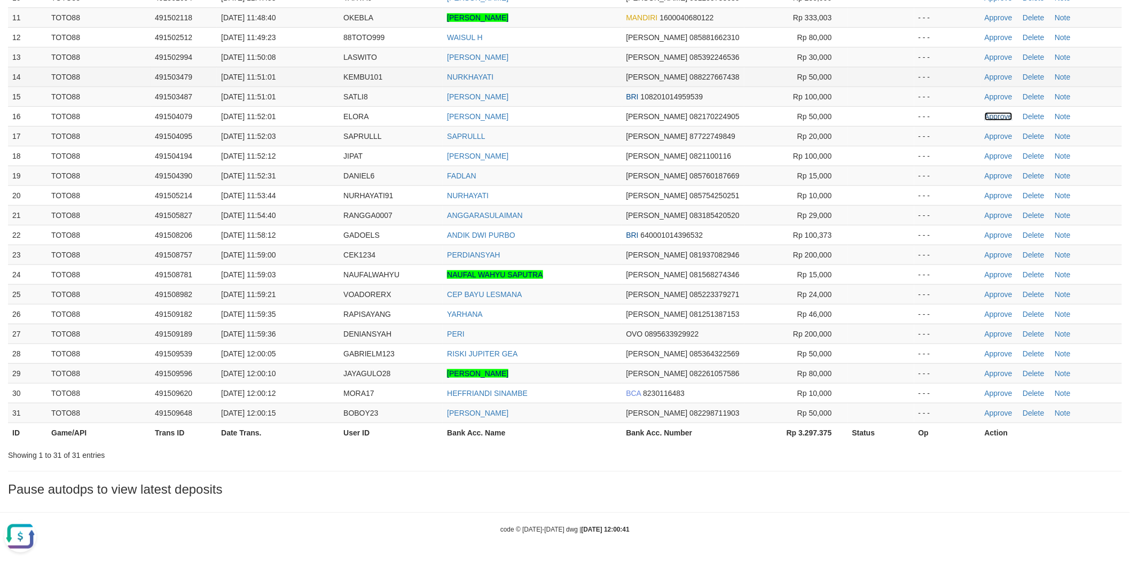
drag, startPoint x: 1001, startPoint y: 114, endPoint x: 647, endPoint y: 66, distance: 357.0
click at [1001, 114] on link "Approve" at bounding box center [999, 116] width 28 height 9
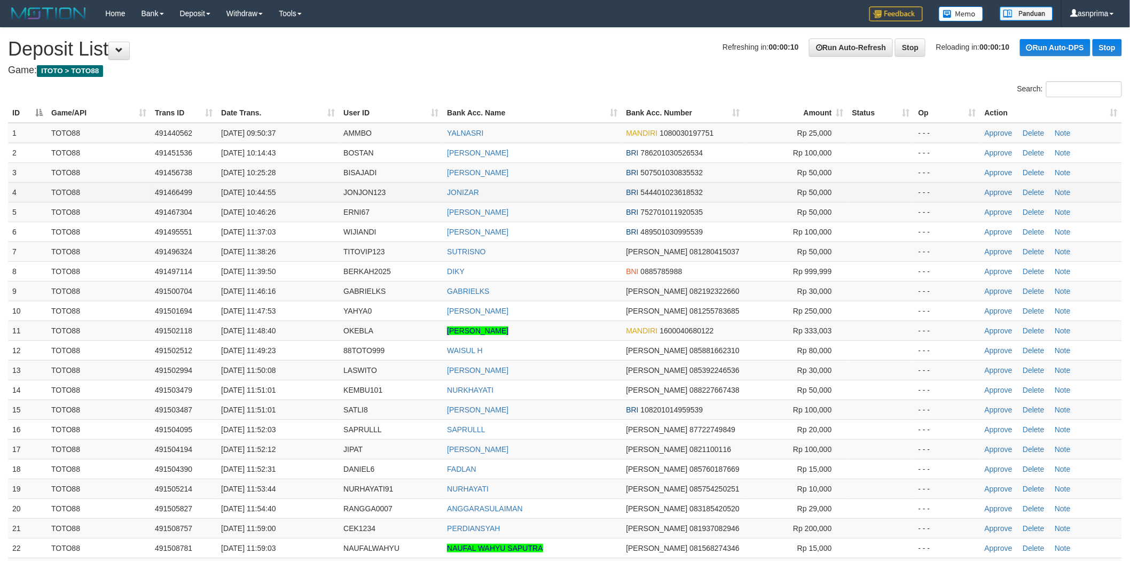
click at [588, 200] on tbody "1 TOTO88 491440562 30/09/2025 09:50:37 AMMBO YALNASRI MANDIRI 1080030197751 Rp …" at bounding box center [565, 419] width 1114 height 593
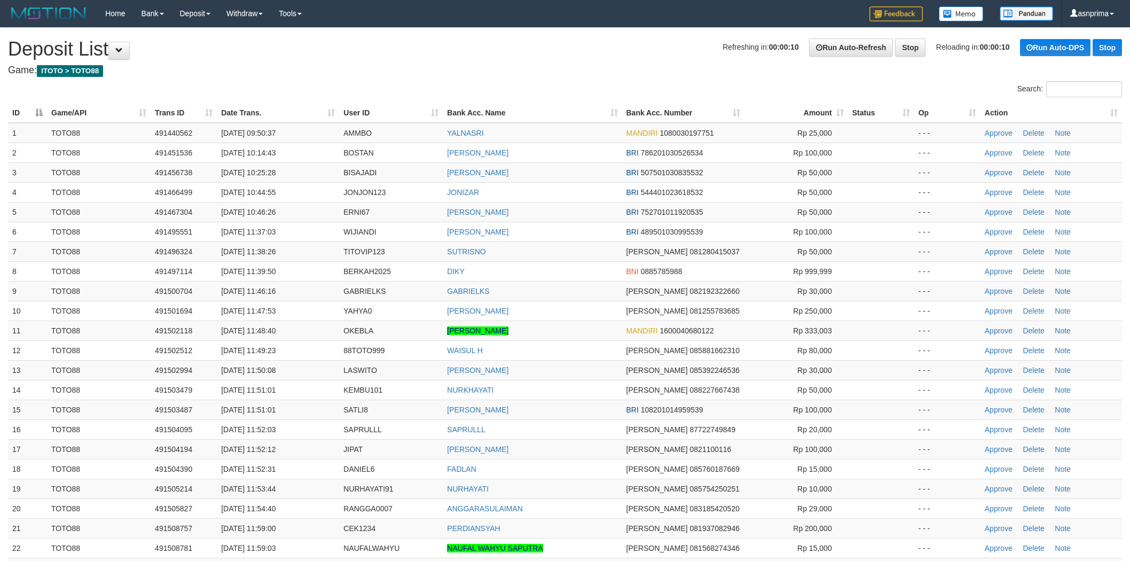
scroll to position [294, 0]
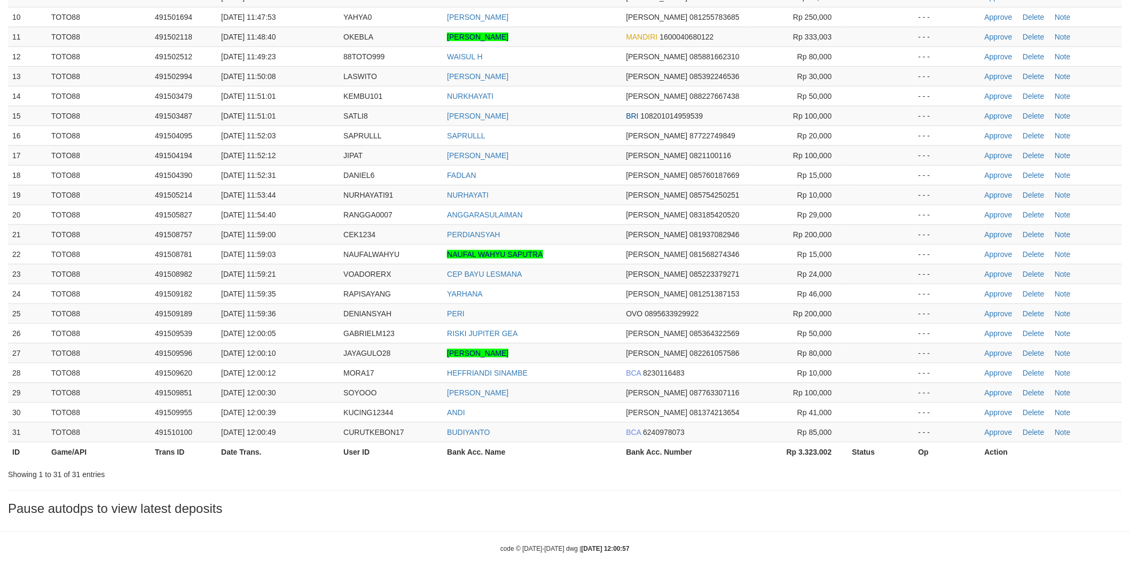
click at [564, 183] on td "FADLAN" at bounding box center [532, 175] width 179 height 20
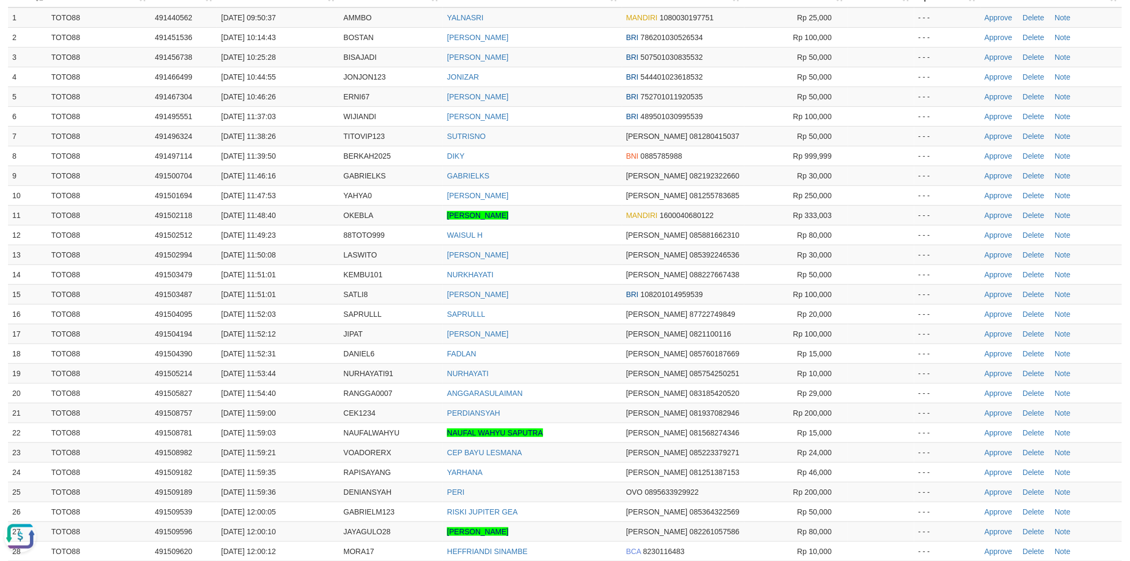
scroll to position [0, 0]
click at [559, 152] on td "DIKY" at bounding box center [532, 156] width 179 height 20
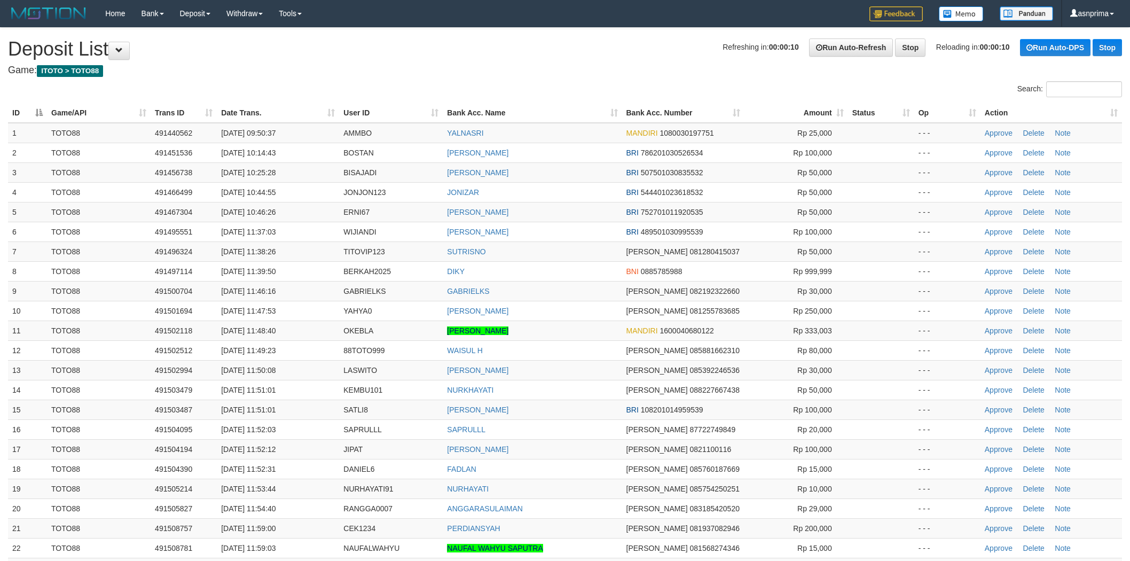
click at [562, 261] on td "DIKY" at bounding box center [532, 271] width 179 height 20
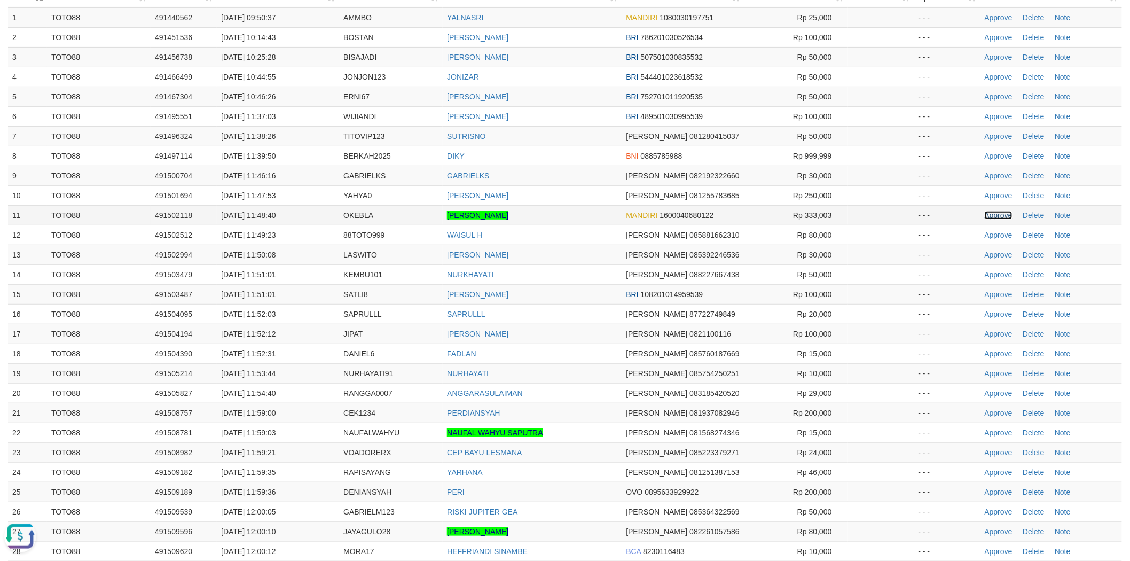
click at [995, 216] on link "Approve" at bounding box center [999, 215] width 28 height 9
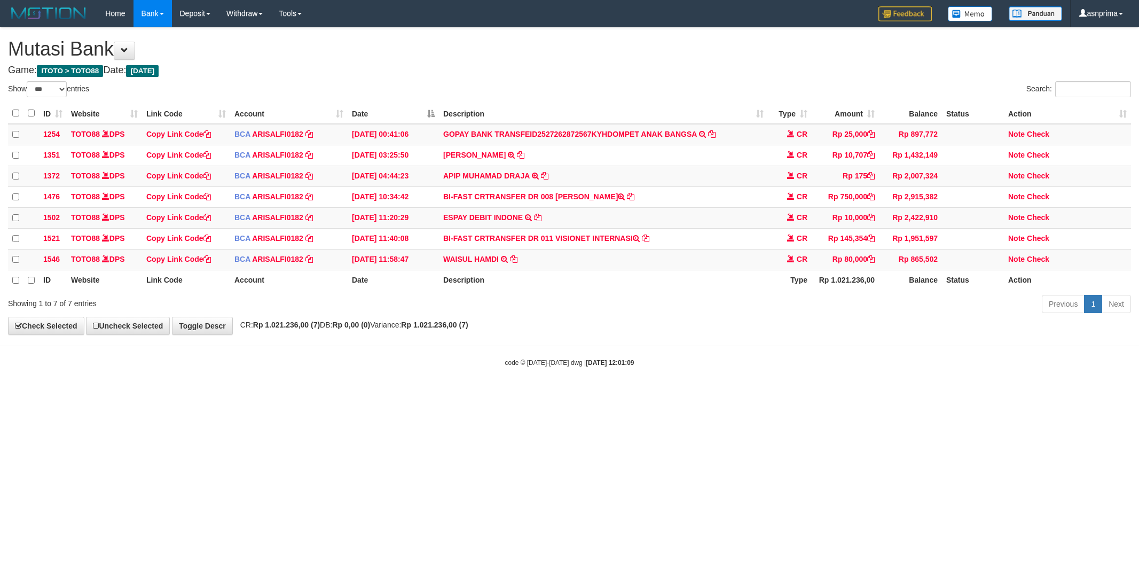
select select "***"
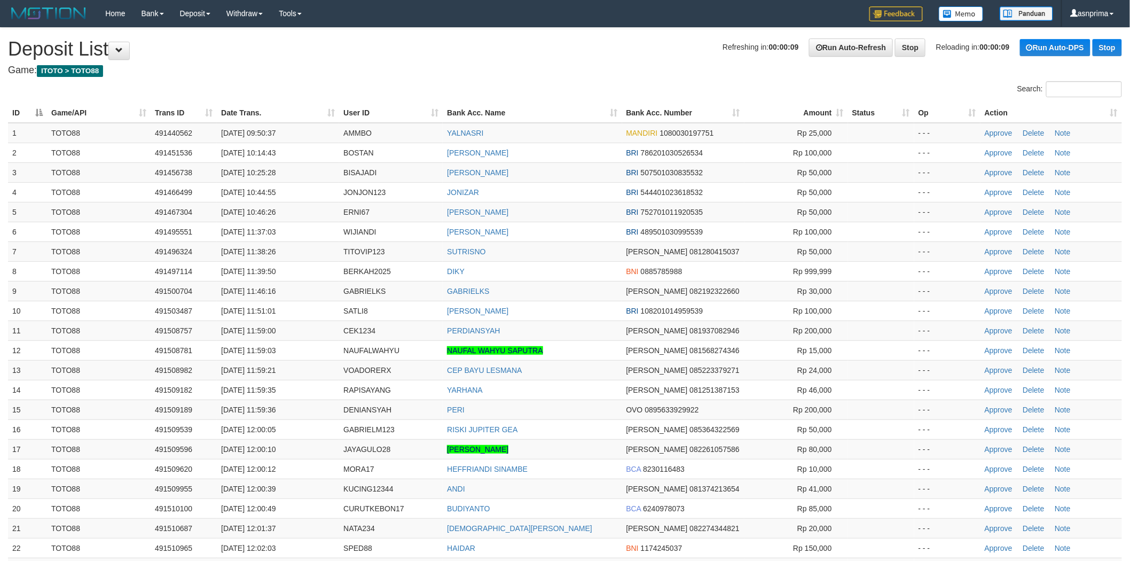
click at [519, 61] on div "**********" at bounding box center [565, 441] width 1130 height 826
click at [523, 61] on div "**********" at bounding box center [565, 441] width 1130 height 826
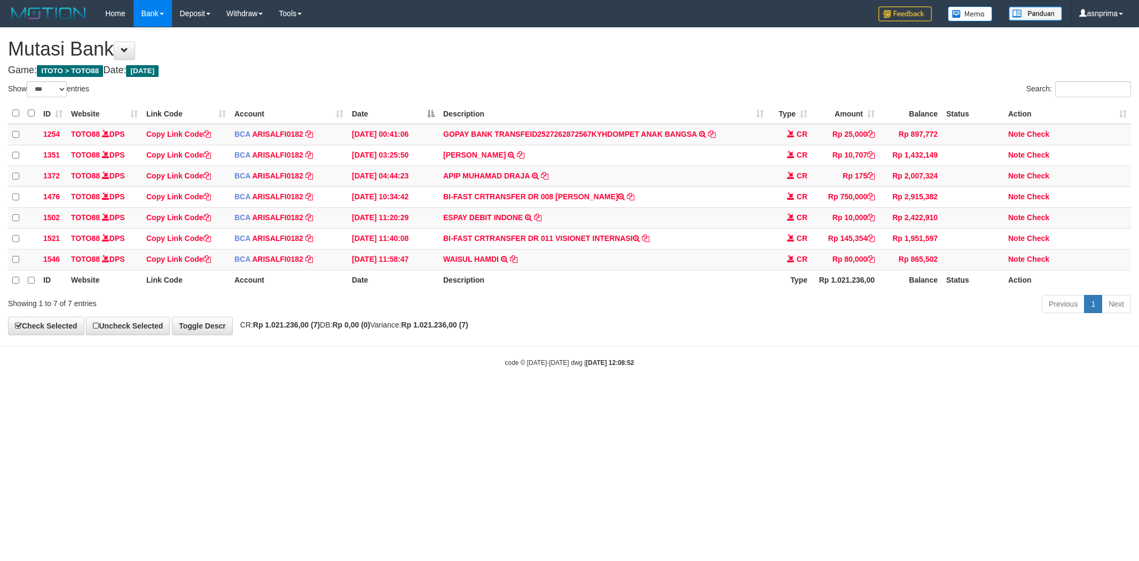
select select "***"
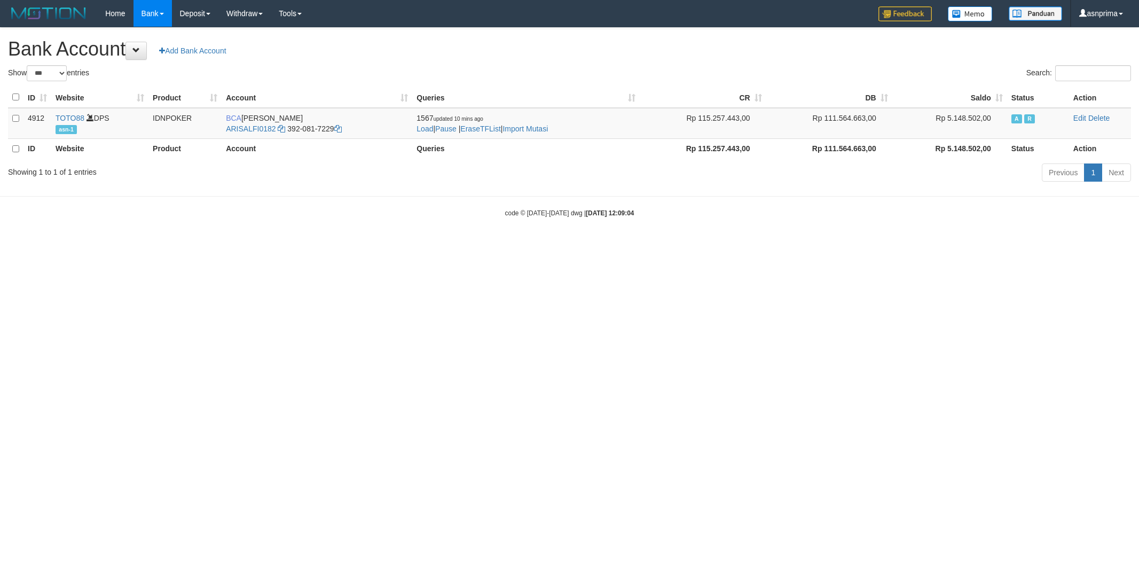
select select "***"
drag, startPoint x: 507, startPoint y: 127, endPoint x: 513, endPoint y: 129, distance: 6.0
click at [507, 127] on span "1567 updated 10 mins ago Load | Pause | EraseTFList | Import Mutasi" at bounding box center [482, 123] width 131 height 19
click at [537, 130] on link "Import Mutasi" at bounding box center [525, 128] width 45 height 9
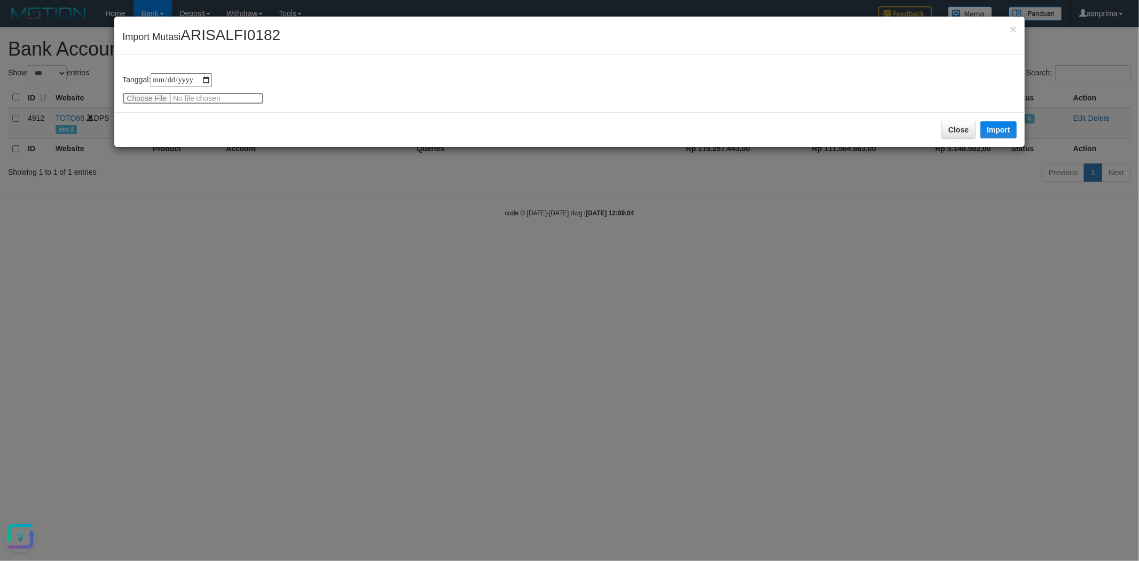
click at [143, 99] on input "file" at bounding box center [193, 98] width 142 height 12
type input "**********"
click at [1003, 127] on button "Import" at bounding box center [999, 129] width 36 height 17
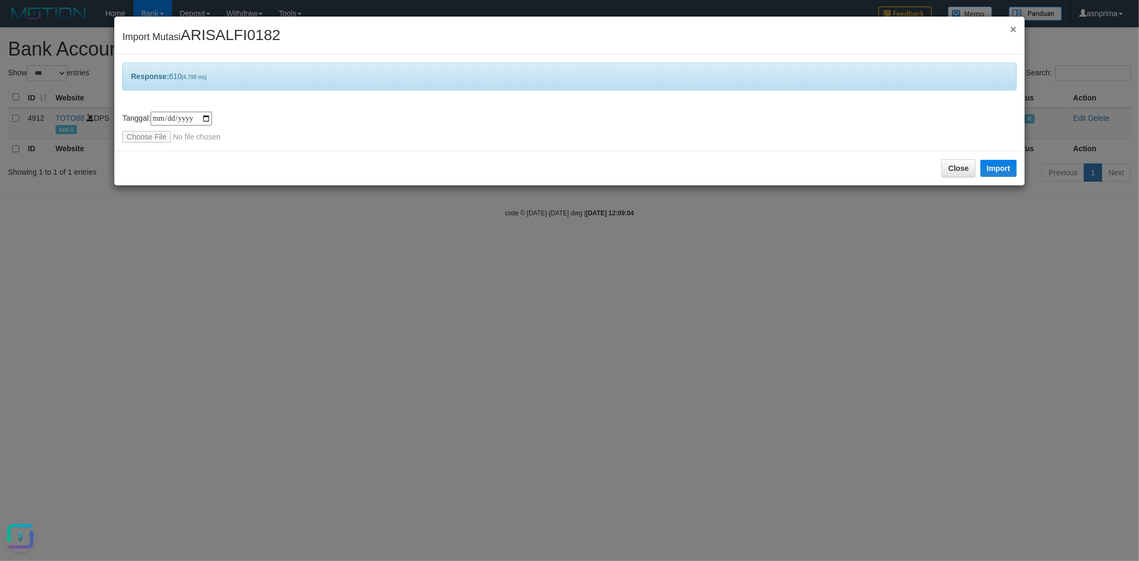
click at [1017, 31] on span "×" at bounding box center [1013, 29] width 6 height 12
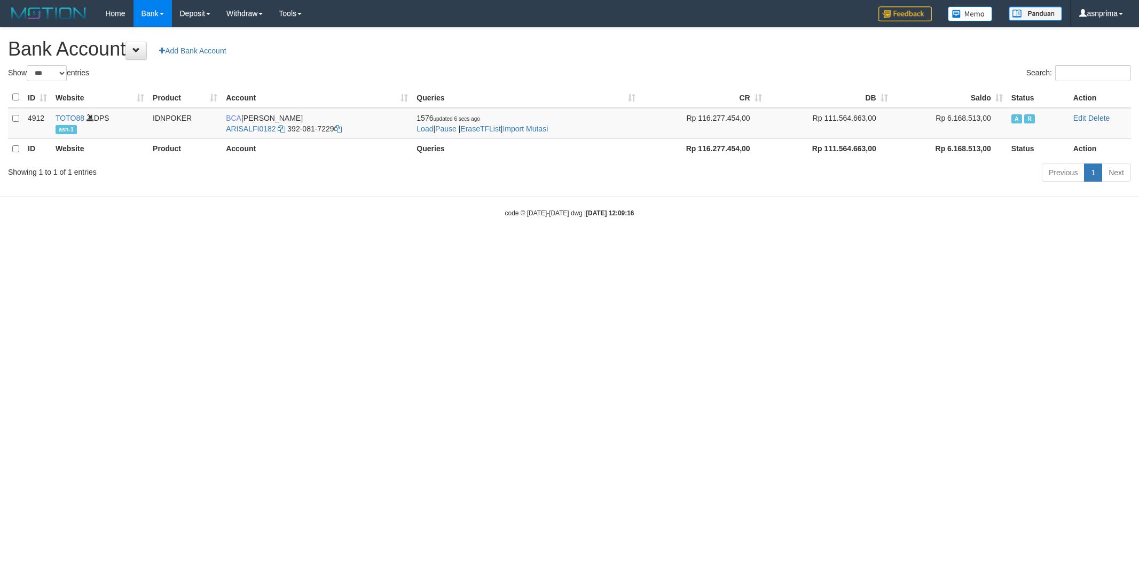
select select "***"
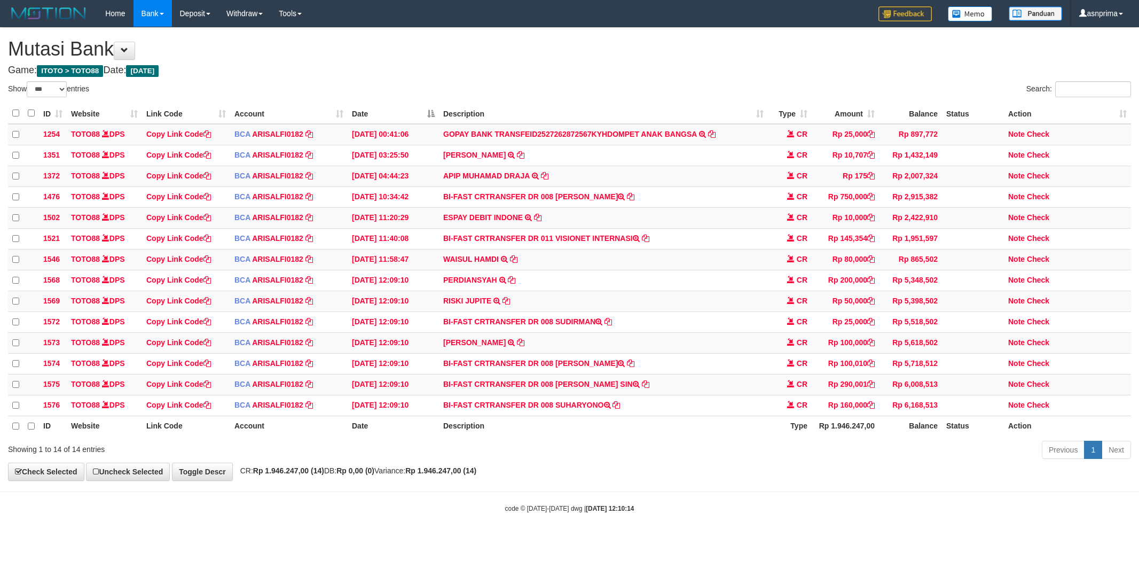
select select "***"
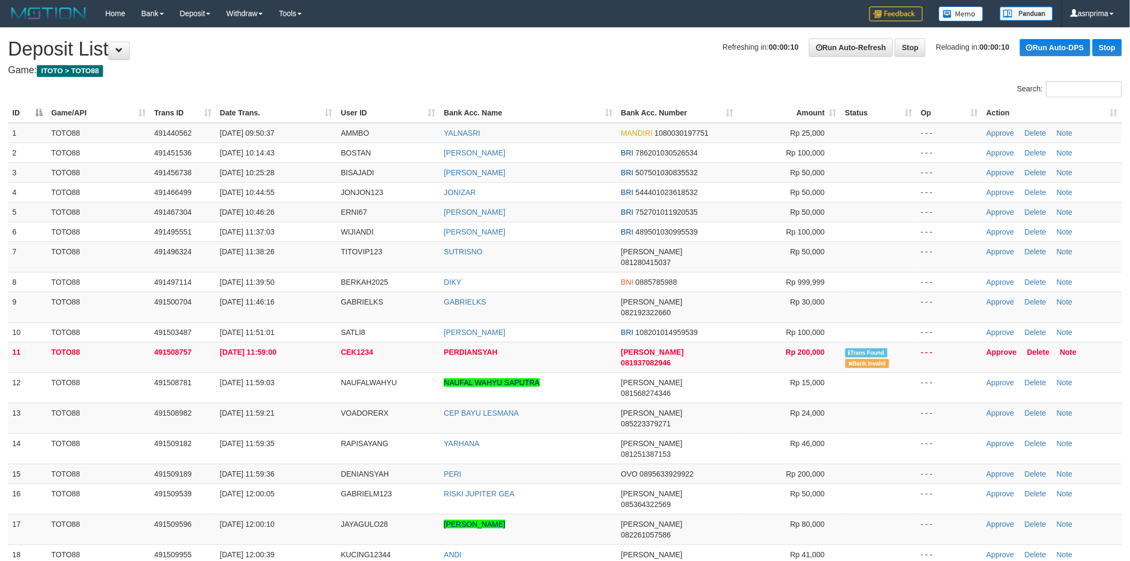
click at [1117, 113] on th "Action" at bounding box center [1052, 113] width 140 height 20
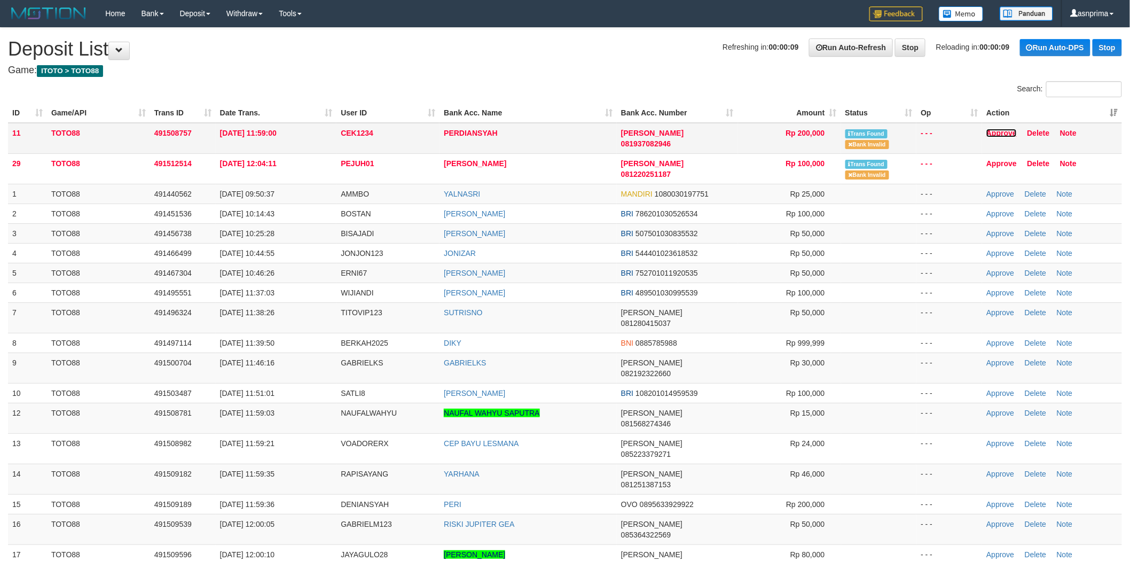
click at [1003, 135] on link "Approve" at bounding box center [1002, 133] width 30 height 9
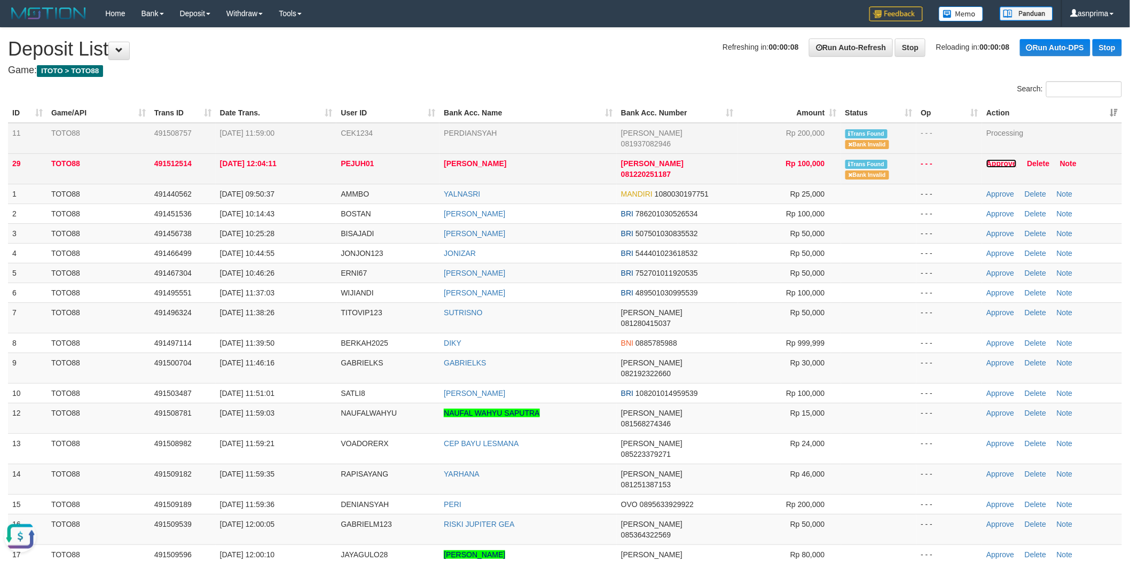
click at [1001, 162] on link "Approve" at bounding box center [1002, 163] width 30 height 9
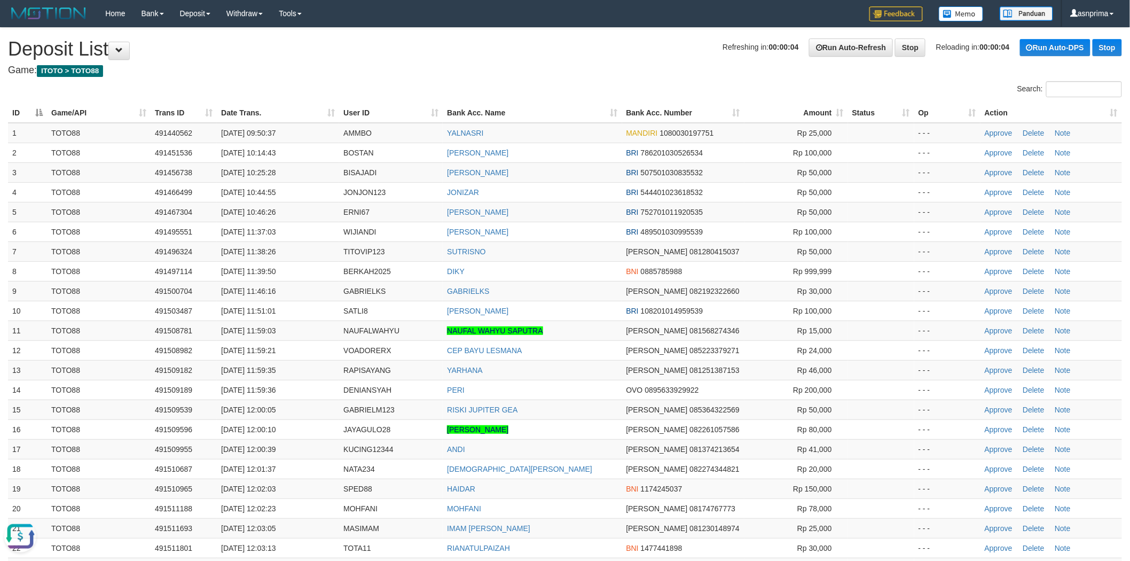
click at [519, 58] on h1 "Refreshing in: 00:00:04 Run Auto-Refresh Stop Reloading in: 00:00:04 Run Auto-D…" at bounding box center [565, 48] width 1114 height 21
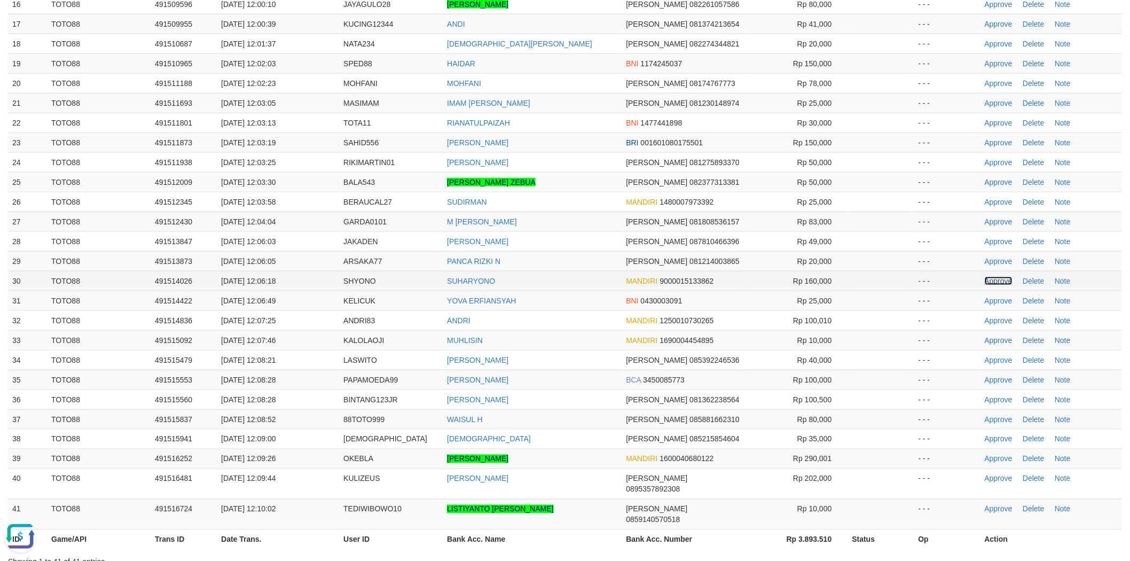
click at [1003, 284] on link "Approve" at bounding box center [999, 281] width 28 height 9
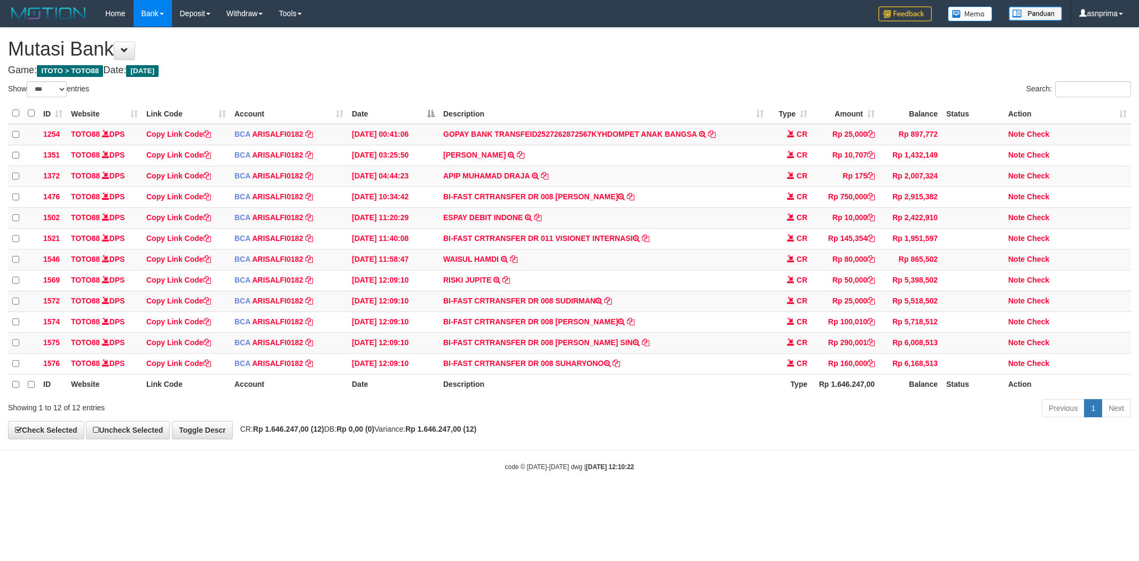
select select "***"
click at [569, 371] on td "BI-FAST CRTRANSFER DR 008 SUHARYONO" at bounding box center [603, 363] width 329 height 21
copy td "SUHARYONO"
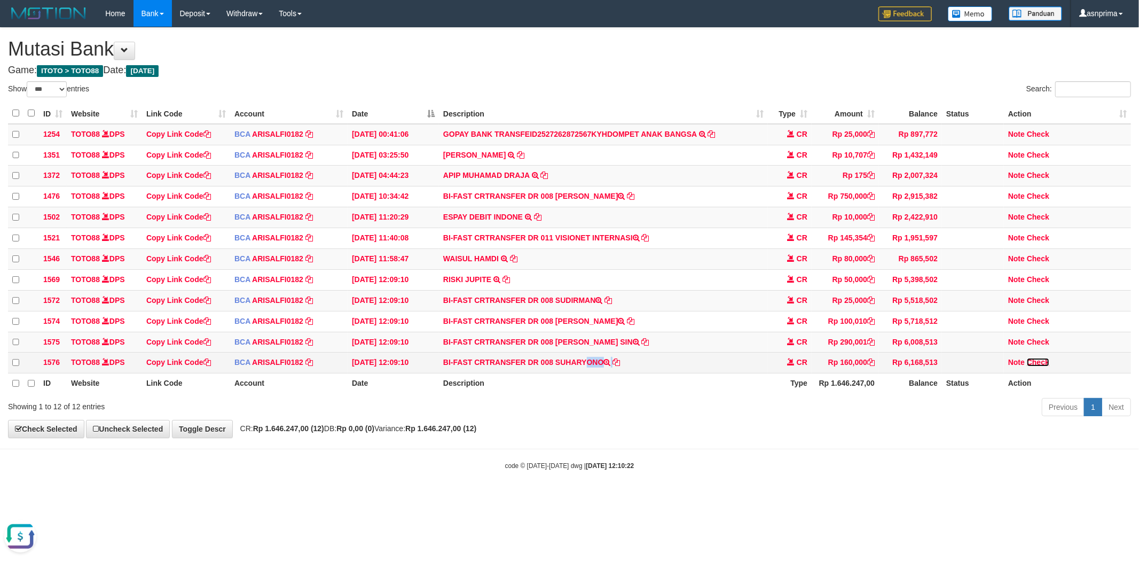
click at [1040, 366] on link "Check" at bounding box center [1038, 362] width 22 height 9
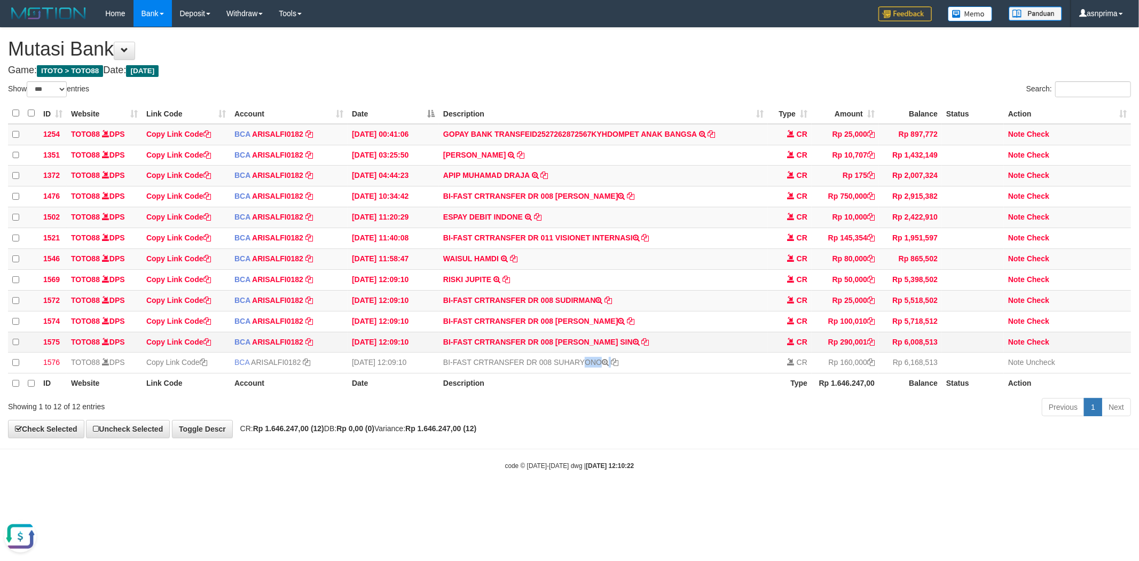
drag, startPoint x: 557, startPoint y: 351, endPoint x: 619, endPoint y: 350, distance: 61.4
click at [619, 350] on td "BI-FAST CRTRANSFER DR 008 MARTHEN LUTHER SIN" at bounding box center [603, 342] width 329 height 21
copy td "MARTHEN LUTHE"
drag, startPoint x: 1042, startPoint y: 351, endPoint x: 928, endPoint y: 341, distance: 114.3
click at [1042, 346] on link "Check" at bounding box center [1038, 342] width 22 height 9
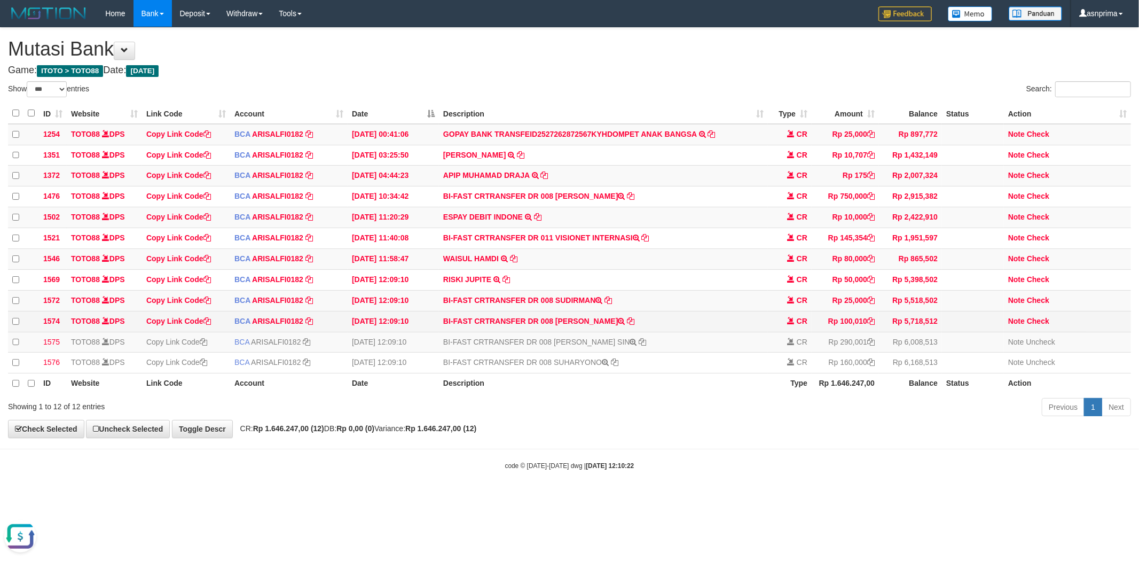
click at [568, 329] on td "BI-FAST CRTRANSFER DR 008 ANDRI" at bounding box center [603, 321] width 329 height 21
copy td "ANDRI"
click at [871, 325] on icon at bounding box center [871, 320] width 7 height 7
click at [1040, 325] on link "Check" at bounding box center [1038, 321] width 22 height 9
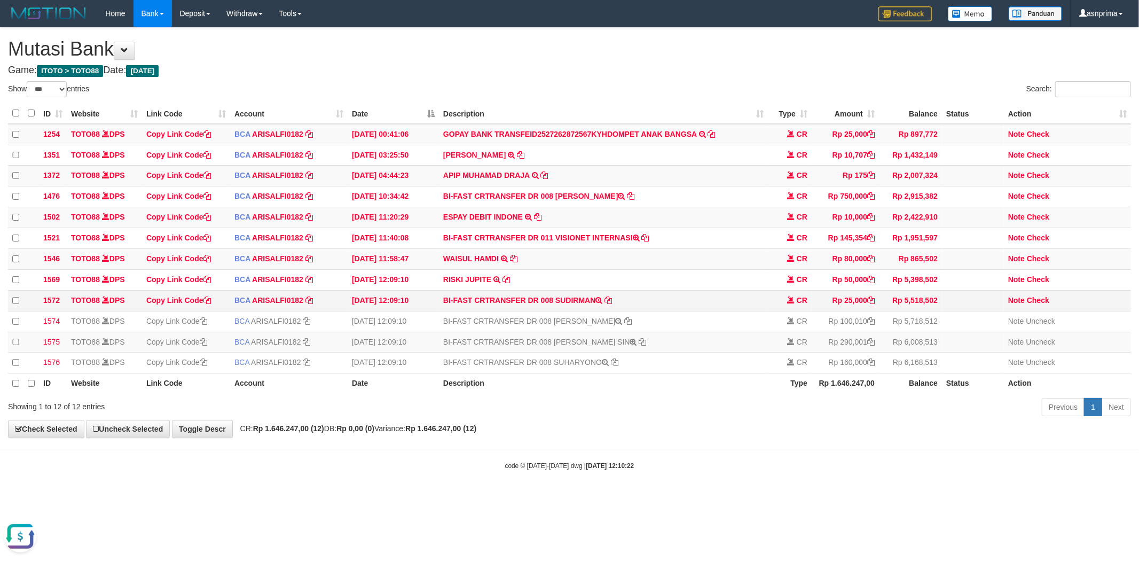
click at [572, 307] on td "BI-FAST CRTRANSFER DR 008 SUDIRMAN" at bounding box center [603, 300] width 329 height 21
copy td "SUDIRMAN"
click at [1043, 304] on link "Check" at bounding box center [1038, 300] width 22 height 9
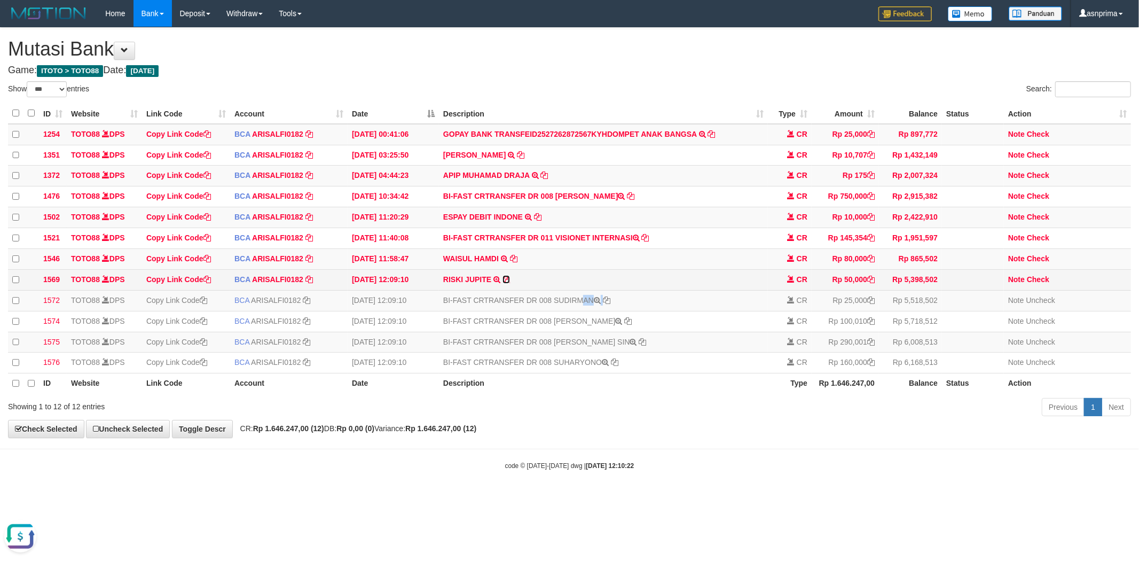
click at [509, 283] on icon at bounding box center [506, 279] width 7 height 7
copy td "SUDIRMAN"
drag, startPoint x: 1044, startPoint y: 285, endPoint x: 853, endPoint y: 302, distance: 191.5
click at [1044, 284] on link "Check" at bounding box center [1038, 279] width 22 height 9
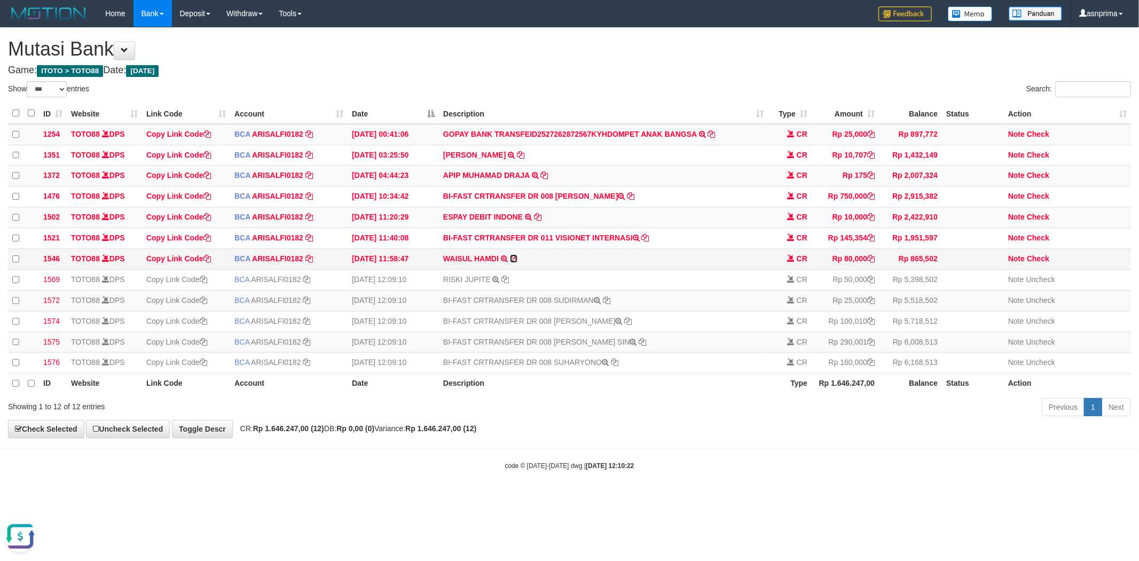
click at [513, 262] on icon at bounding box center [513, 258] width 7 height 7
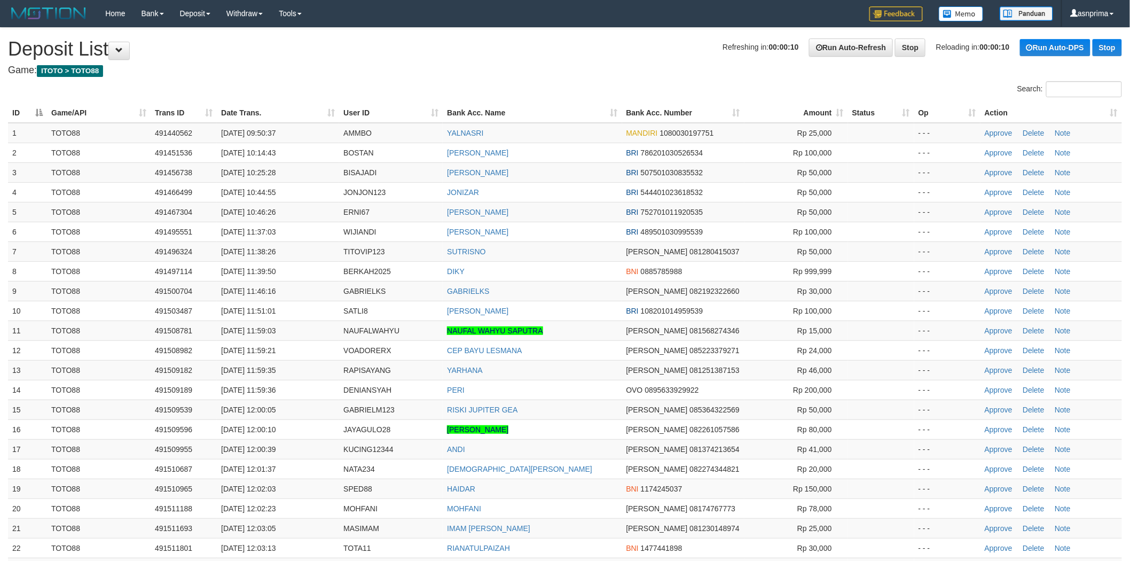
click at [580, 62] on div "**********" at bounding box center [565, 531] width 1130 height 1006
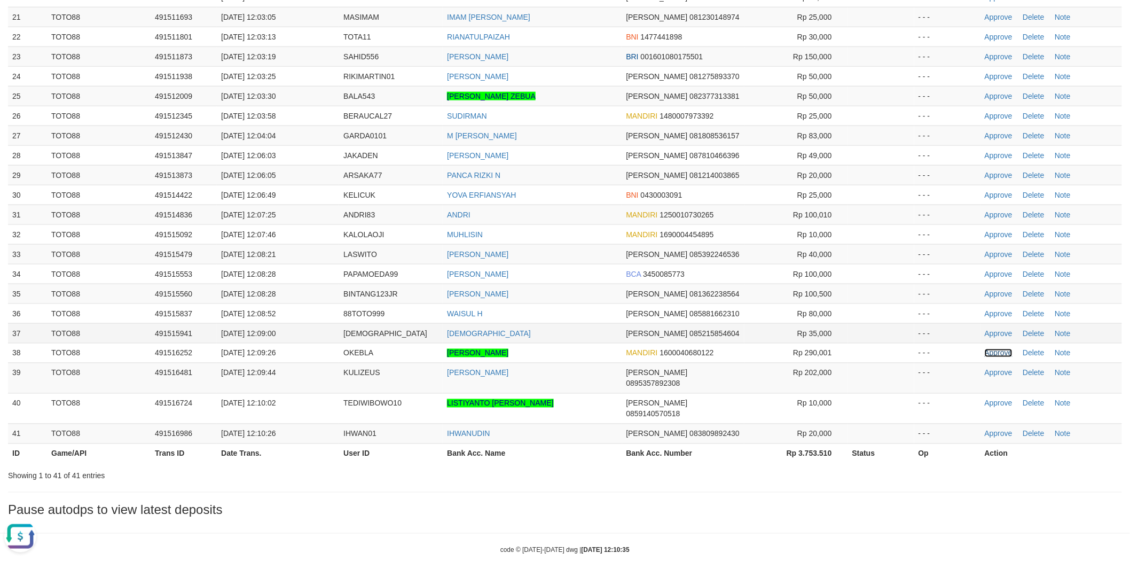
click at [998, 355] on link "Approve" at bounding box center [999, 353] width 28 height 9
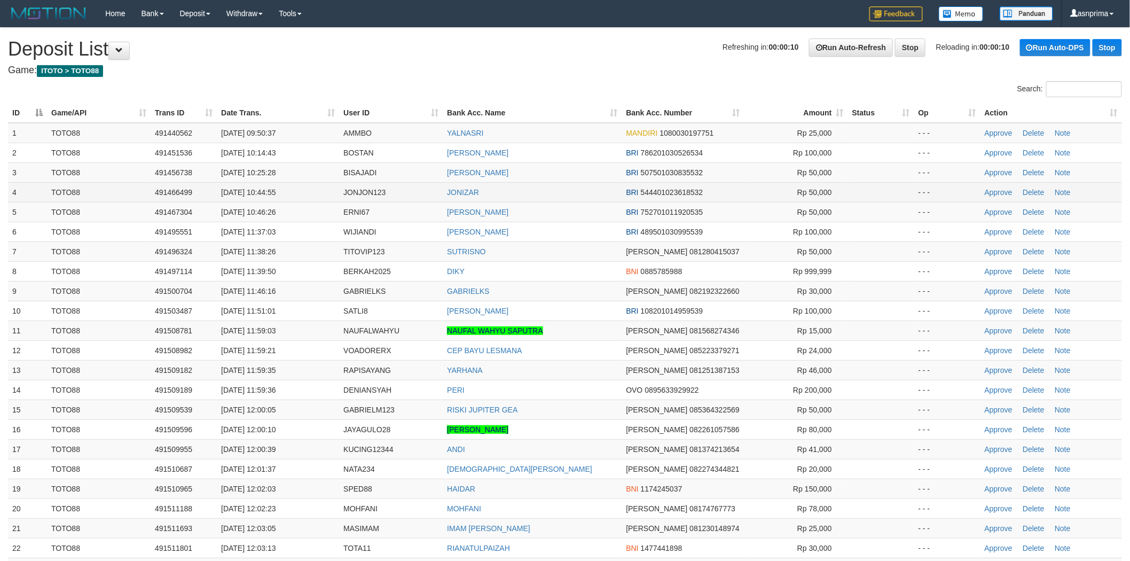
click at [591, 196] on td "JONIZAR" at bounding box center [532, 192] width 179 height 20
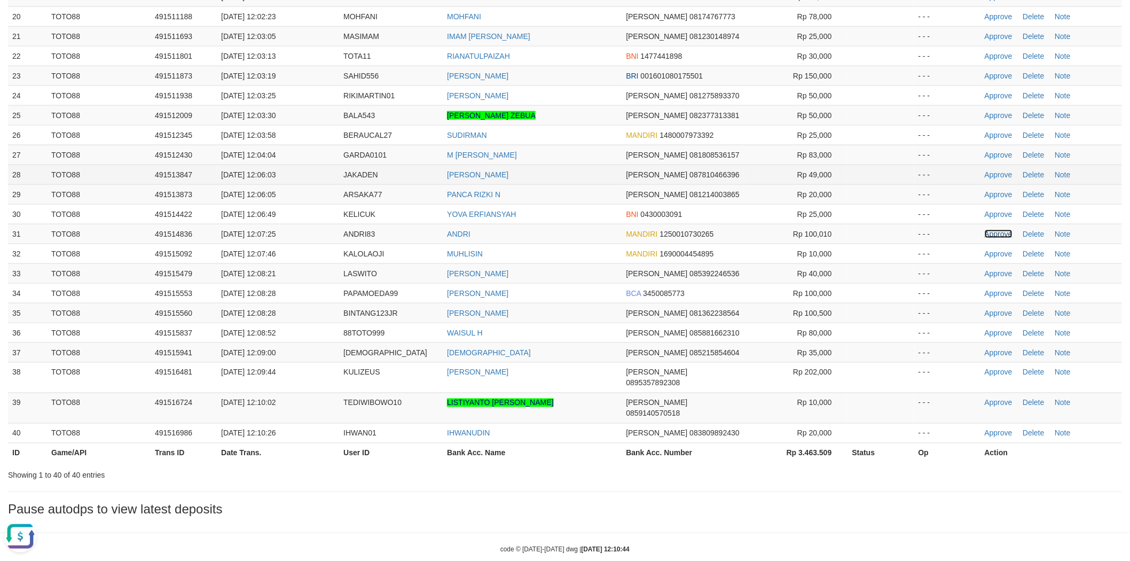
drag, startPoint x: 1002, startPoint y: 236, endPoint x: 687, endPoint y: 183, distance: 318.6
click at [1002, 236] on link "Approve" at bounding box center [999, 234] width 28 height 9
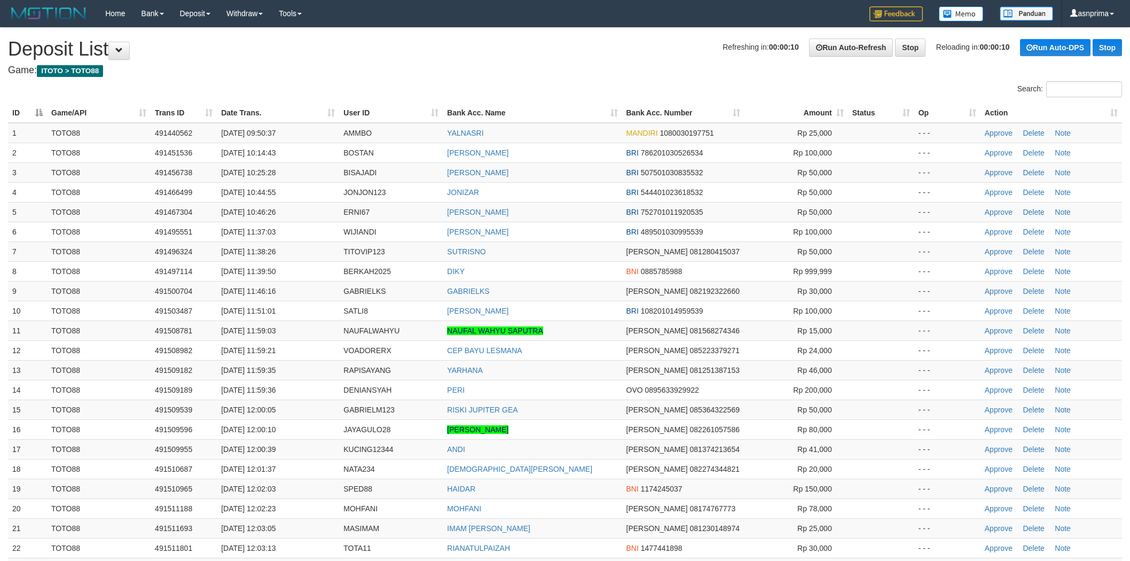
scroll to position [492, 0]
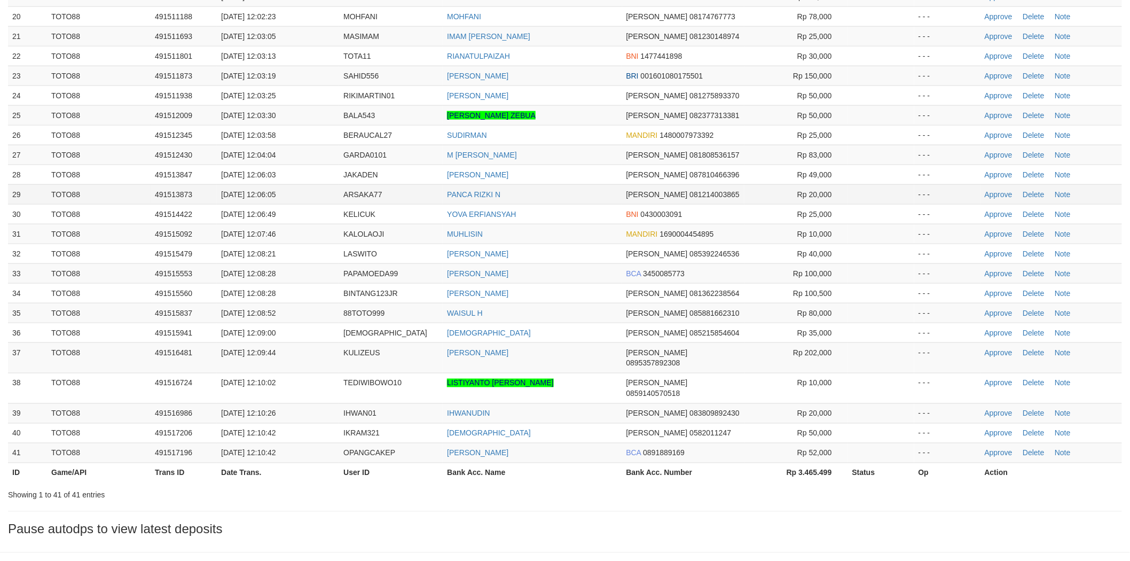
click at [585, 190] on td "PANCA RIZKI N" at bounding box center [532, 194] width 179 height 20
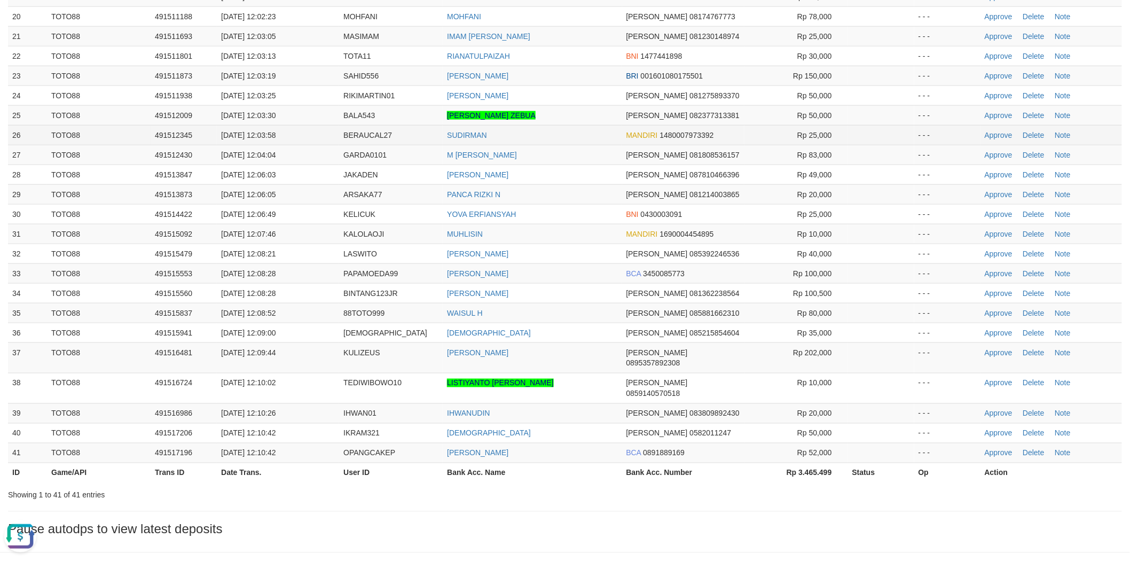
scroll to position [0, 0]
click at [999, 131] on link "Approve" at bounding box center [999, 135] width 28 height 9
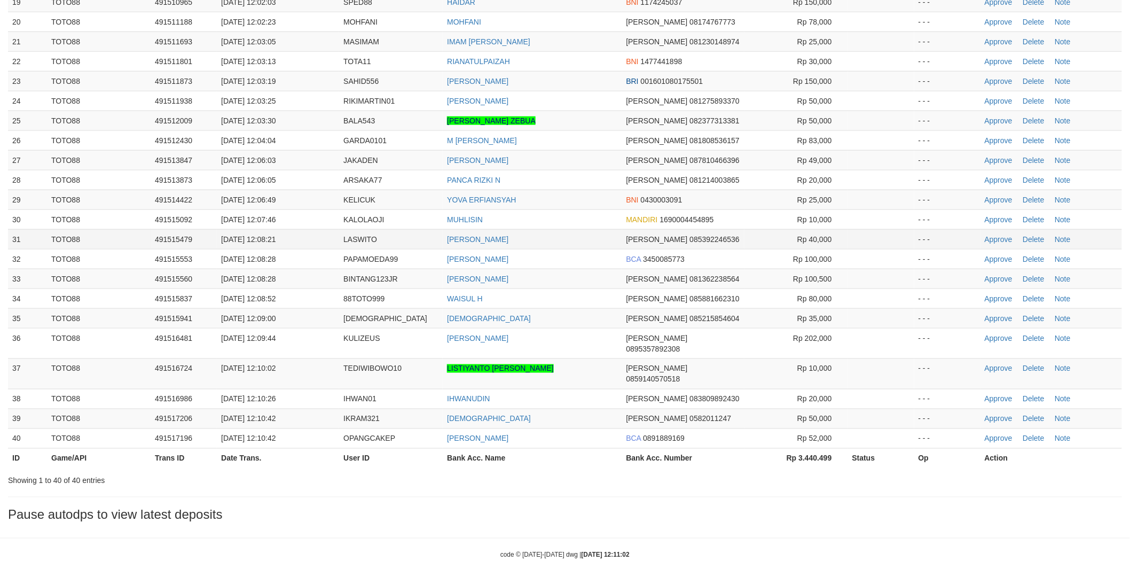
click at [573, 243] on td "[PERSON_NAME]" at bounding box center [532, 239] width 179 height 20
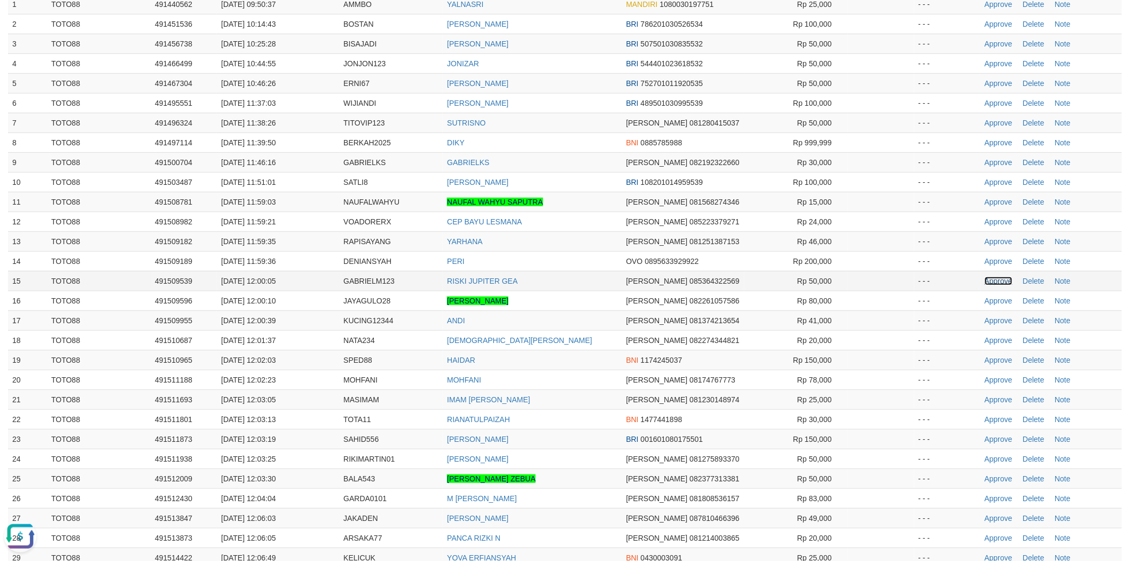
click at [997, 279] on link "Approve" at bounding box center [999, 281] width 28 height 9
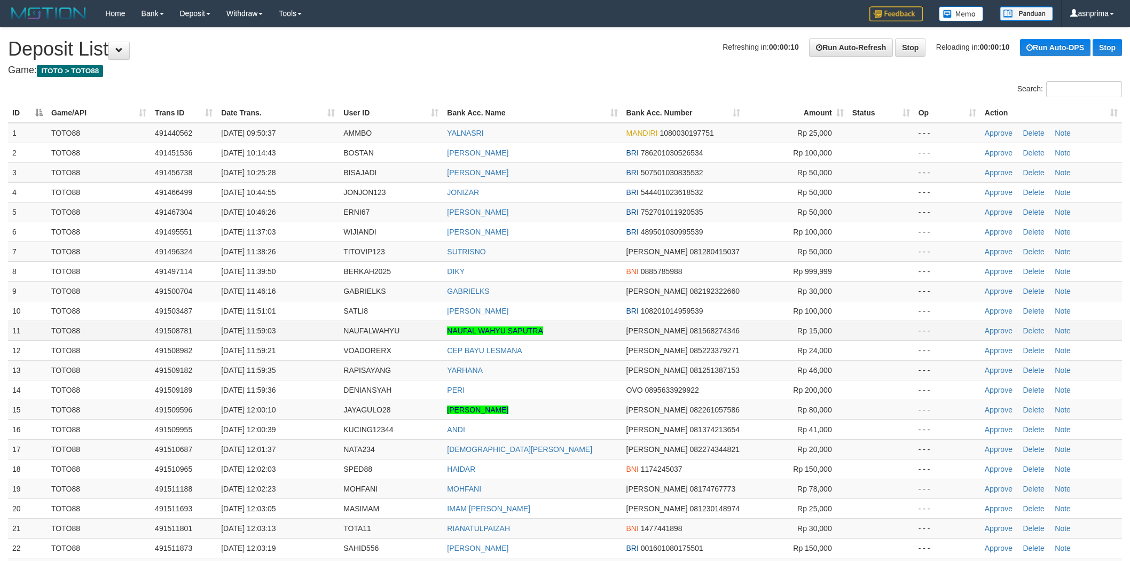
scroll to position [129, 0]
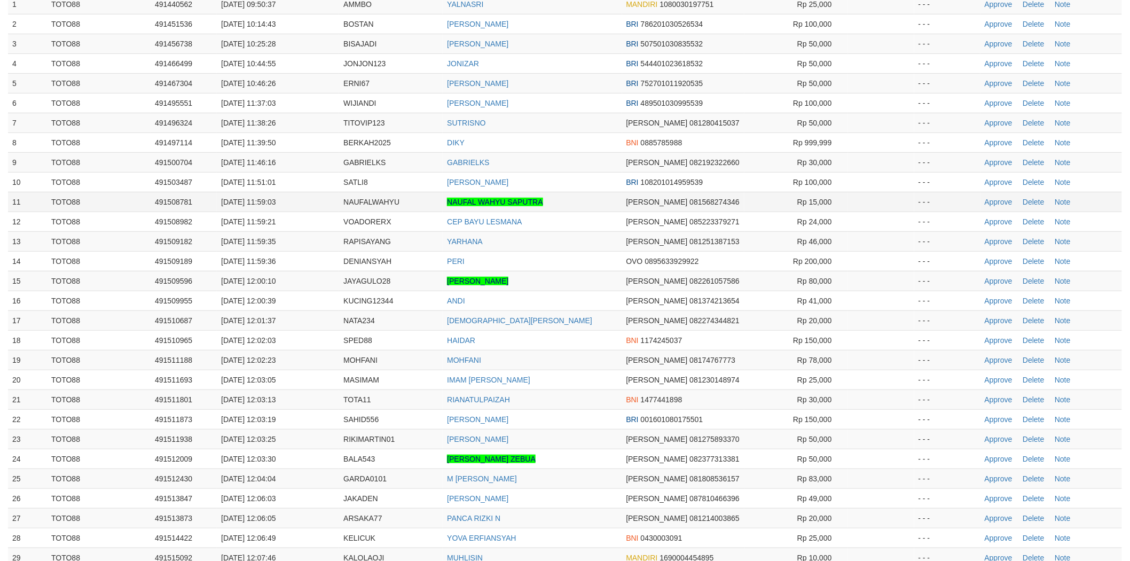
click at [573, 209] on td "NAUFAL WAHYU SAPUTRA" at bounding box center [532, 202] width 179 height 20
click at [564, 169] on td "GABRIELKS" at bounding box center [532, 162] width 179 height 20
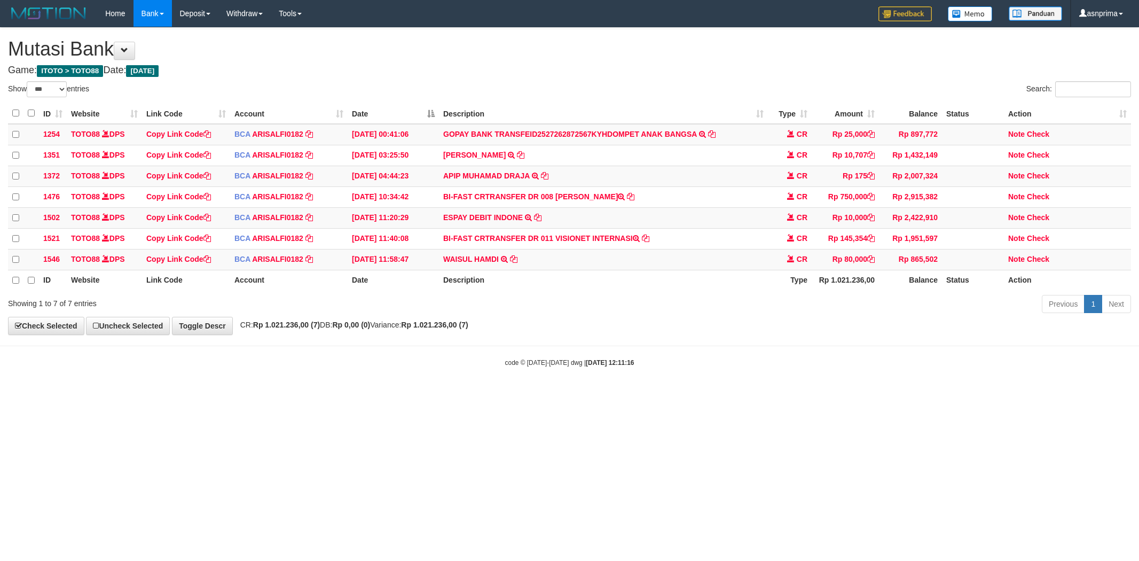
select select "***"
click at [871, 241] on icon at bounding box center [871, 237] width 7 height 7
click at [513, 262] on icon at bounding box center [513, 258] width 7 height 7
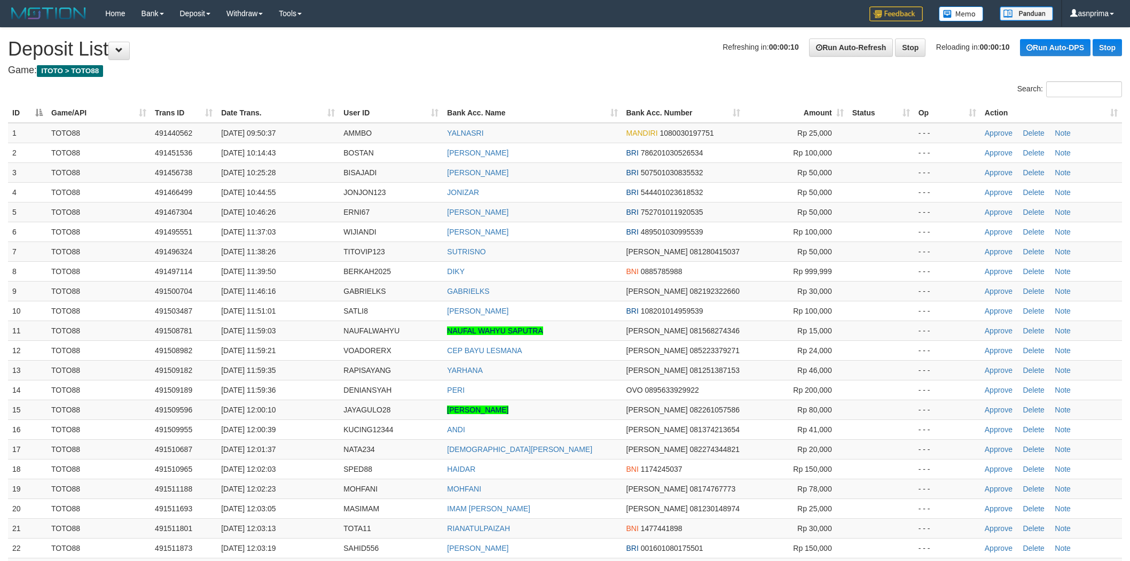
scroll to position [129, 0]
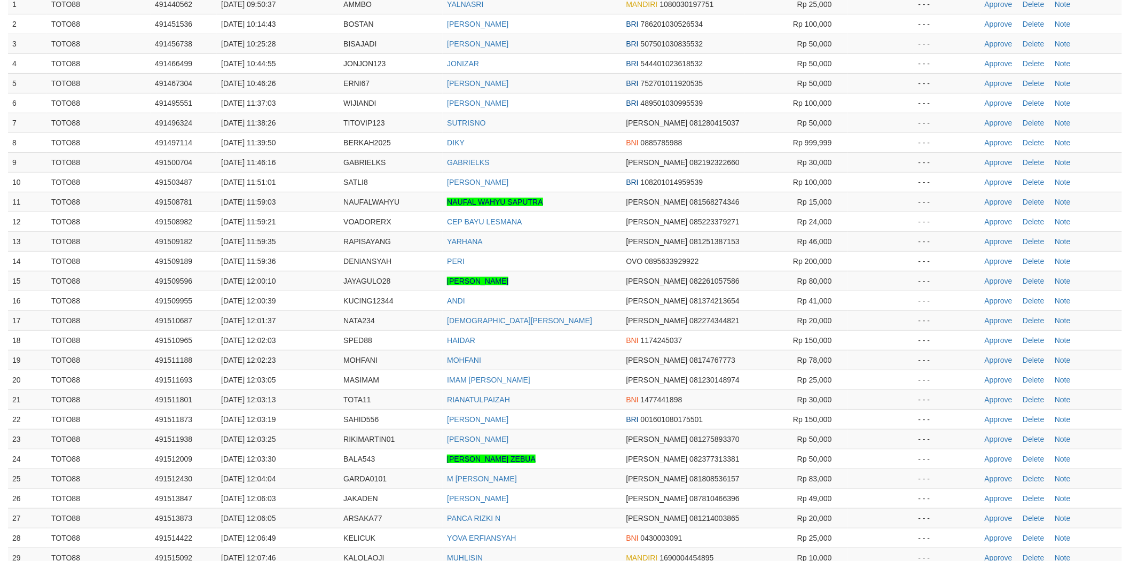
click at [546, 142] on td "DIKY" at bounding box center [532, 142] width 179 height 20
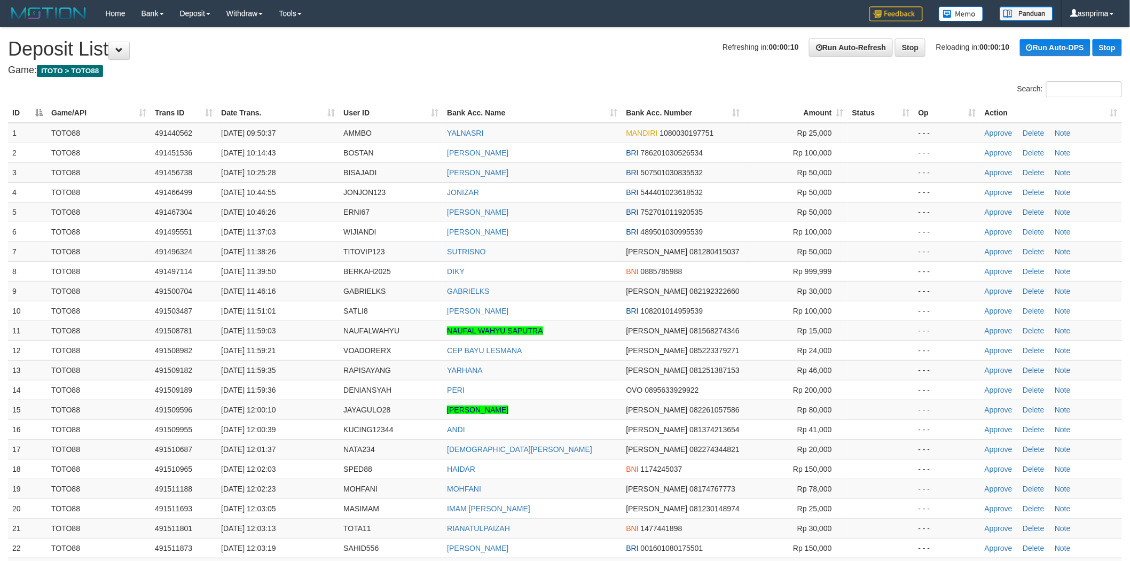
click at [511, 63] on div "**********" at bounding box center [565, 511] width 1130 height 966
click at [575, 76] on div "**********" at bounding box center [565, 511] width 1130 height 966
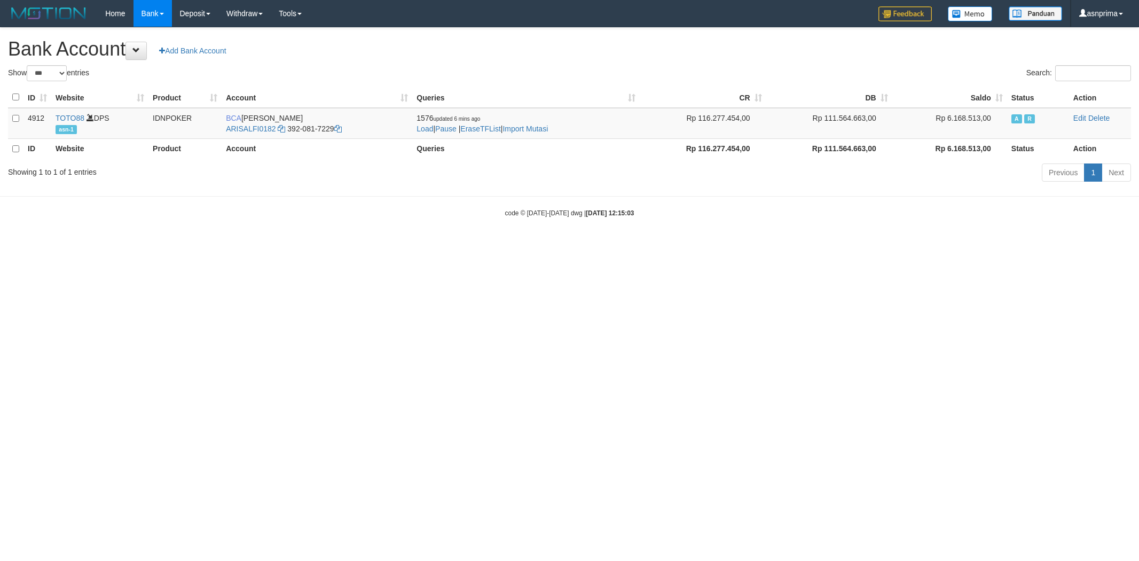
select select "***"
click at [548, 131] on link "Import Mutasi" at bounding box center [525, 128] width 45 height 9
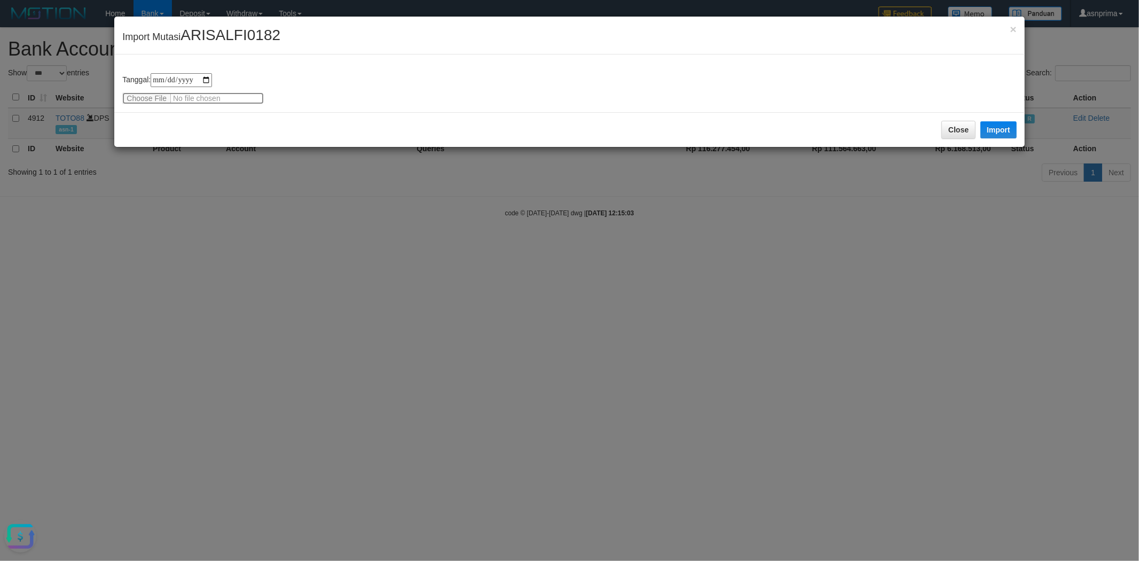
click at [139, 97] on input "file" at bounding box center [193, 98] width 142 height 12
type input "**********"
click at [1010, 131] on button "Import" at bounding box center [999, 129] width 36 height 17
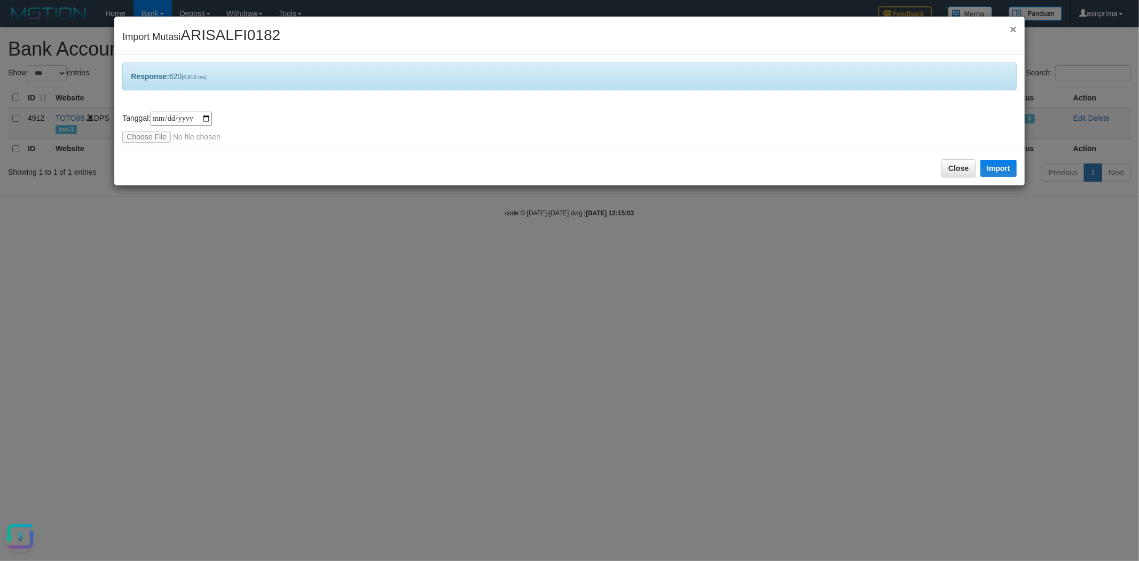
drag, startPoint x: 1013, startPoint y: 29, endPoint x: 948, endPoint y: 43, distance: 67.2
click at [1013, 29] on span "×" at bounding box center [1013, 29] width 6 height 12
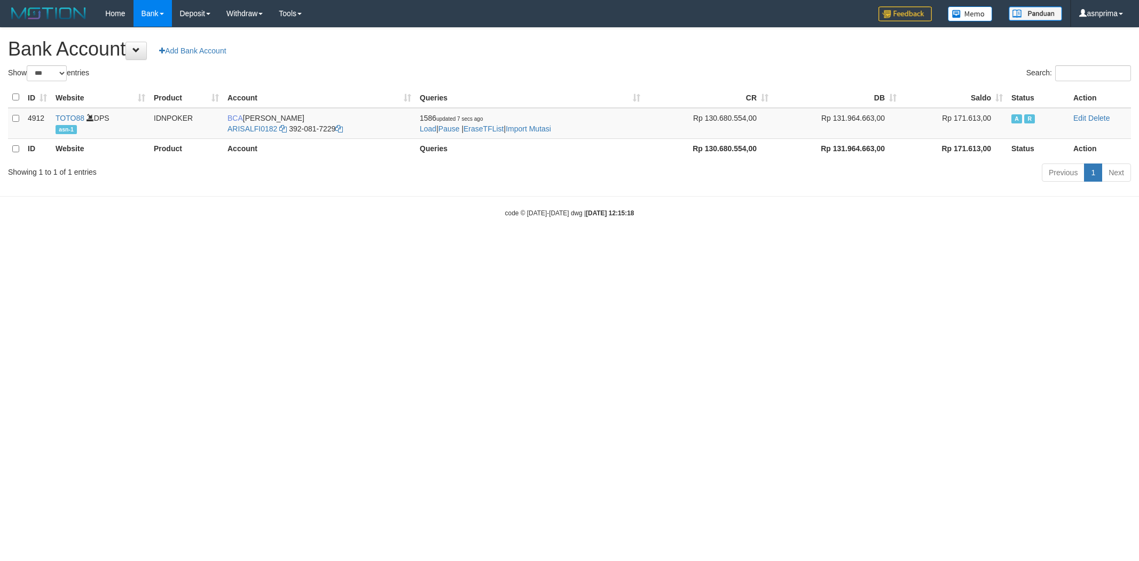
select select "***"
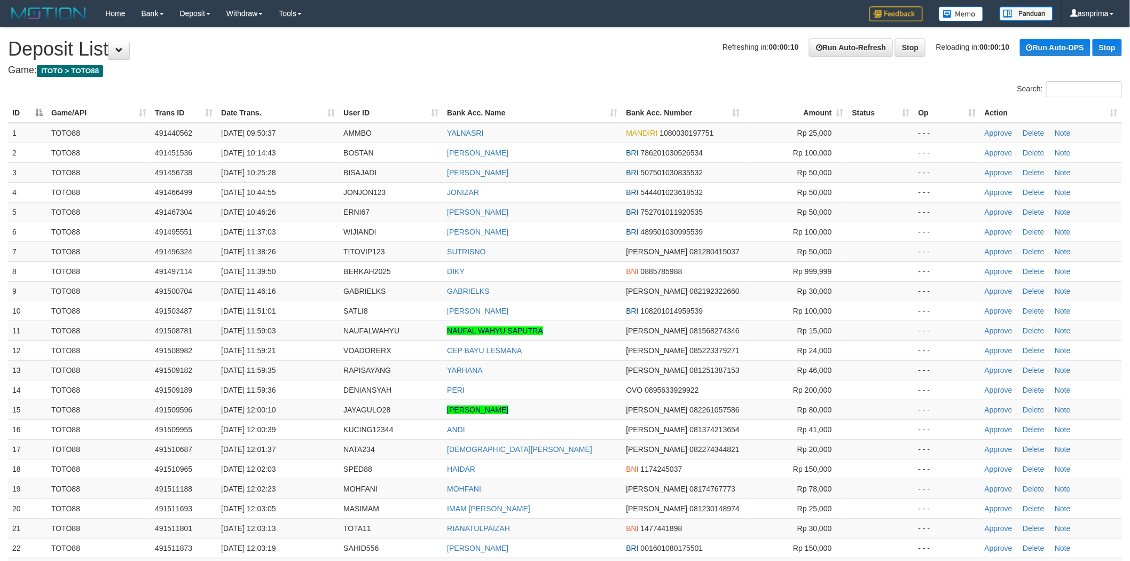
click at [511, 73] on h4 "Game: ITOTO > TOTO88" at bounding box center [565, 70] width 1114 height 11
click at [565, 64] on div "**********" at bounding box center [565, 506] width 1130 height 956
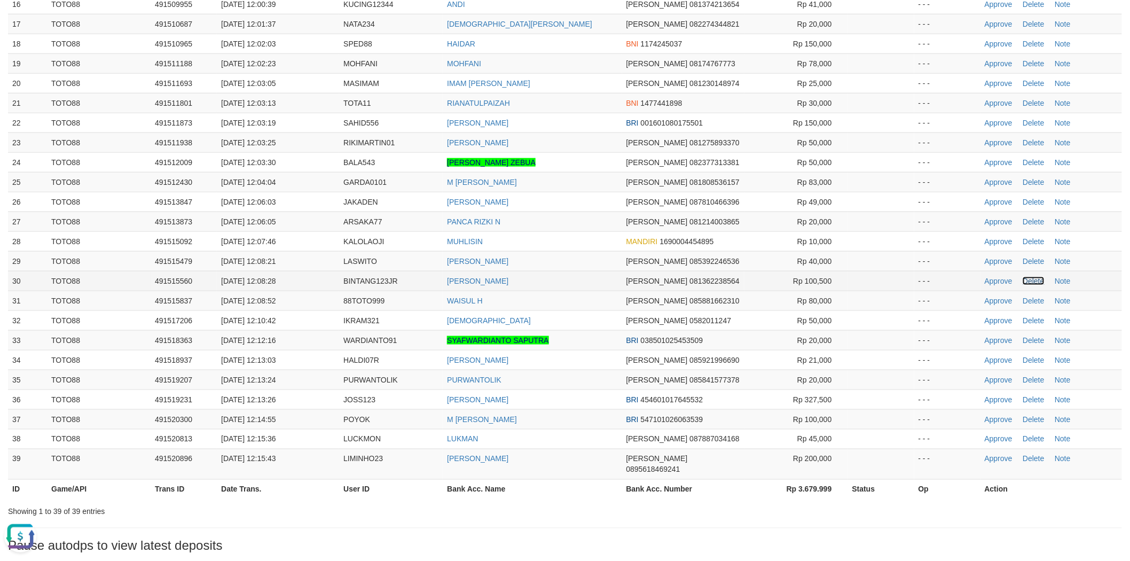
click at [1033, 279] on link "Delete" at bounding box center [1033, 281] width 21 height 9
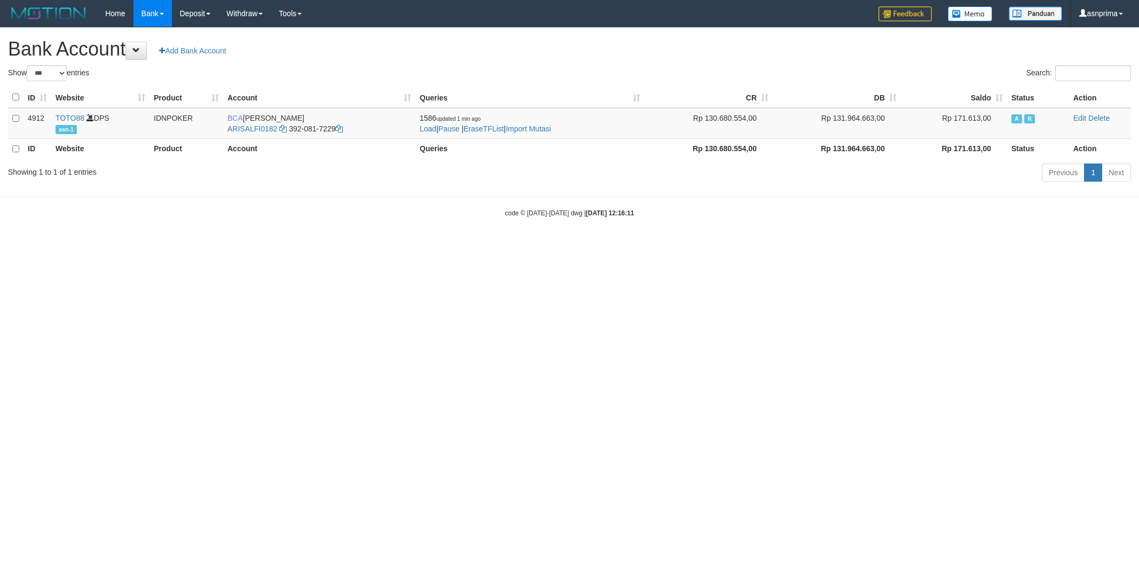
select select "***"
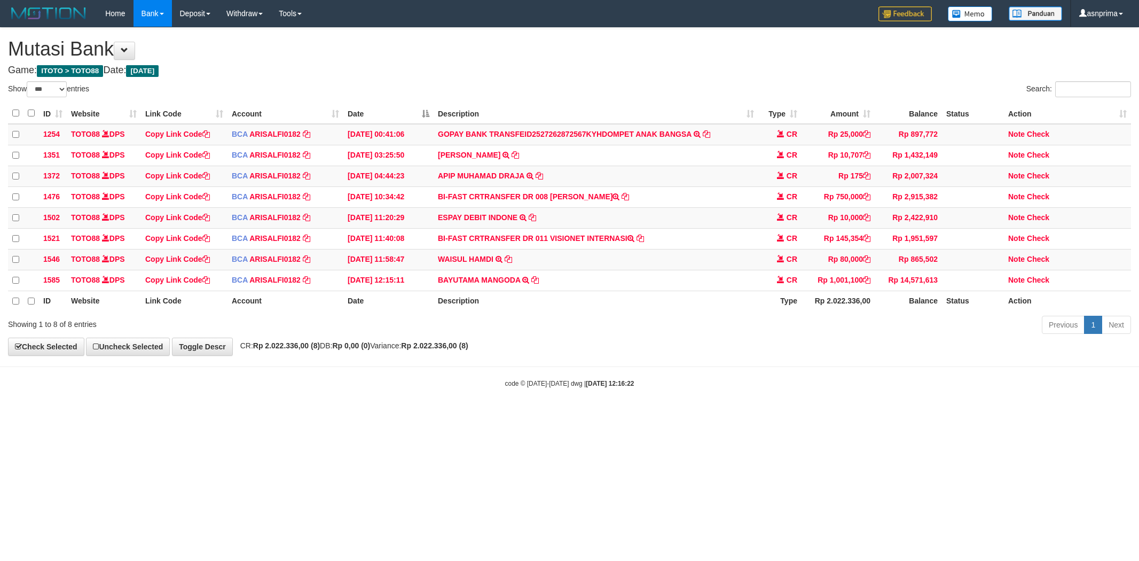
select select "***"
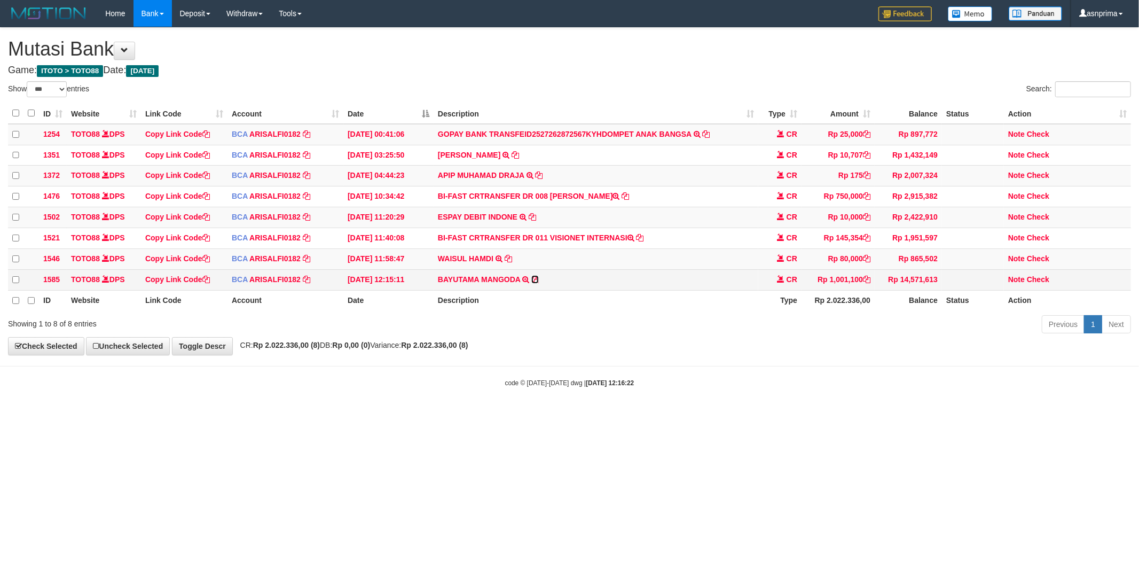
click at [535, 283] on icon at bounding box center [535, 279] width 7 height 7
click at [867, 283] on icon at bounding box center [866, 279] width 7 height 7
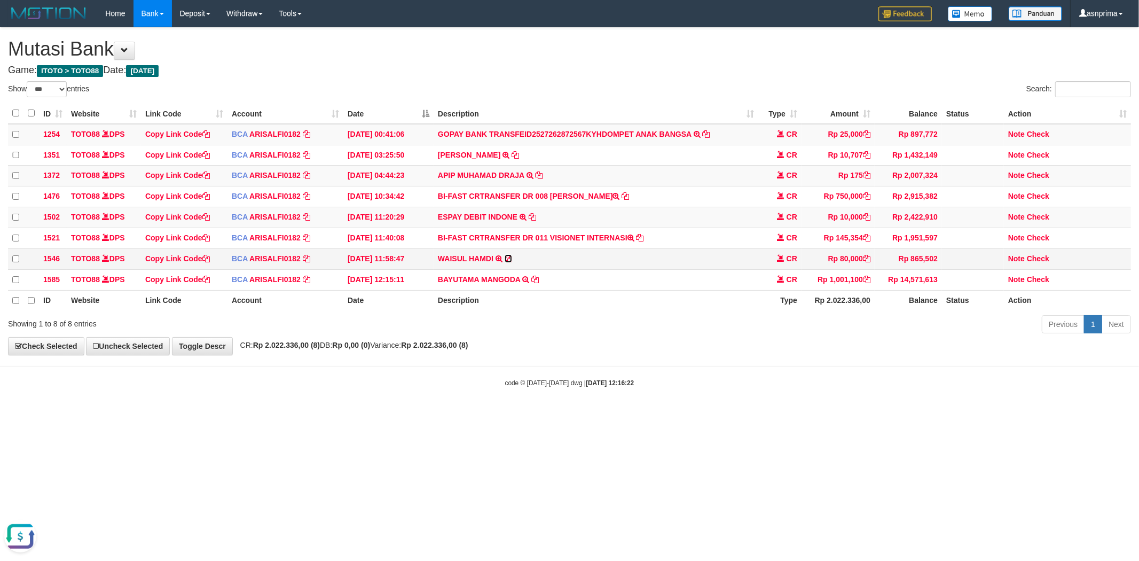
click at [510, 262] on icon at bounding box center [508, 258] width 7 height 7
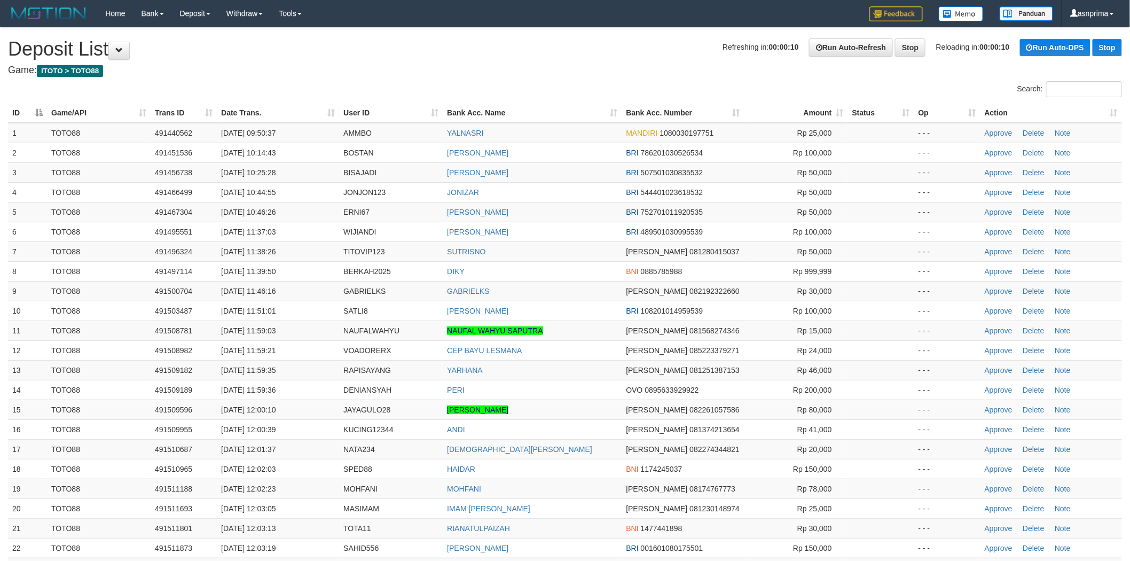
click at [575, 62] on div "**********" at bounding box center [565, 496] width 1130 height 936
click at [574, 62] on div "**********" at bounding box center [565, 496] width 1130 height 936
click at [577, 68] on h4 "Game: ITOTO > TOTO88" at bounding box center [565, 70] width 1114 height 11
click at [579, 59] on h1 "Refreshing in: 00:00:10 Run Auto-Refresh Stop Reloading in: 00:00:10 Run Auto-D…" at bounding box center [565, 48] width 1114 height 21
